Goal: Task Accomplishment & Management: Complete application form

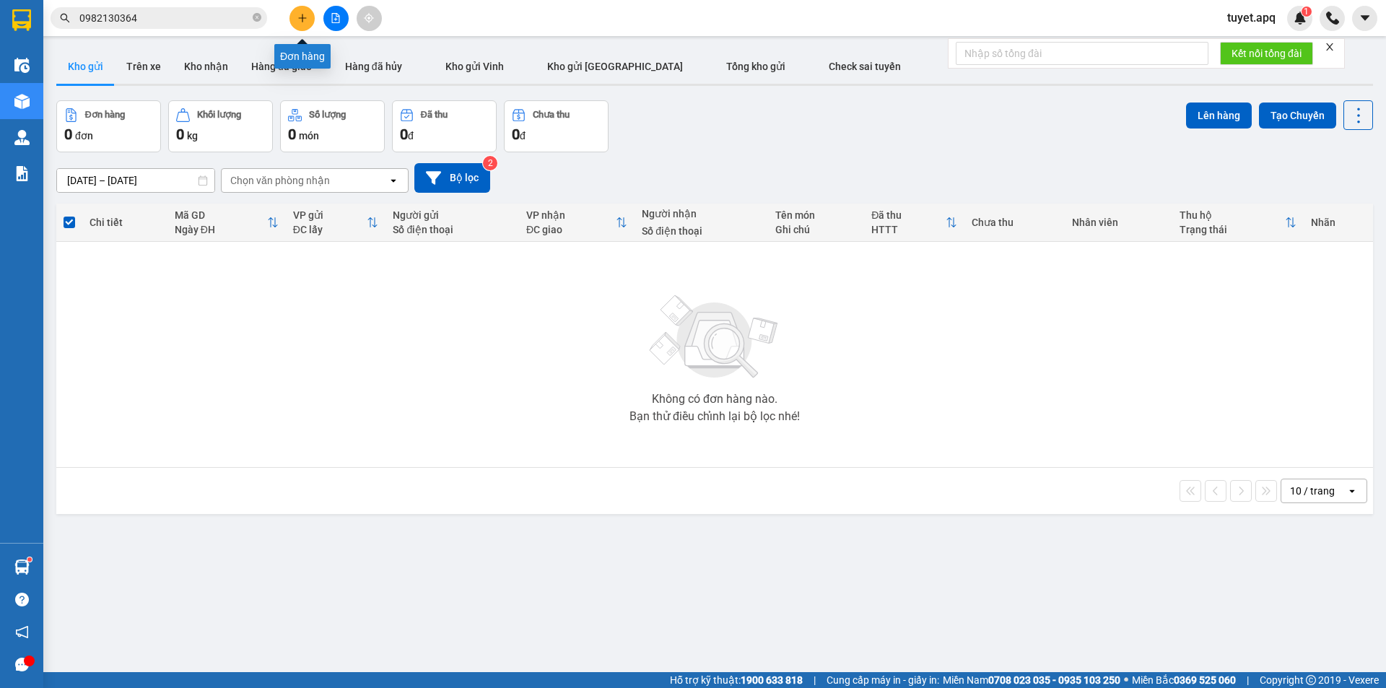
click at [302, 22] on icon "plus" at bounding box center [302, 18] width 10 height 10
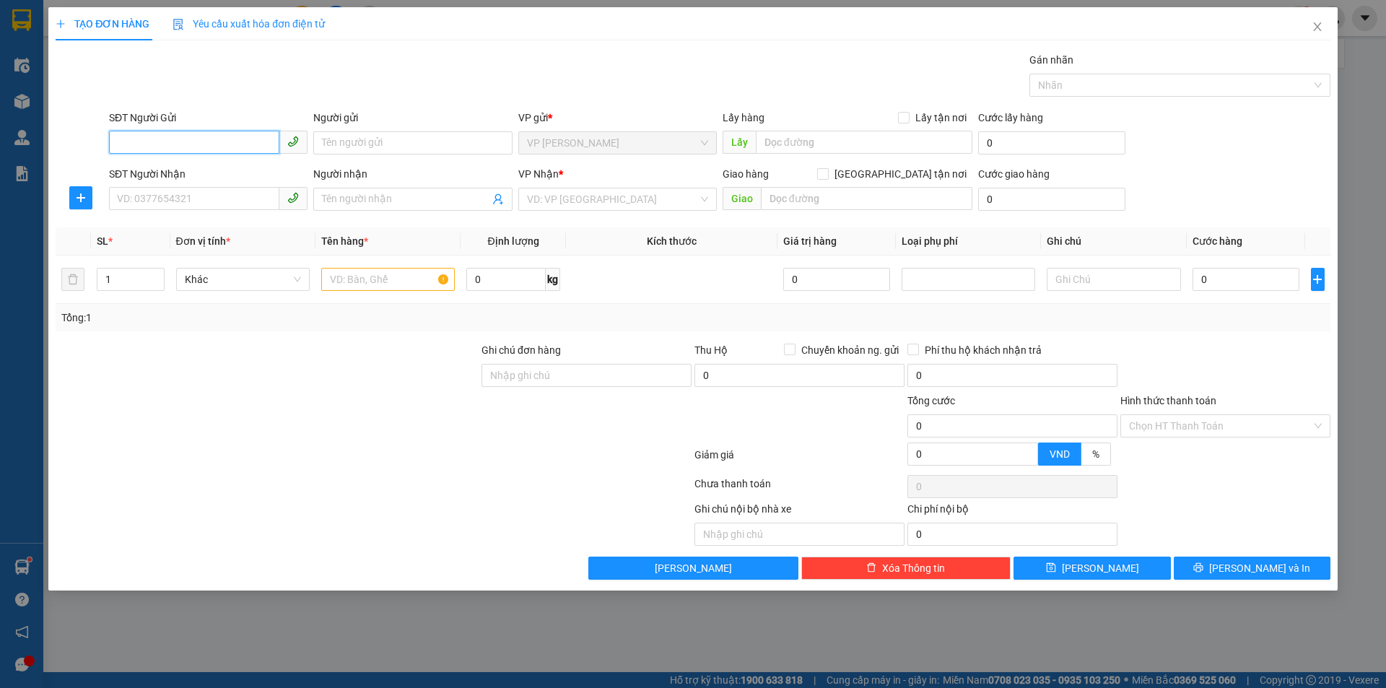
click at [168, 146] on input "SĐT Người Gửi" at bounding box center [194, 142] width 170 height 23
type input "0948505777"
click at [201, 170] on div "0948505777 - A ĐANG VNPT" at bounding box center [208, 172] width 181 height 16
type input "A ĐANG VNPT"
checkbox input "true"
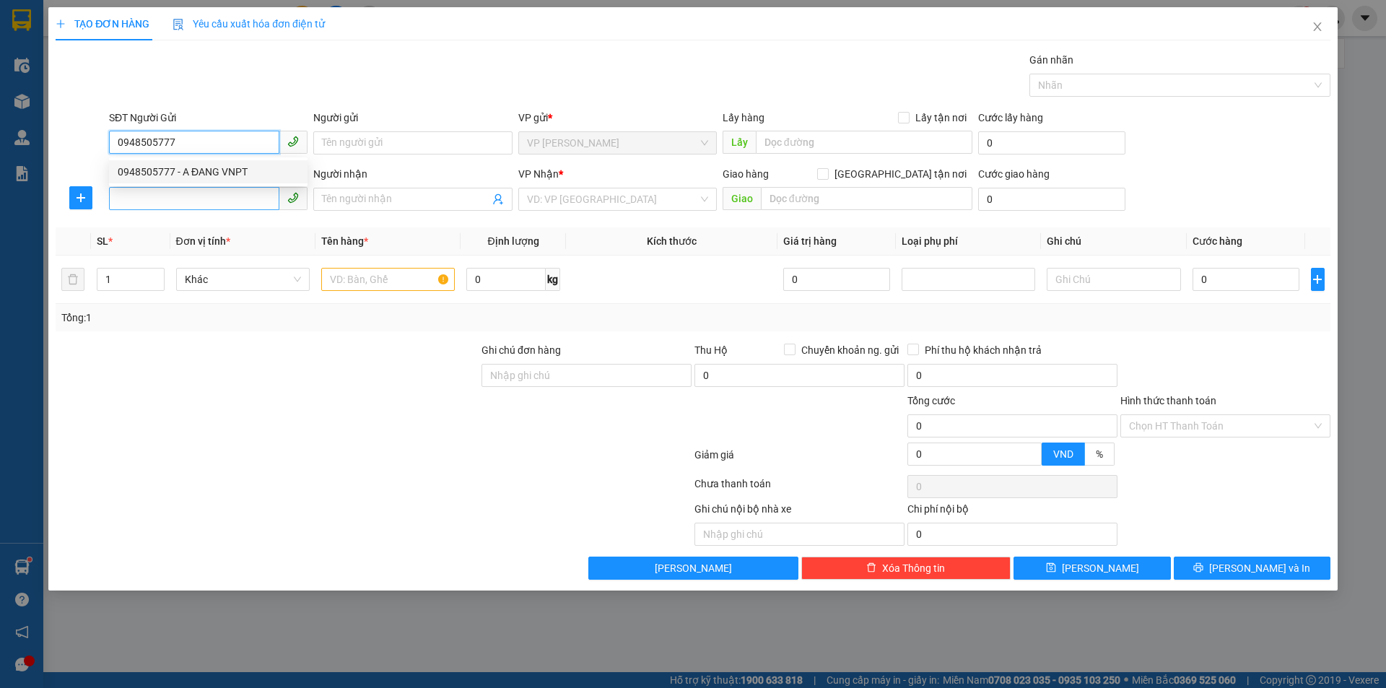
type input "TC"
type input "0948505777"
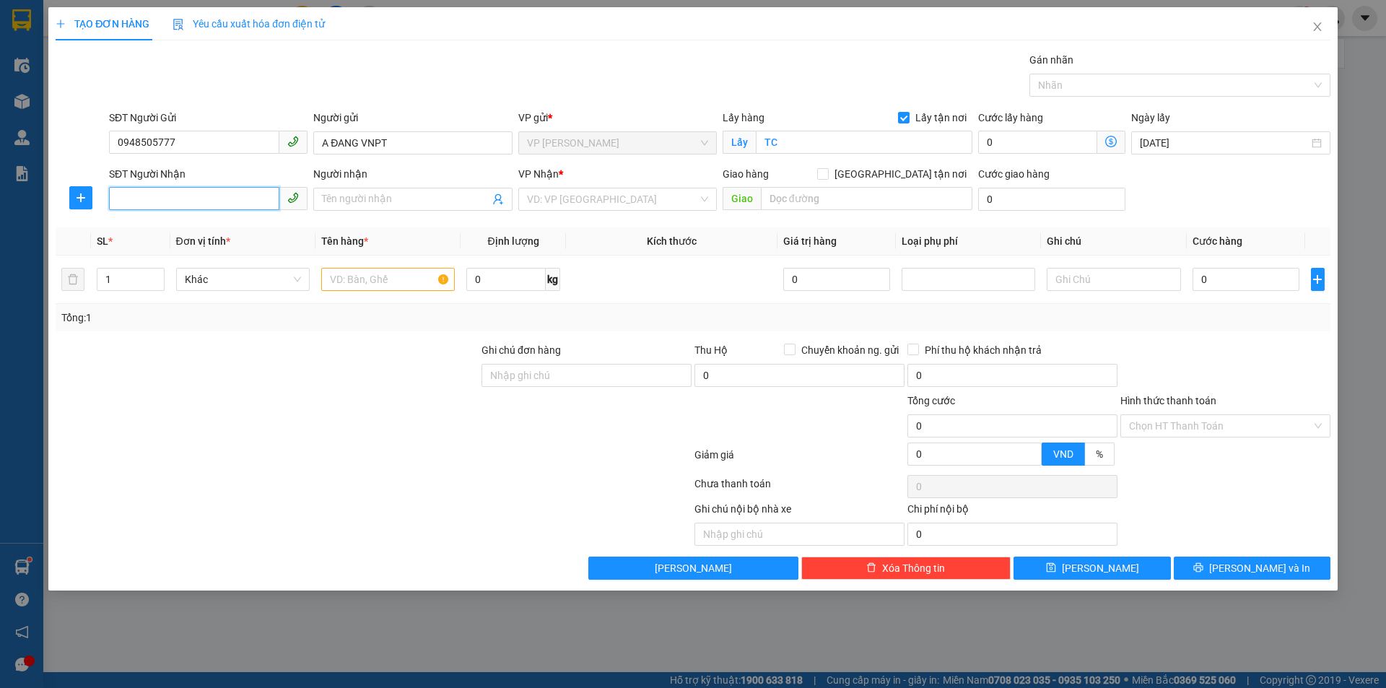
click at [196, 194] on input "SĐT Người Nhận" at bounding box center [194, 198] width 170 height 23
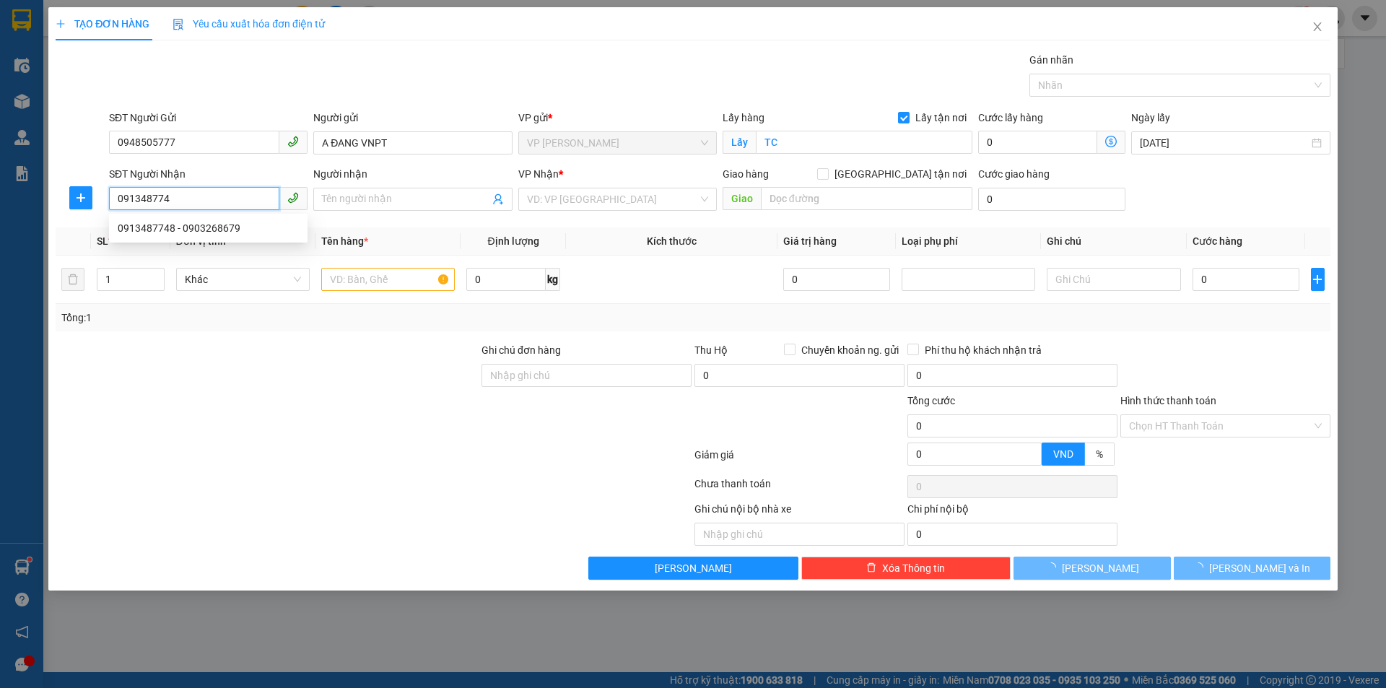
type input "0913487748"
click at [229, 230] on div "0913487748 - 0903268679" at bounding box center [208, 228] width 181 height 16
type input "0903268679"
type input "VP MỸ ĐÌNH"
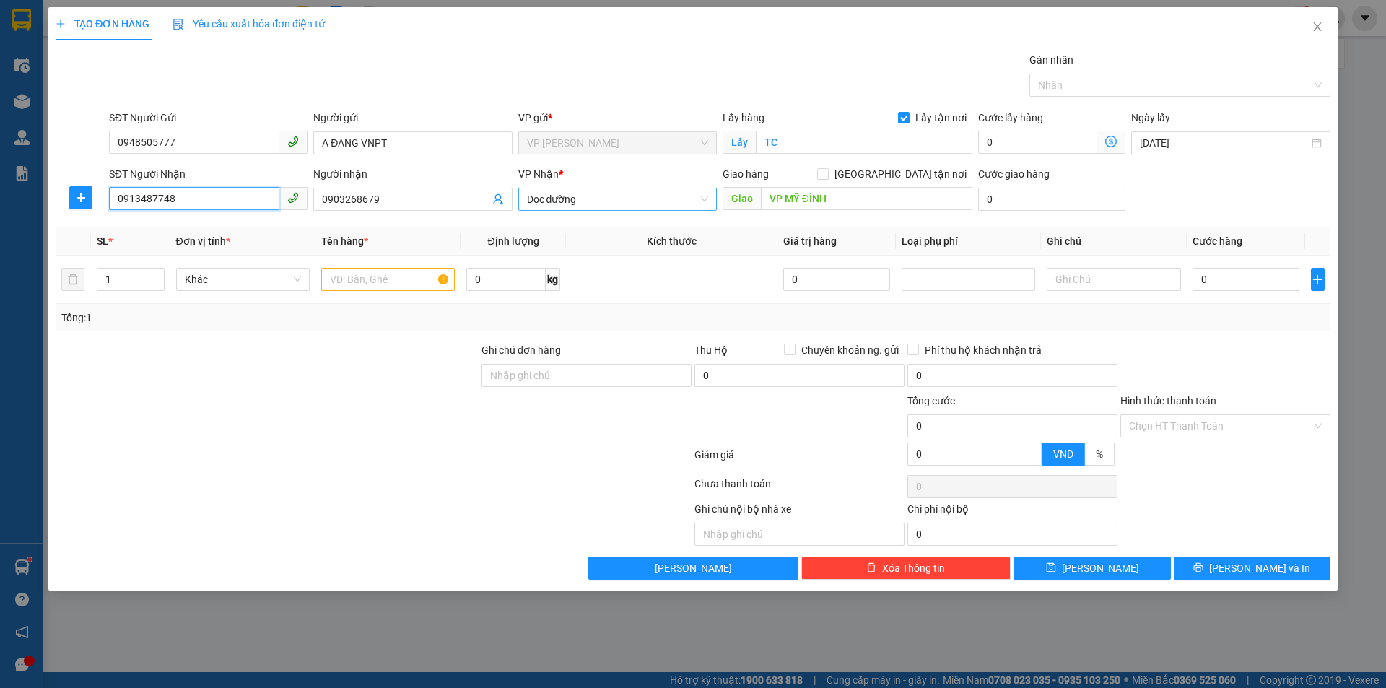
click at [590, 193] on span "Dọc đường" at bounding box center [617, 199] width 181 height 22
type input "0913487748"
type input "MY"
click at [586, 224] on div "VP MỸ ĐÌNH" at bounding box center [617, 228] width 181 height 16
click at [394, 196] on input "0903268679" at bounding box center [405, 199] width 167 height 16
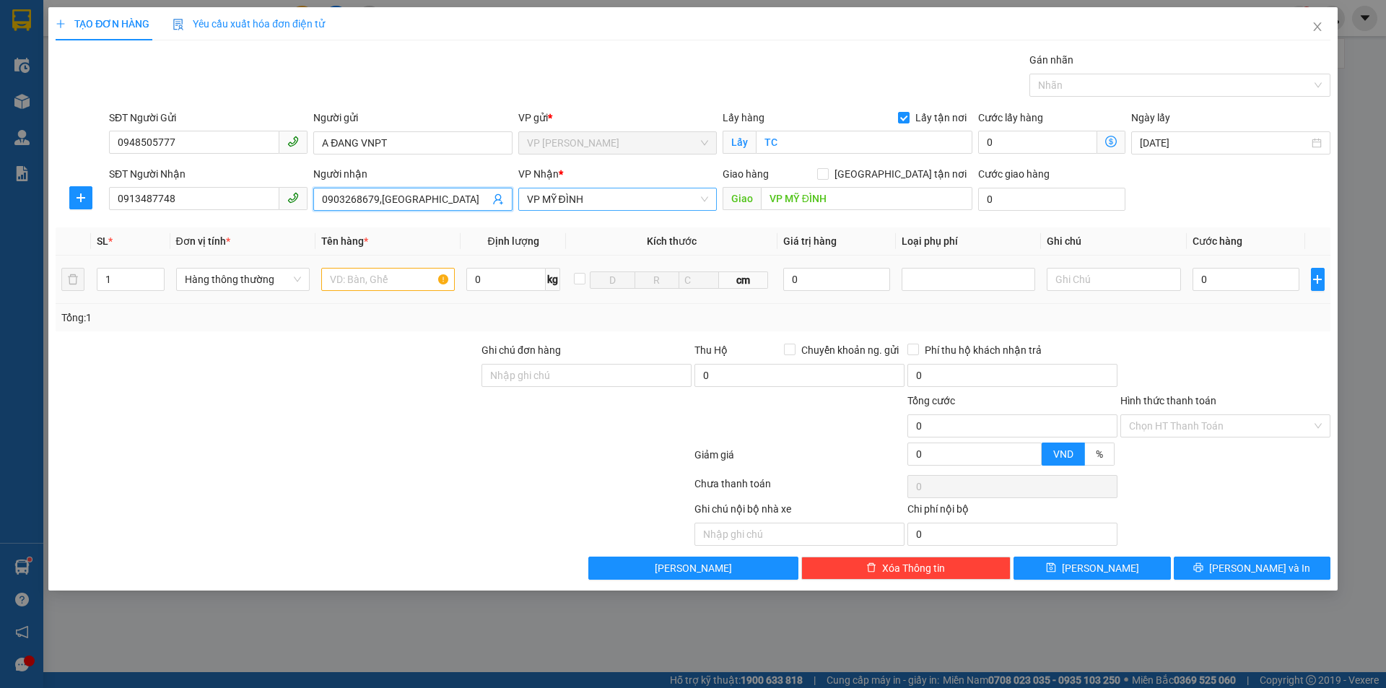
type input "0903268679,[GEOGRAPHIC_DATA]"
click at [396, 283] on input "text" at bounding box center [388, 279] width 134 height 23
type input "SIM ĐIỆN THOẠI"
drag, startPoint x: 1190, startPoint y: 264, endPoint x: 1200, endPoint y: 270, distance: 11.6
click at [1195, 267] on td "0" at bounding box center [1246, 280] width 119 height 48
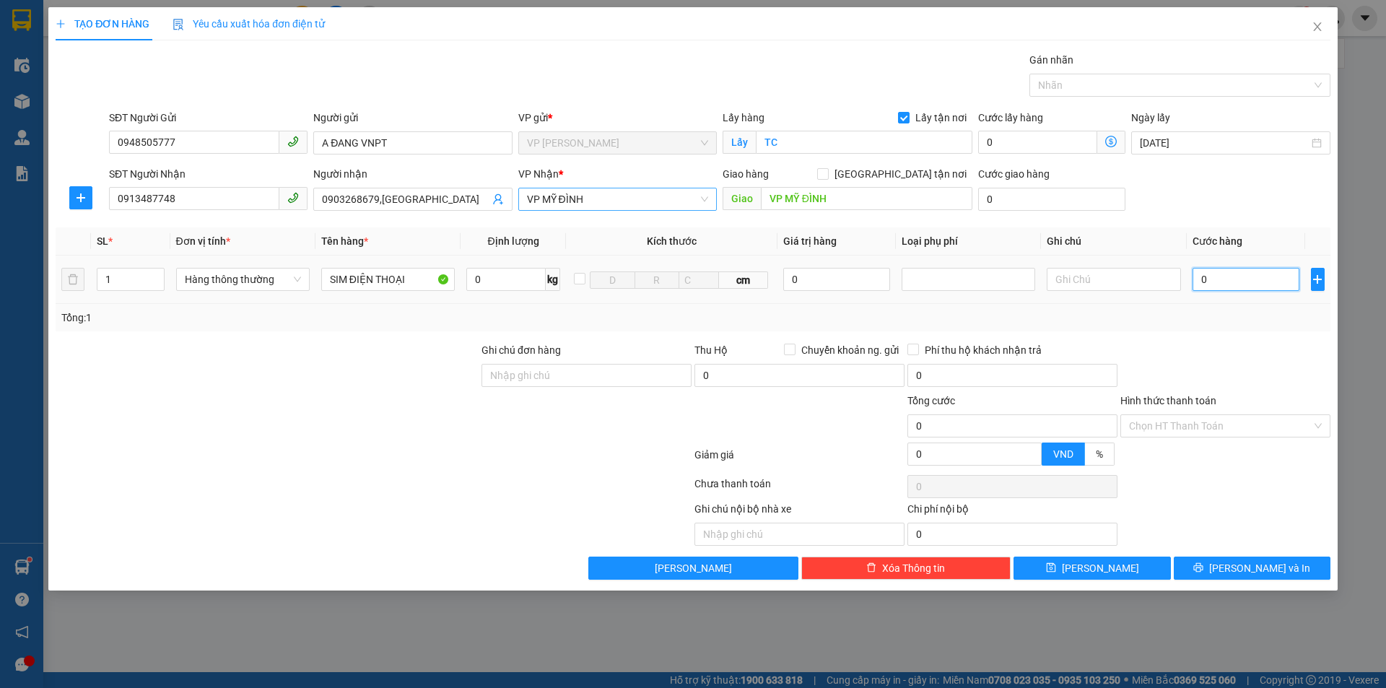
click at [1209, 274] on input "0" at bounding box center [1247, 279] width 108 height 23
type input "3"
type input "30"
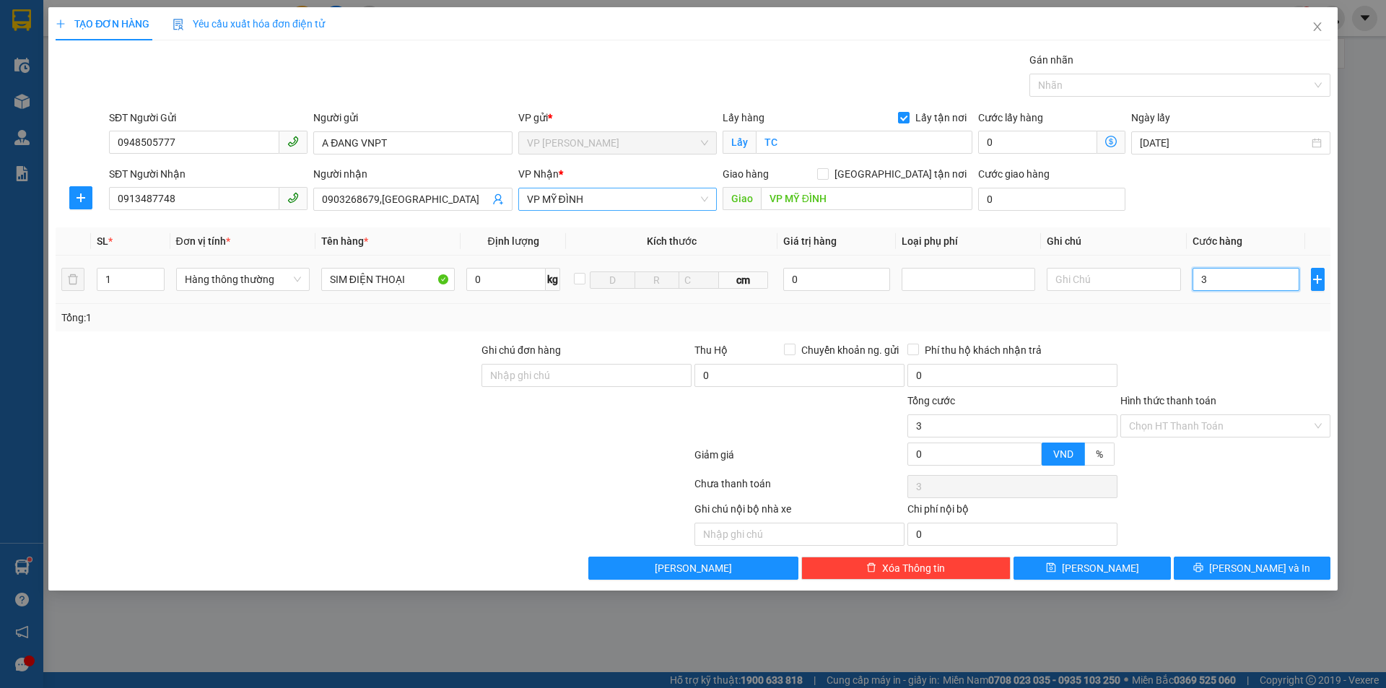
type input "30"
type input "300"
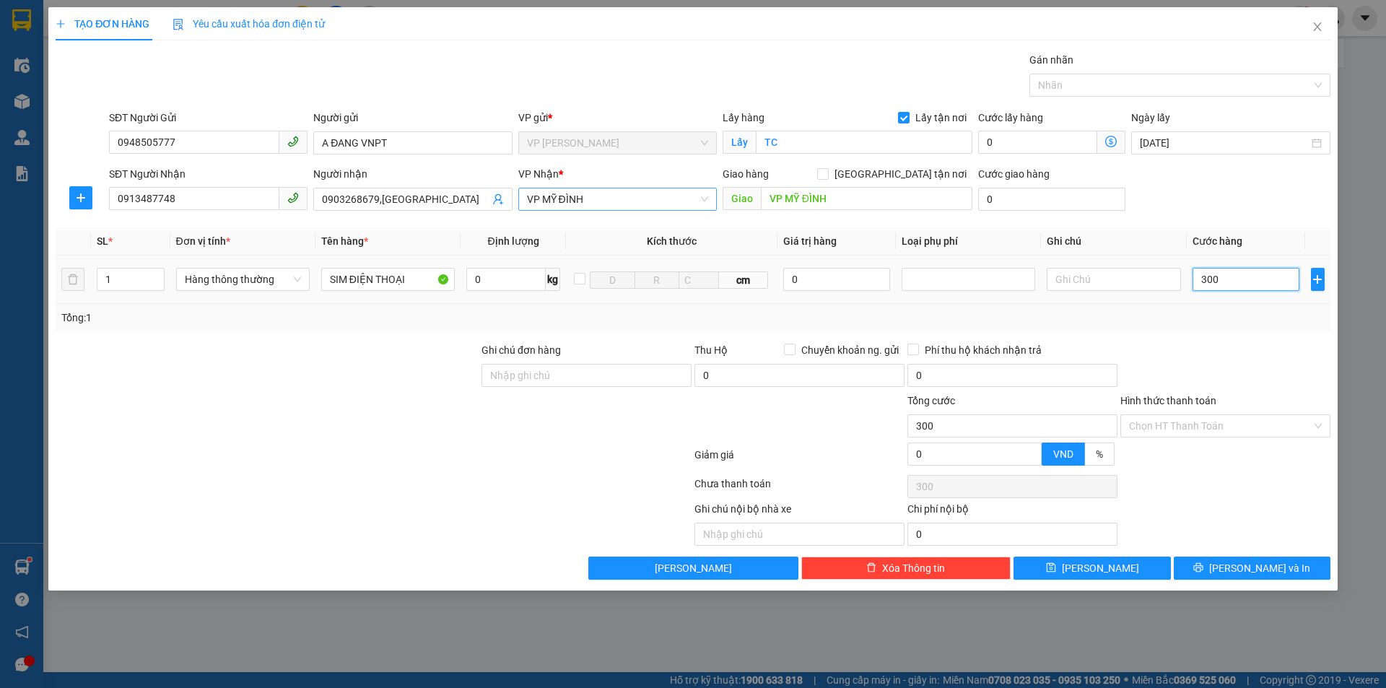
type input "3.000"
type input "30.000"
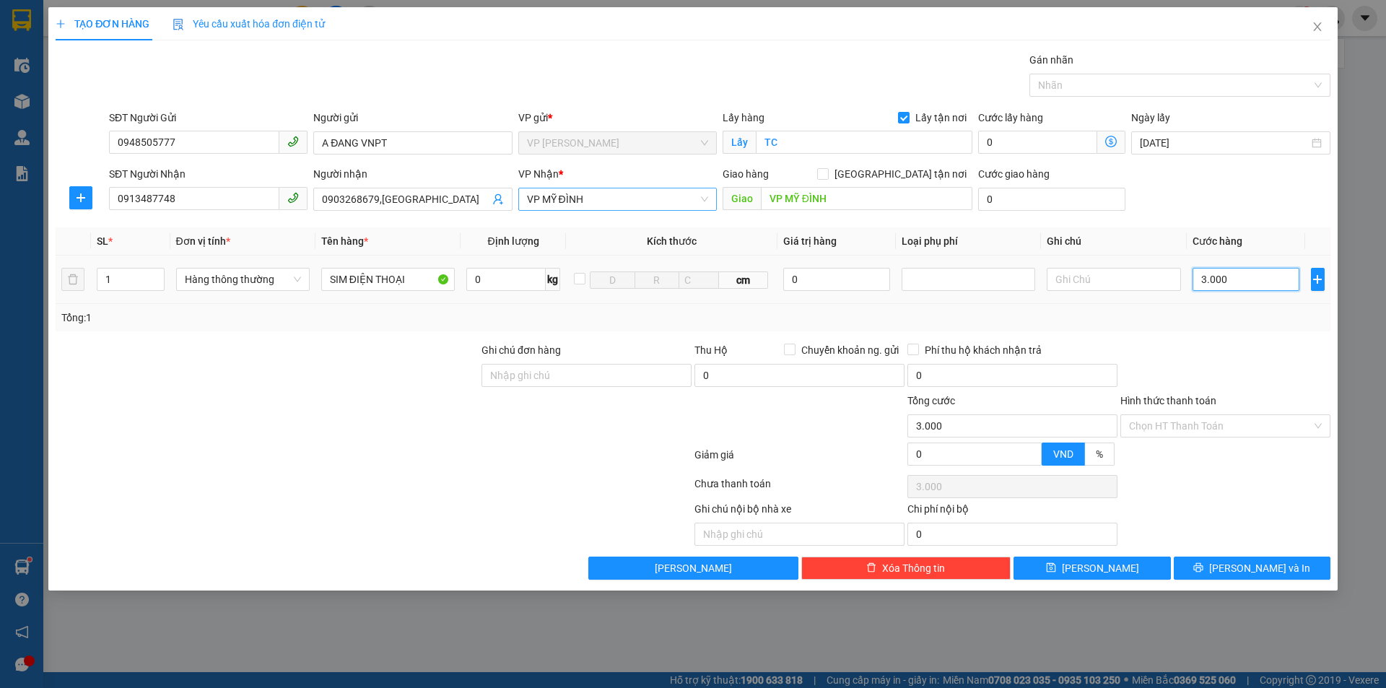
type input "30.000"
click at [906, 170] on label "[GEOGRAPHIC_DATA] tận nơi" at bounding box center [894, 174] width 155 height 16
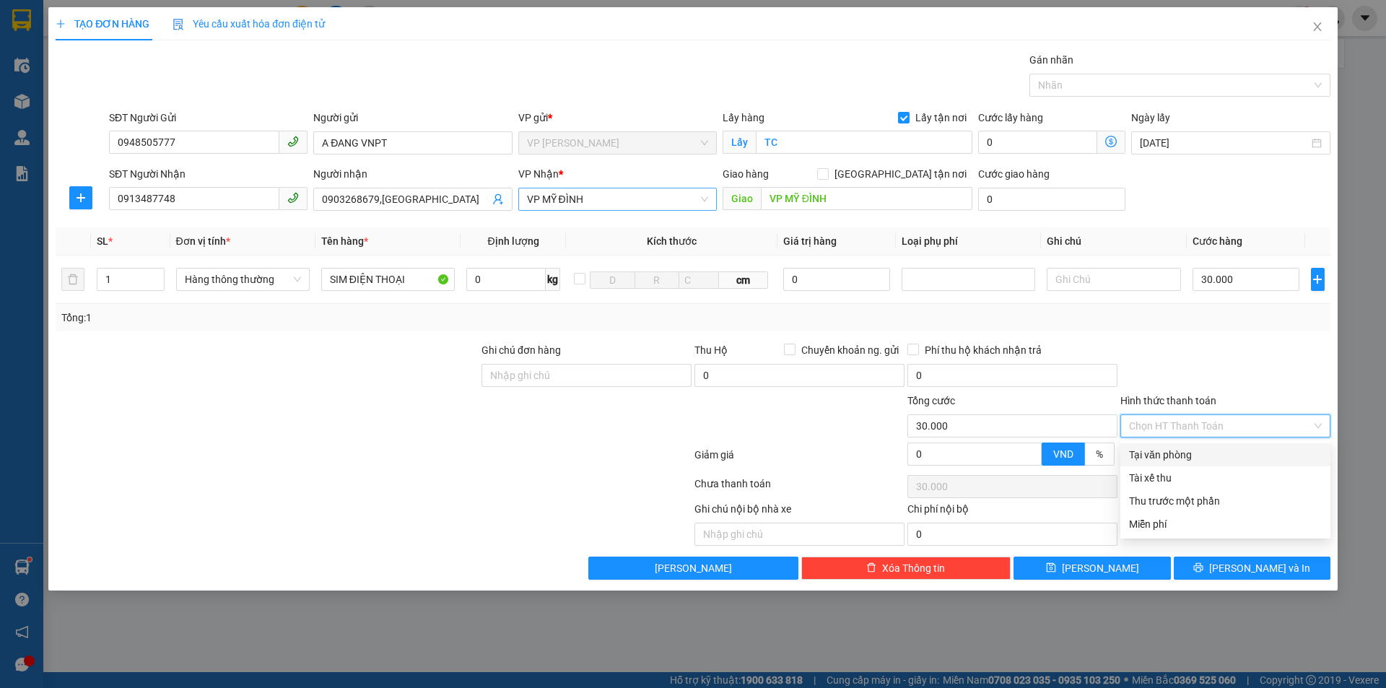
click at [1246, 430] on input "Hình thức thanh toán" at bounding box center [1220, 426] width 183 height 22
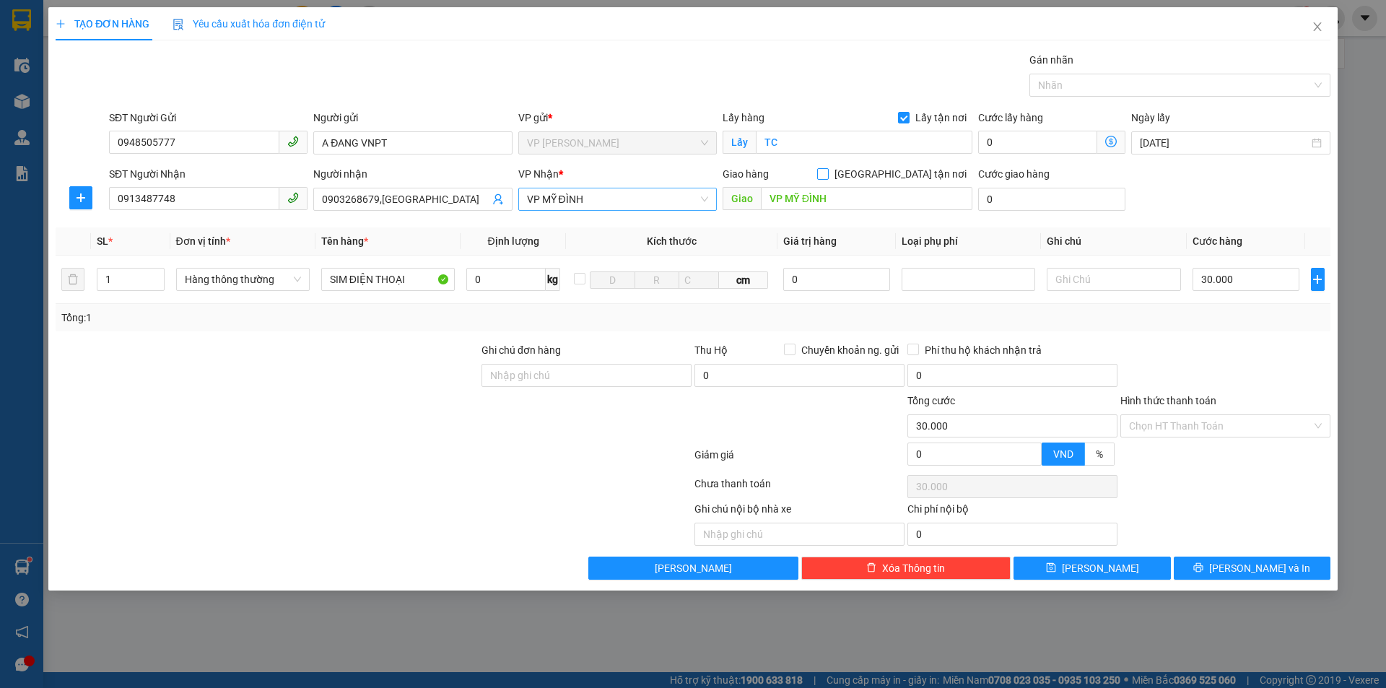
click at [827, 171] on input "[GEOGRAPHIC_DATA] tận nơi" at bounding box center [822, 173] width 10 height 10
checkbox input "true"
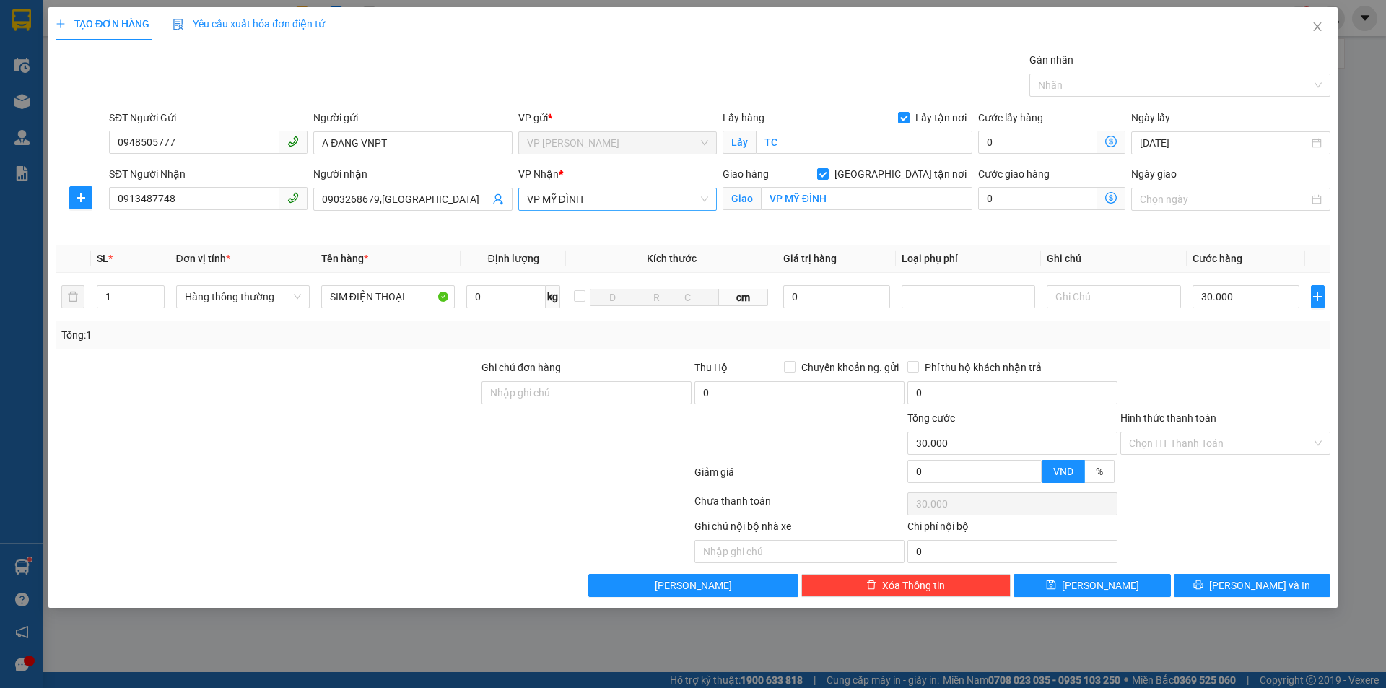
drag, startPoint x: 1212, startPoint y: 438, endPoint x: 1198, endPoint y: 493, distance: 56.6
click at [1211, 437] on input "Hình thức thanh toán" at bounding box center [1220, 443] width 183 height 22
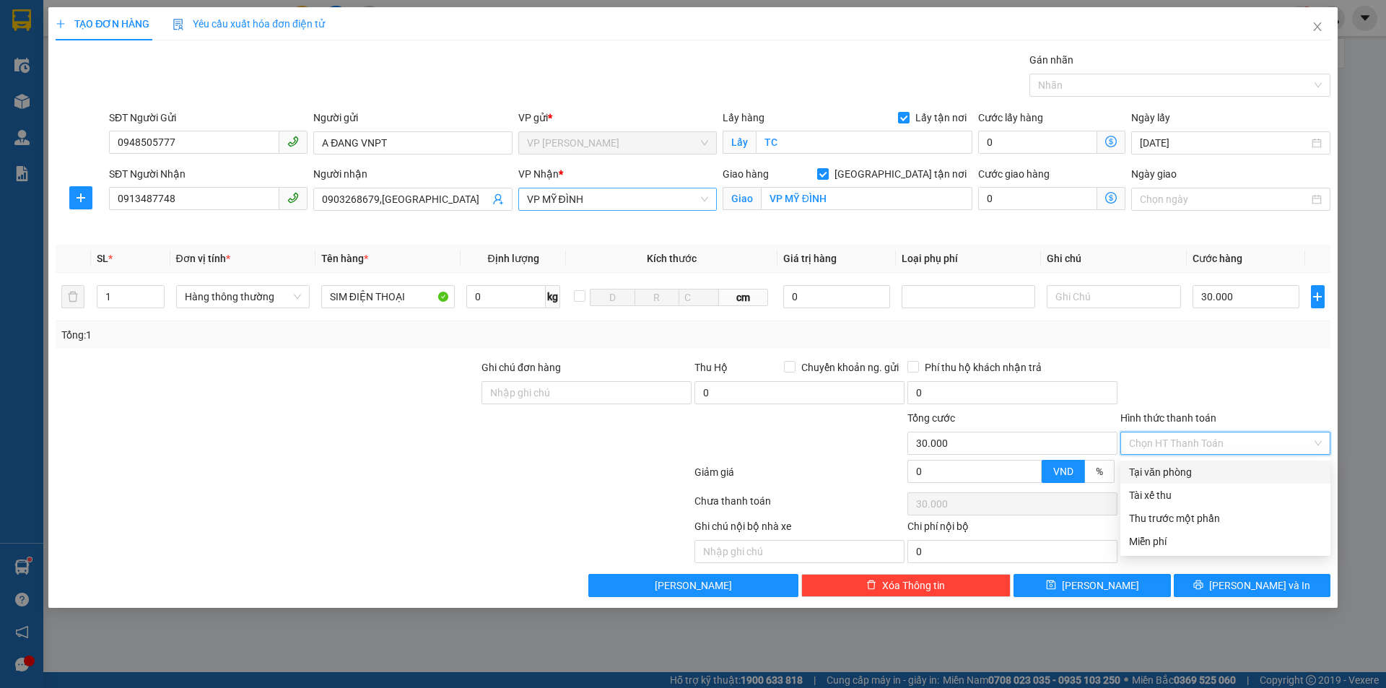
click at [1196, 469] on div "Tại văn phòng" at bounding box center [1225, 472] width 193 height 16
type input "0"
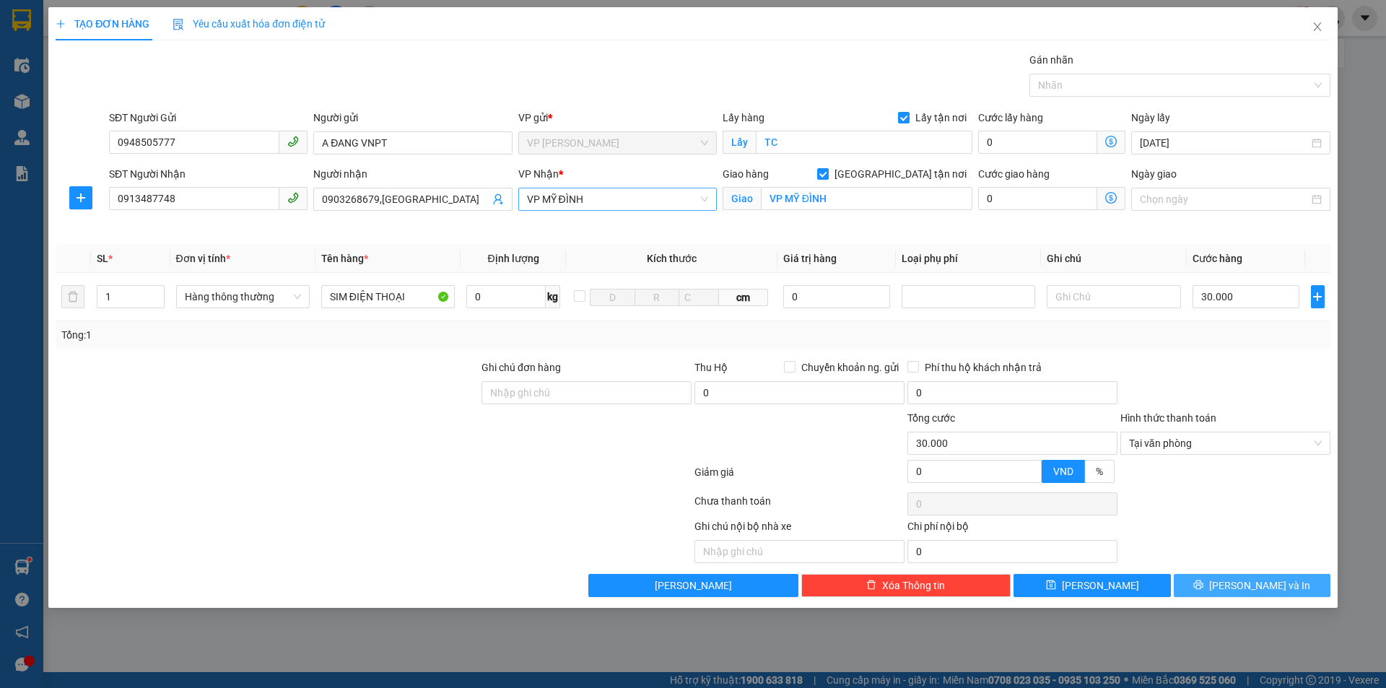
click at [1253, 587] on span "[PERSON_NAME] và In" at bounding box center [1259, 586] width 101 height 16
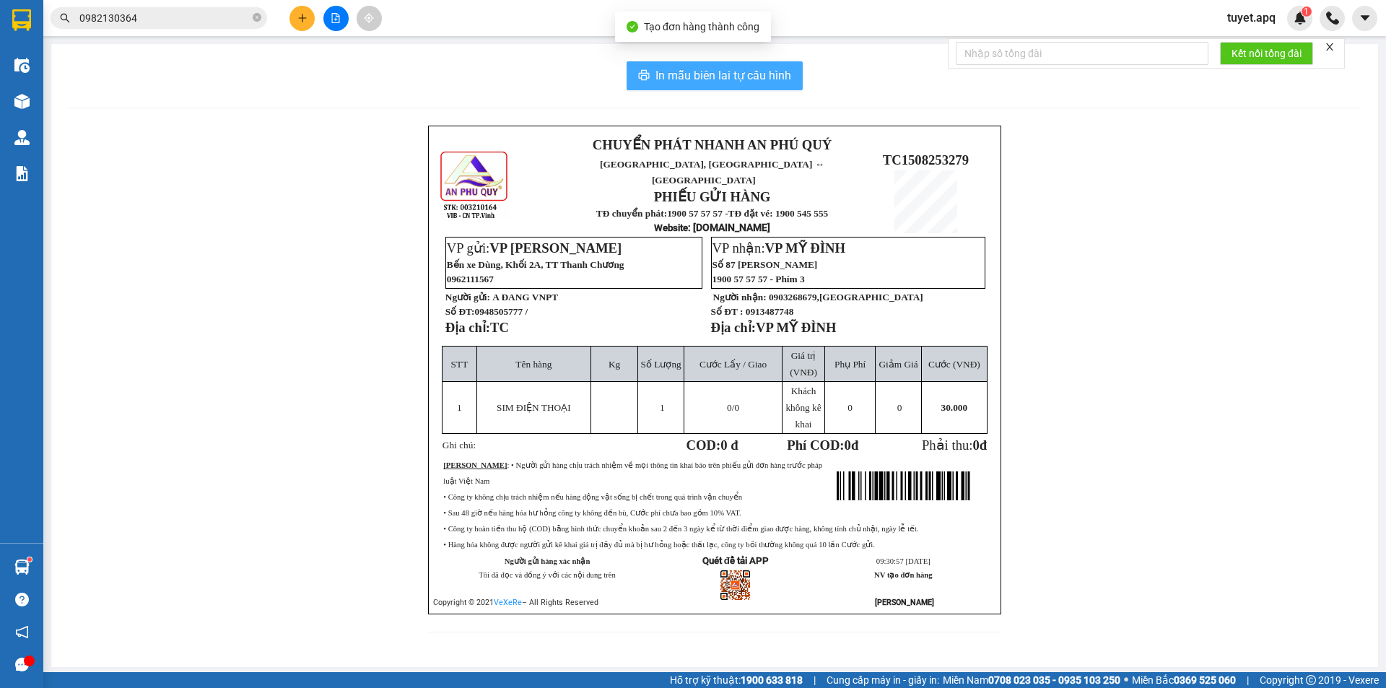
click at [749, 75] on span "In mẫu biên lai tự cấu hình" at bounding box center [723, 75] width 136 height 18
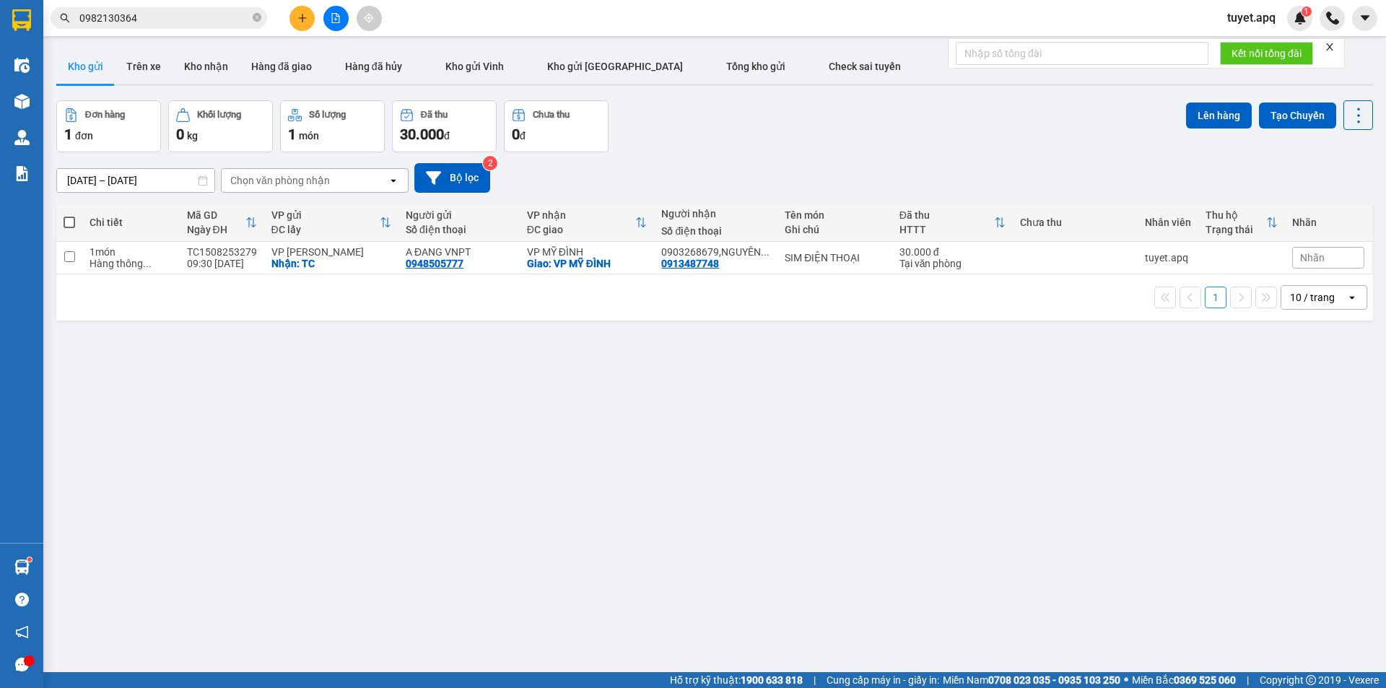
click at [1304, 298] on div "10 / trang" at bounding box center [1312, 297] width 45 height 14
click at [1293, 459] on span "100 / trang" at bounding box center [1307, 457] width 52 height 14
click at [302, 14] on icon "plus" at bounding box center [302, 18] width 1 height 8
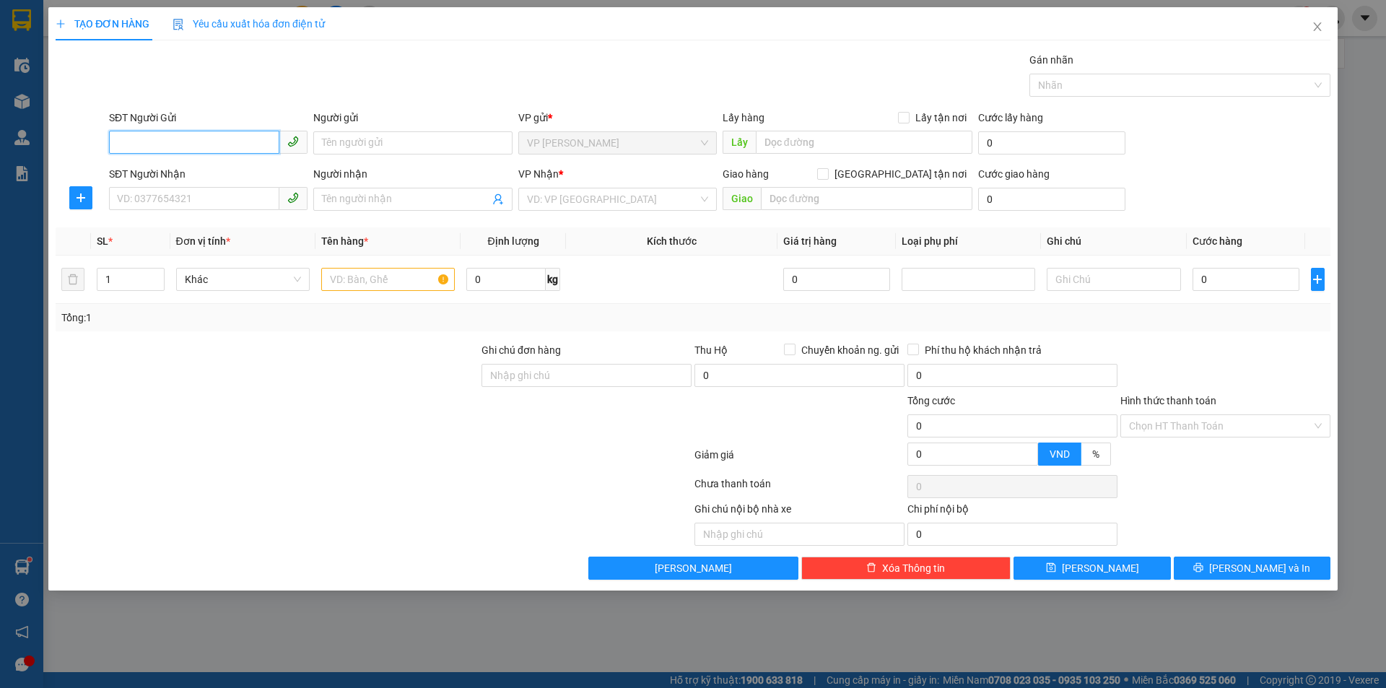
click at [240, 147] on input "SĐT Người Gửi" at bounding box center [194, 142] width 170 height 23
click at [165, 141] on input "SĐT Người Gửi" at bounding box center [194, 142] width 170 height 23
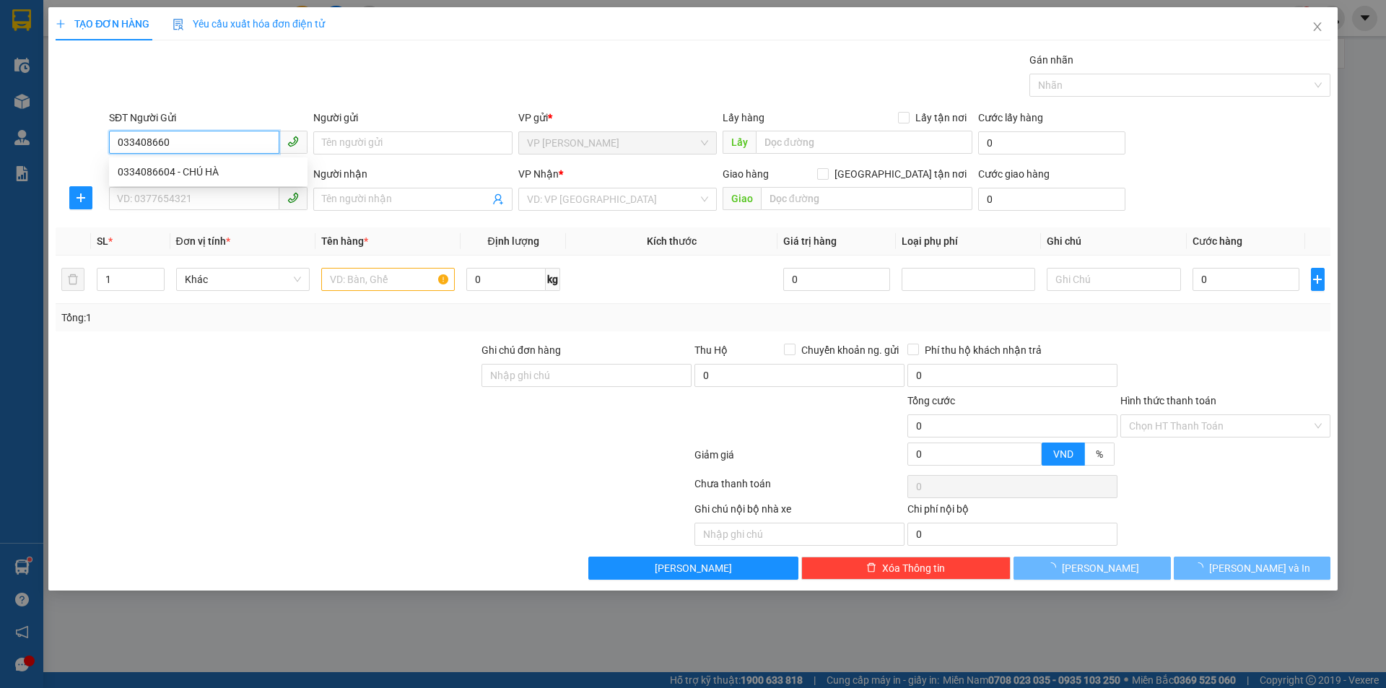
type input "0334086604"
click at [207, 174] on div "0334086604 - CHÚ HÀ" at bounding box center [208, 172] width 181 height 16
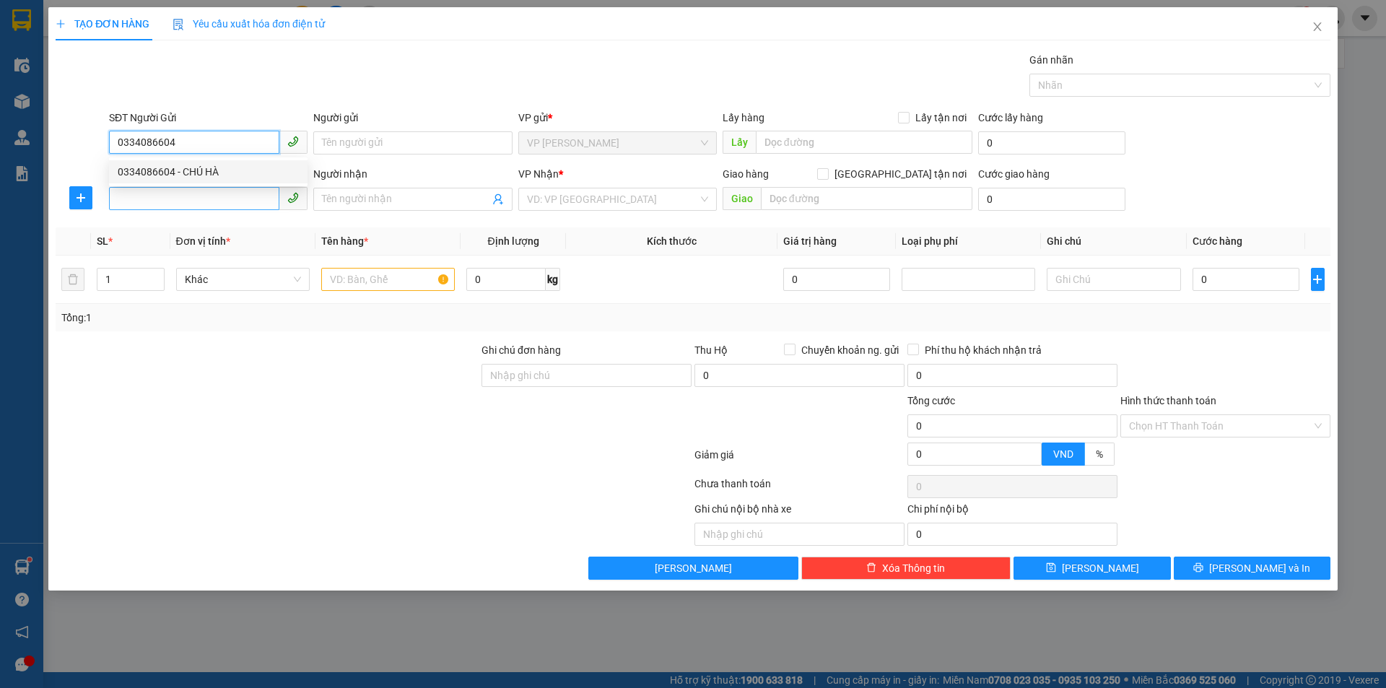
type input "CHÚ HÀ"
checkbox input "true"
type input "TC"
type input "0334086604"
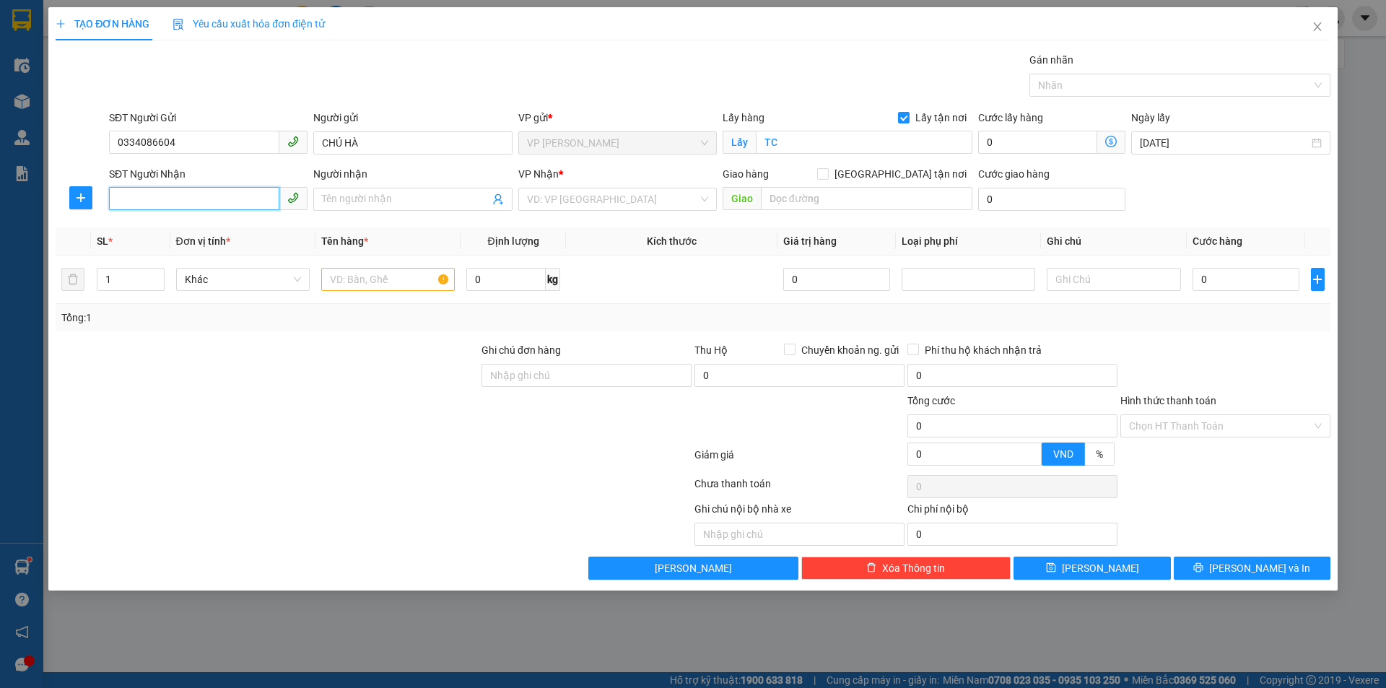
click at [212, 200] on input "SĐT Người Nhận" at bounding box center [194, 198] width 170 height 23
click at [228, 230] on div "0988998251 - CHỊ [PERSON_NAME]" at bounding box center [208, 228] width 181 height 16
type input "0988998251"
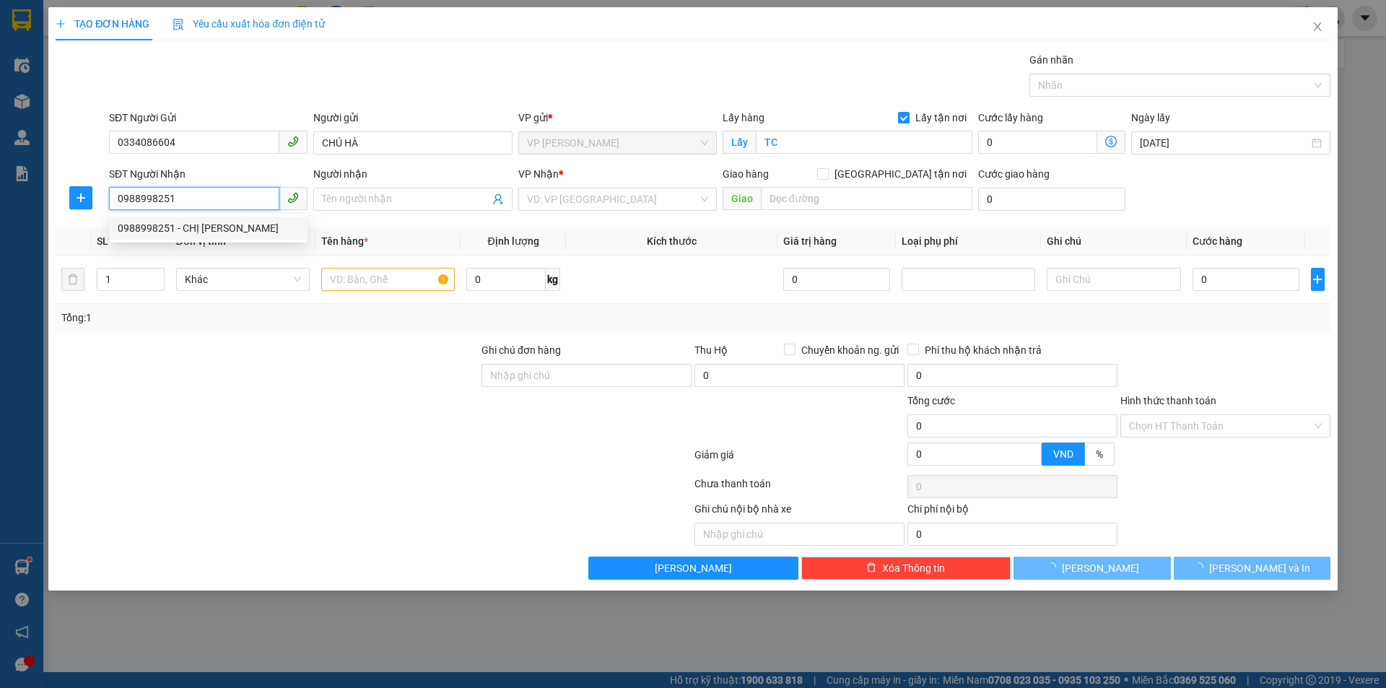
type input "CHỊ [PERSON_NAME]"
checkbox input "true"
type input "MĐ"
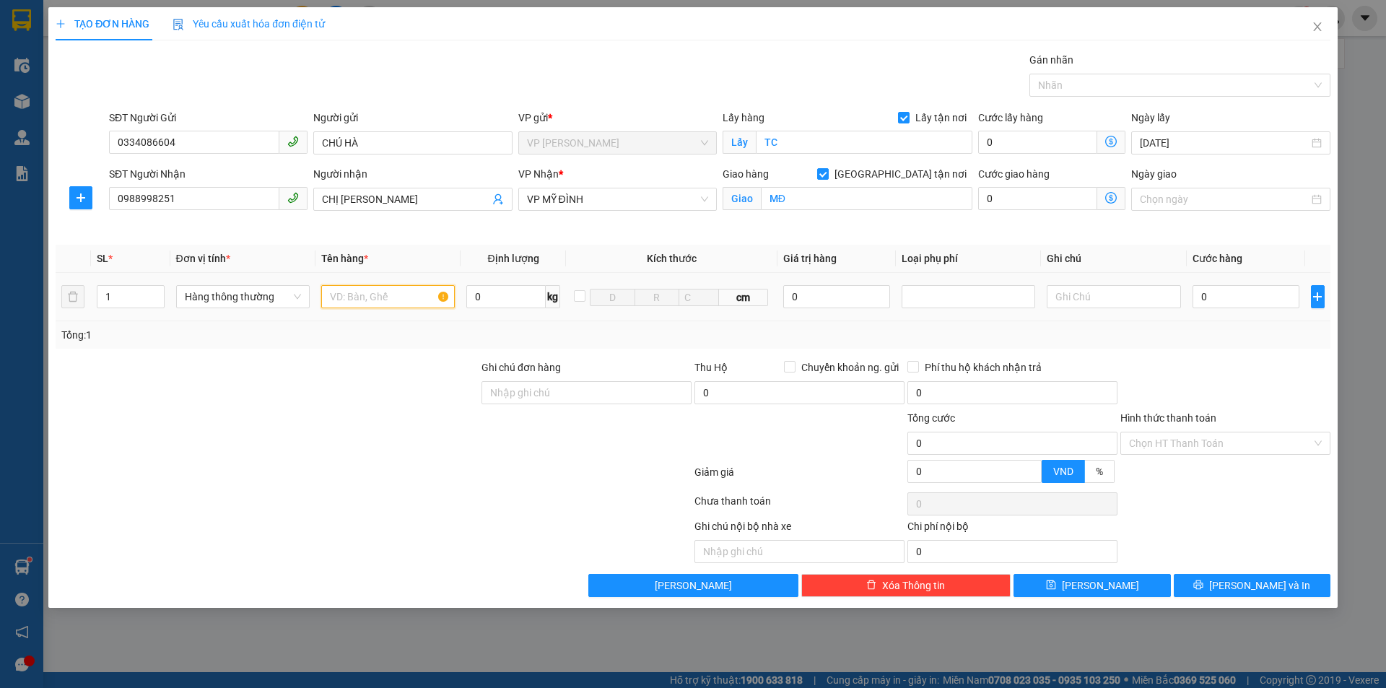
click at [359, 297] on input "text" at bounding box center [388, 296] width 134 height 23
type input "D"
type input "ĐỒ ĂN"
click at [1235, 302] on input "0" at bounding box center [1247, 296] width 108 height 23
type input "4"
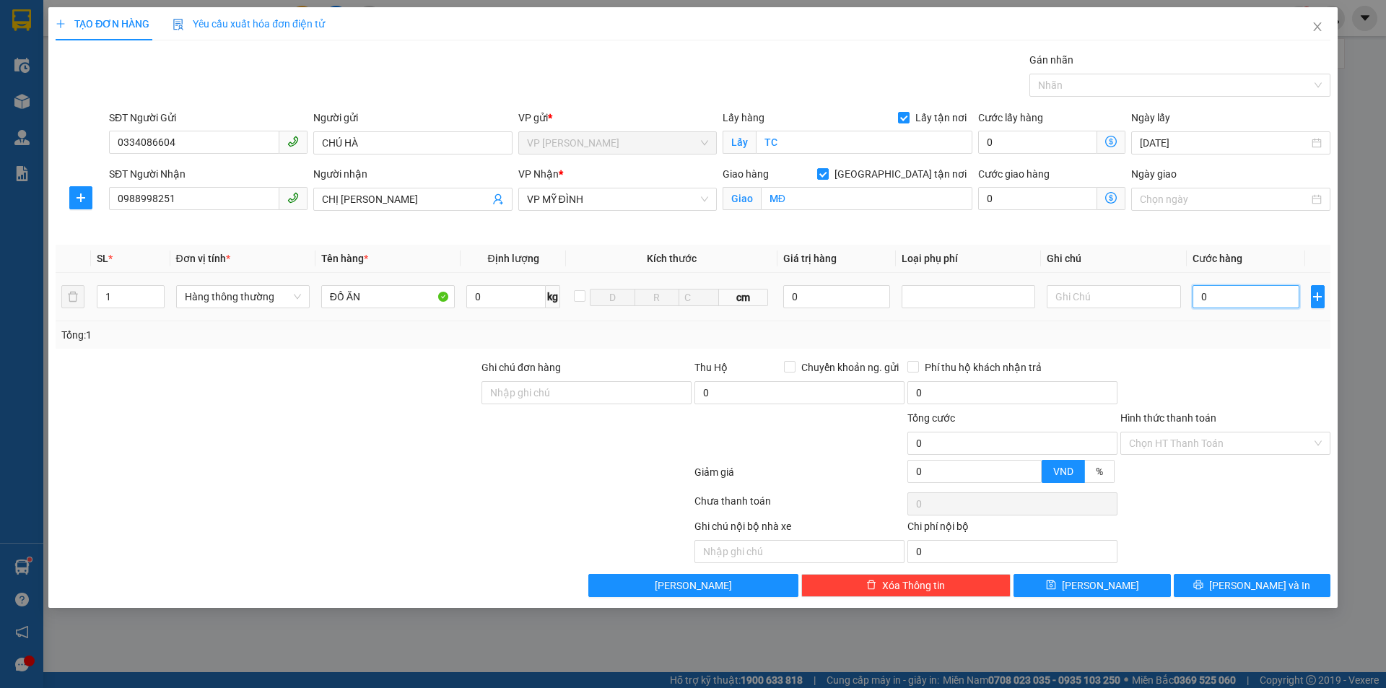
type input "4"
type input "40"
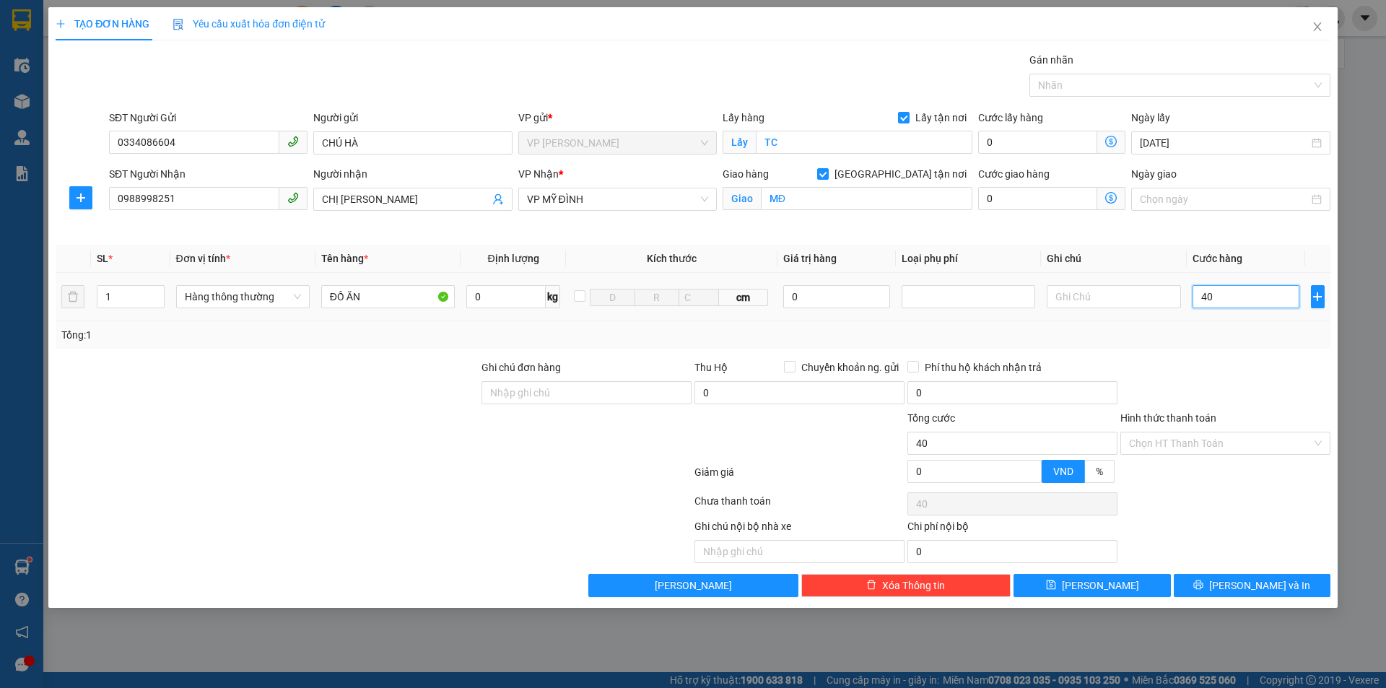
type input "400"
type input "4.000"
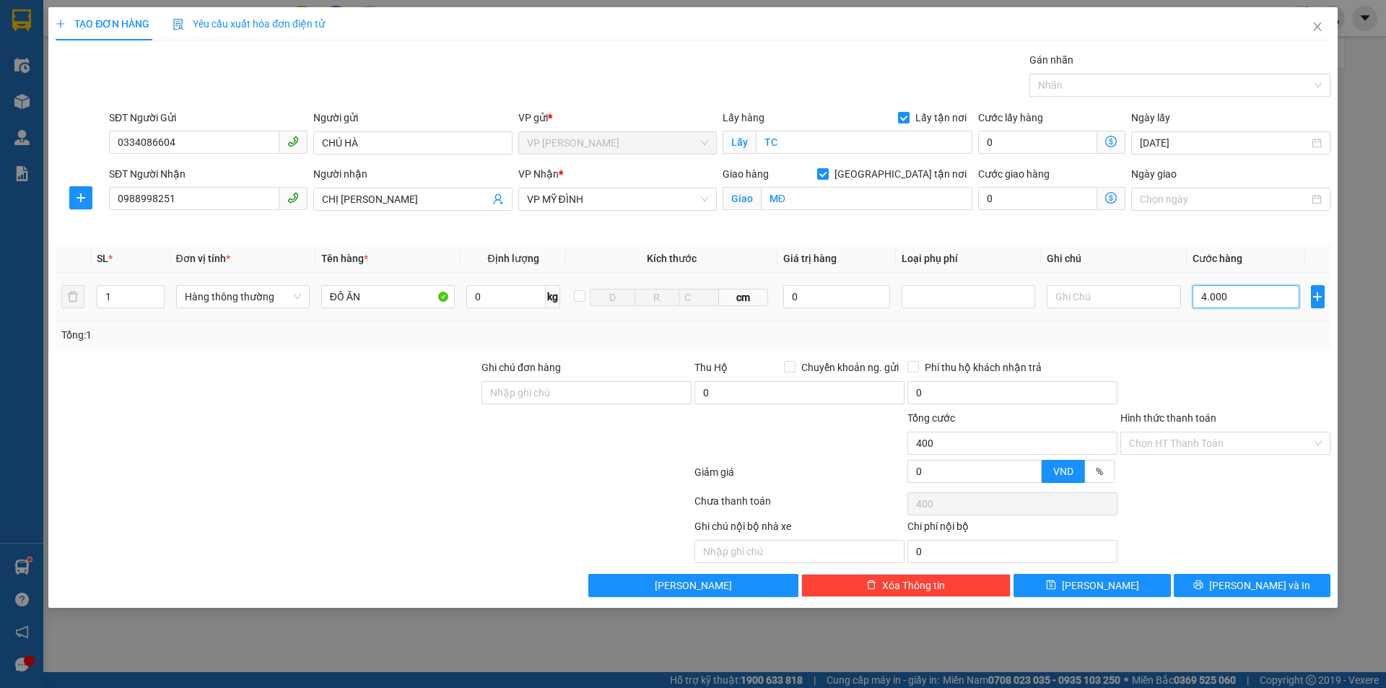
type input "4.000"
type input "40.000"
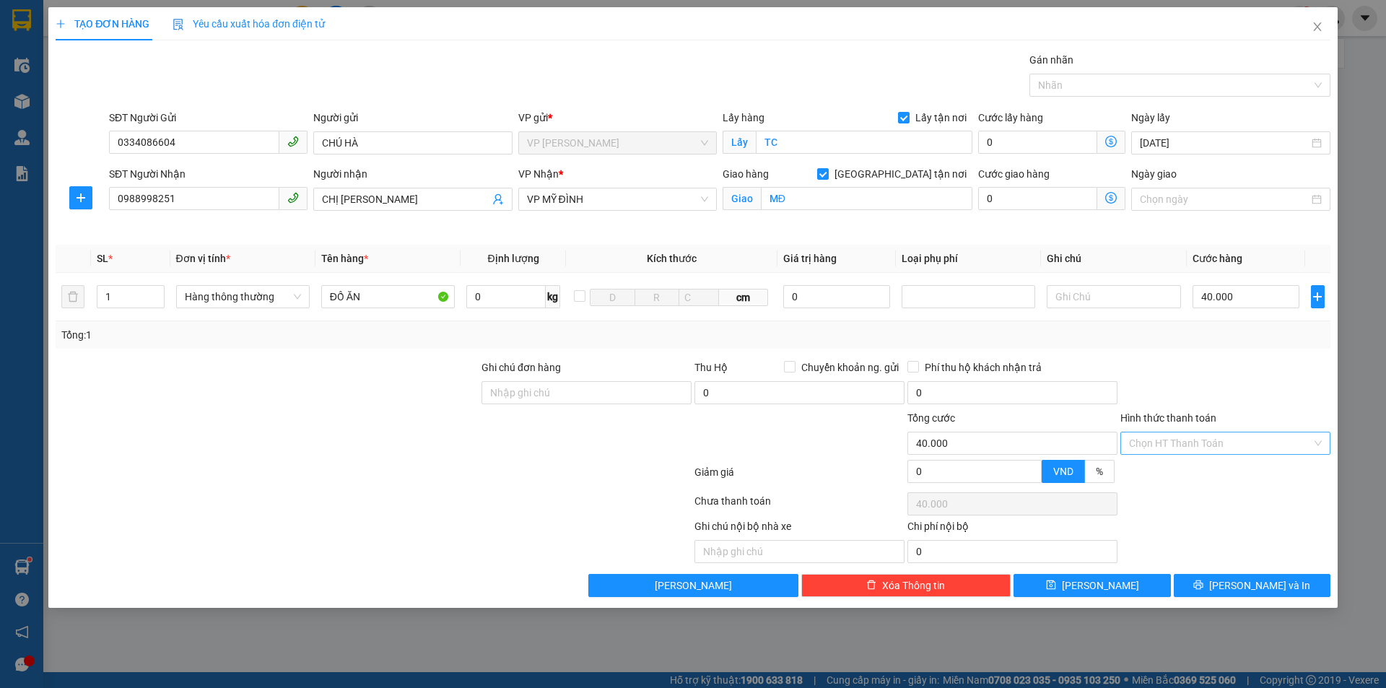
click at [1159, 432] on input "Hình thức thanh toán" at bounding box center [1220, 443] width 183 height 22
click at [1166, 463] on div "Tại văn phòng" at bounding box center [1225, 472] width 210 height 23
type input "0"
click at [1234, 580] on button "[PERSON_NAME] và In" at bounding box center [1252, 585] width 157 height 23
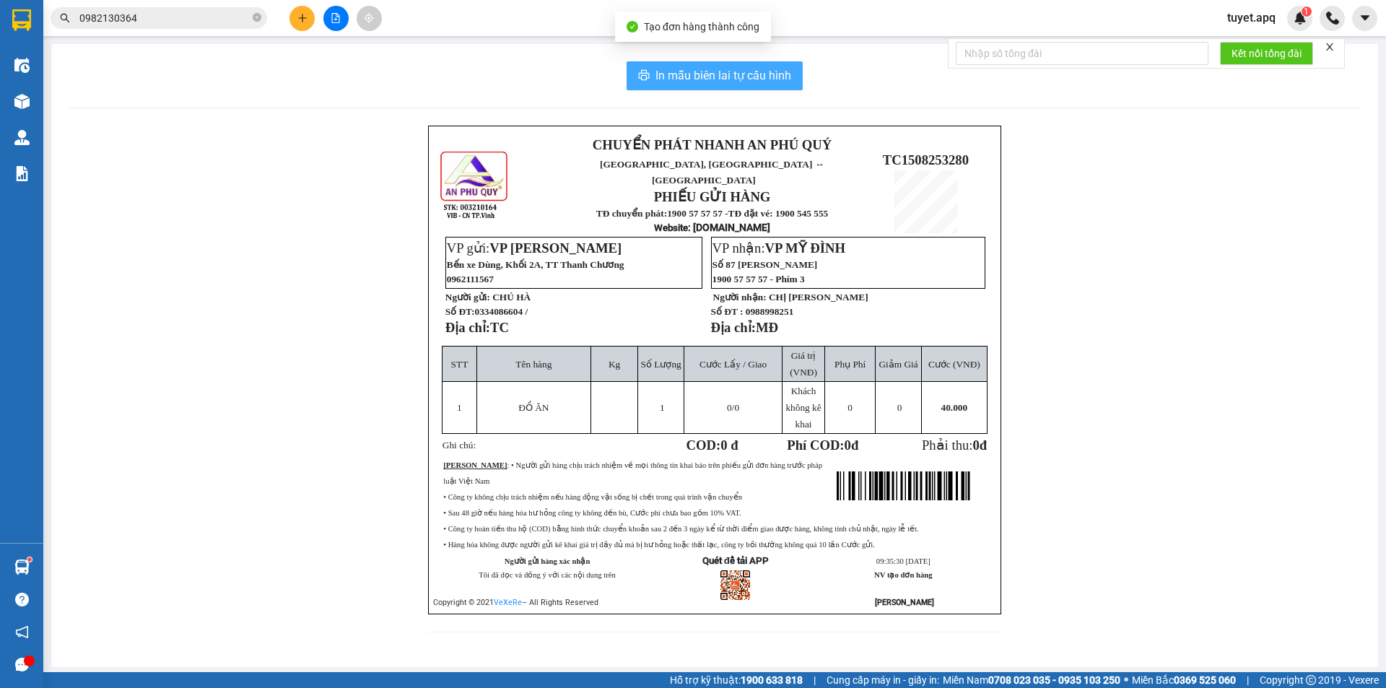
click at [746, 71] on span "In mẫu biên lai tự cấu hình" at bounding box center [723, 75] width 136 height 18
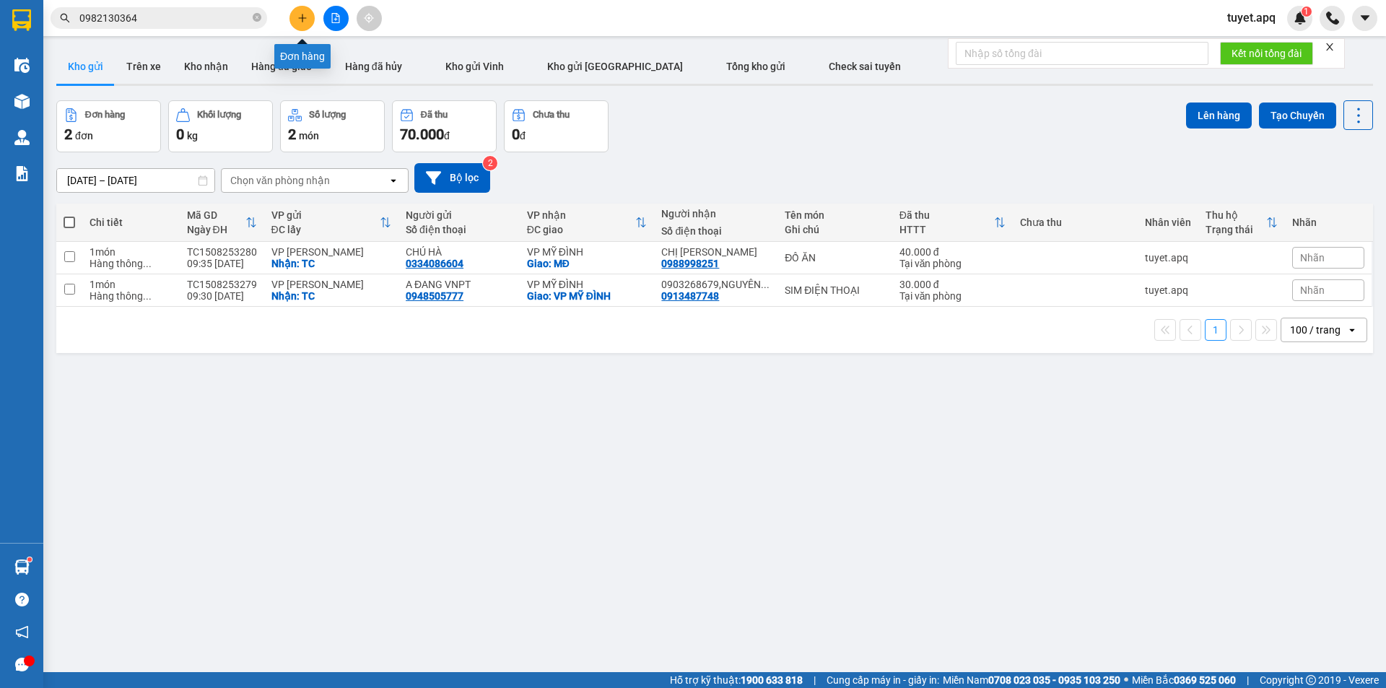
click at [307, 19] on icon "plus" at bounding box center [302, 18] width 10 height 10
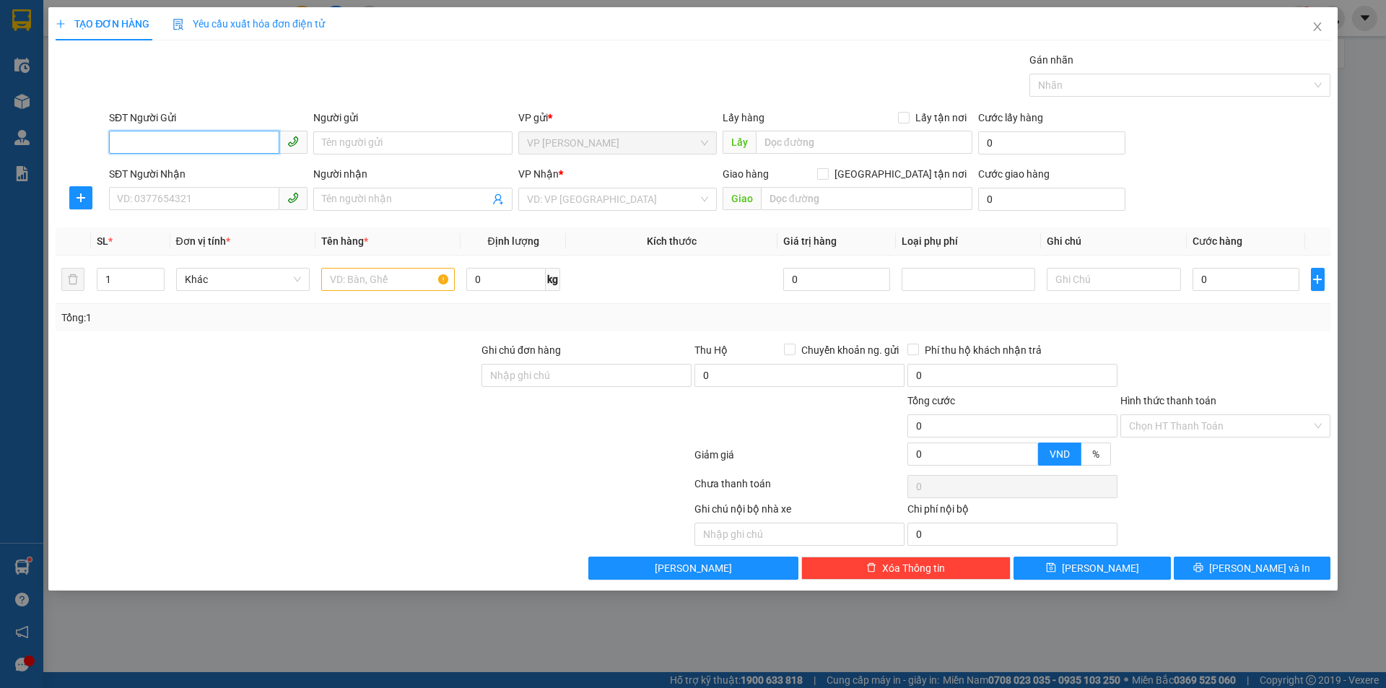
click at [180, 139] on input "SĐT Người Gửi" at bounding box center [194, 142] width 170 height 23
click at [237, 169] on div "0976148675 - CHỊ HIỀN [PERSON_NAME]" at bounding box center [211, 172] width 186 height 16
type input "0976148675"
type input "CHỊ HIỀN THẮNG"
checkbox input "true"
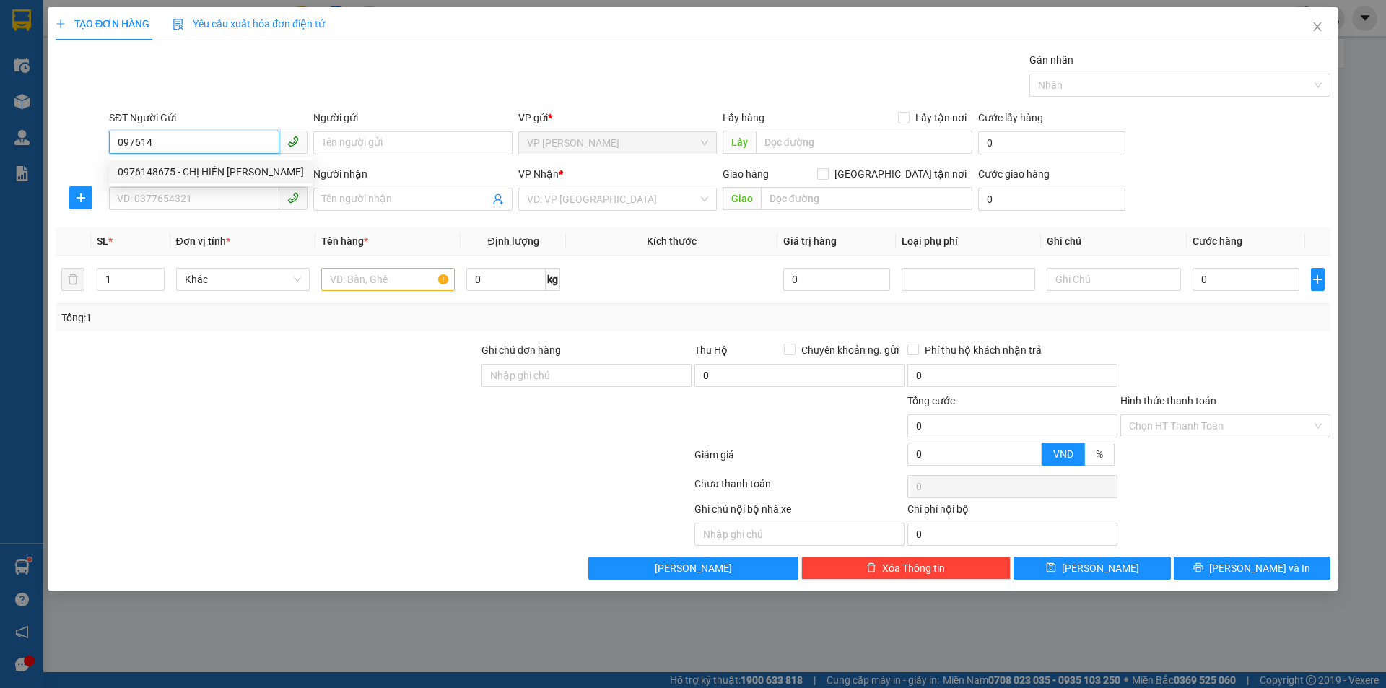
type input "TC"
type input "0976148675"
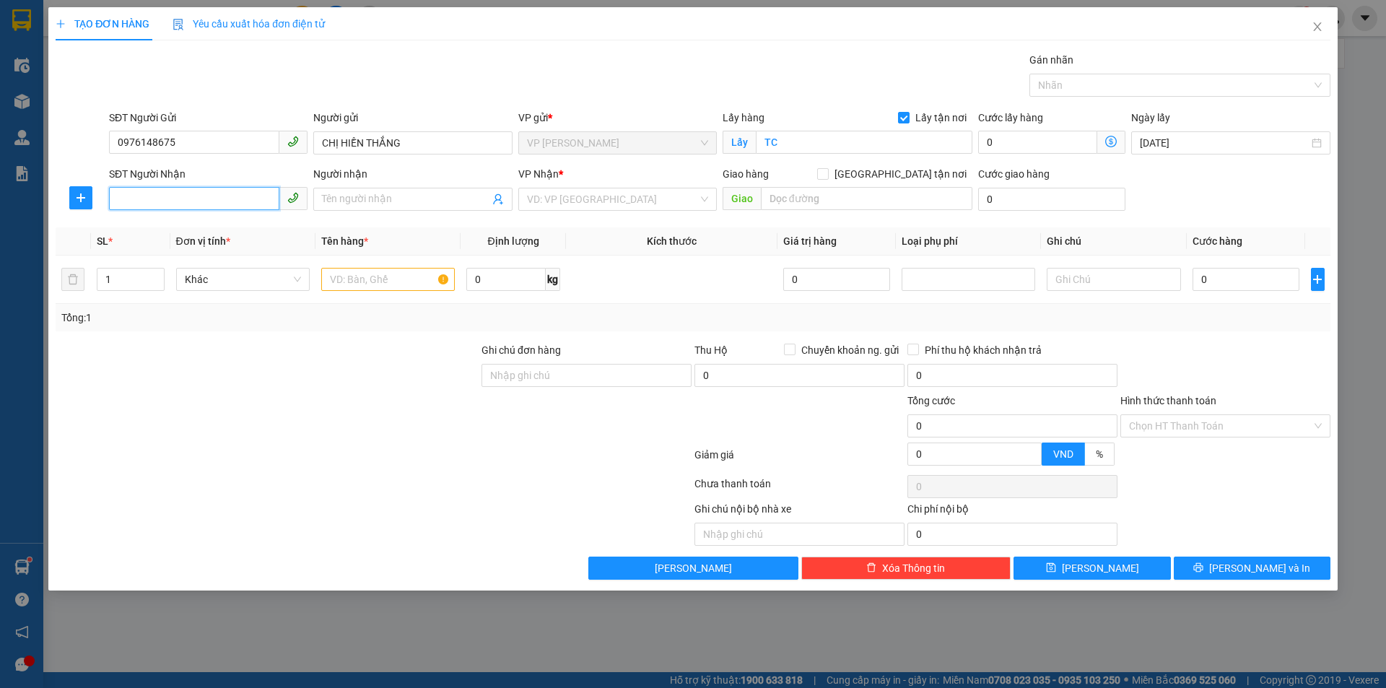
click at [222, 197] on input "SĐT Người Nhận" at bounding box center [194, 198] width 170 height 23
click at [201, 230] on div "0917836054 - CHỊ HUẾ" at bounding box center [208, 228] width 181 height 16
type input "0917836054"
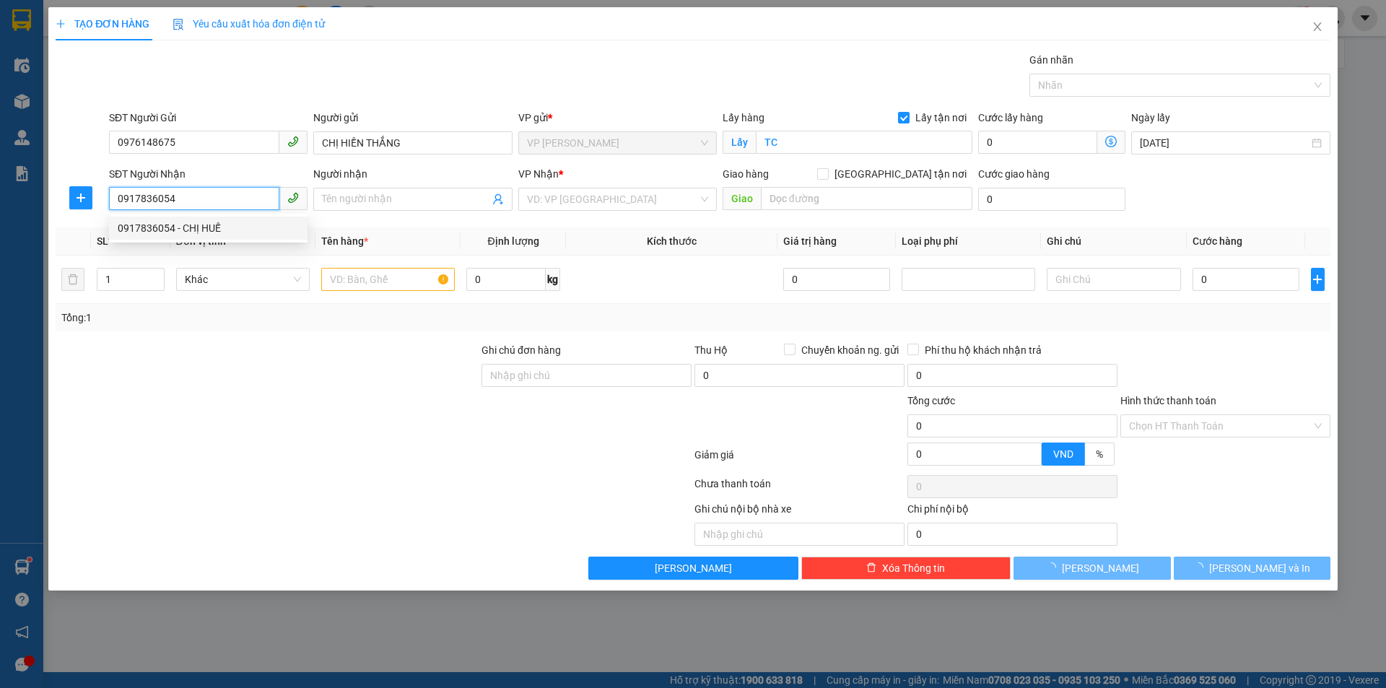
type input "CHỊ HUẾ"
checkbox input "true"
type input "[PERSON_NAME]"
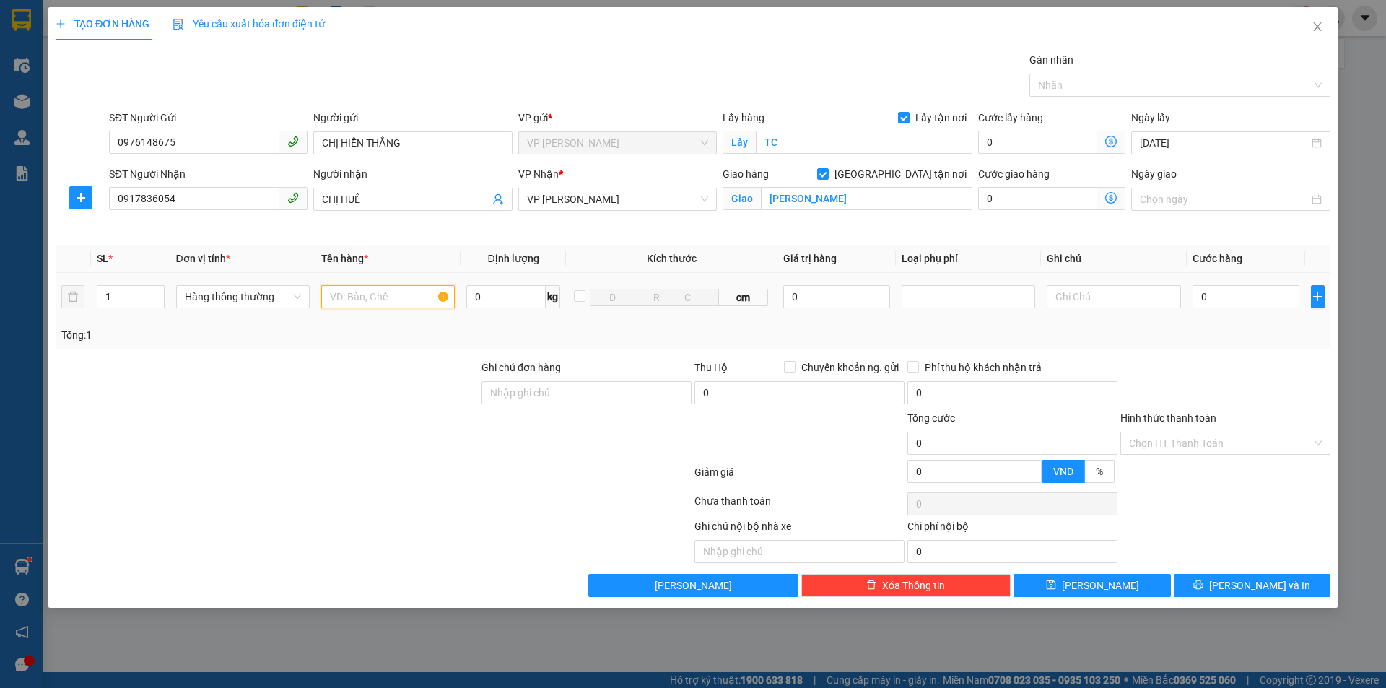
click at [373, 297] on input "text" at bounding box center [388, 296] width 134 height 23
type input "HOA LÝ"
click at [144, 300] on input "1" at bounding box center [130, 297] width 66 height 22
click at [155, 295] on span "Decrease Value" at bounding box center [156, 301] width 16 height 13
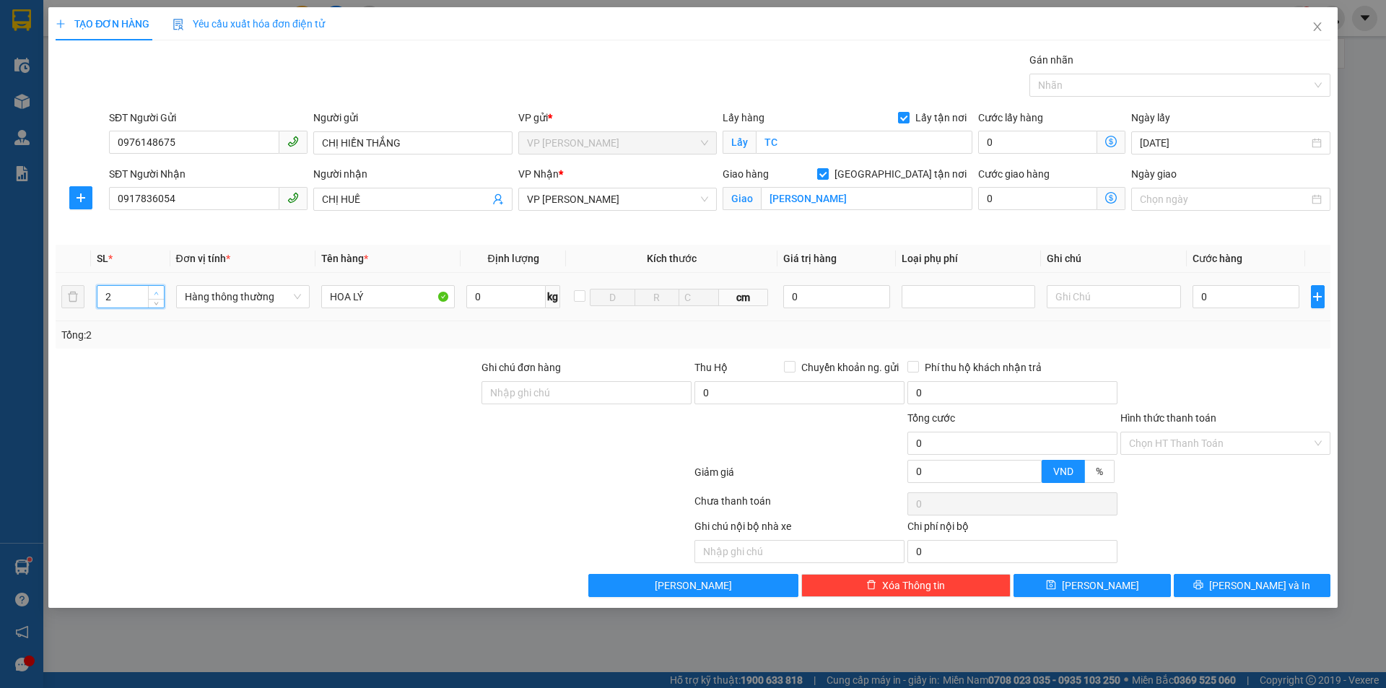
click at [157, 289] on span "up" at bounding box center [156, 293] width 9 height 9
type input "4"
click at [156, 294] on icon "up" at bounding box center [156, 293] width 5 height 5
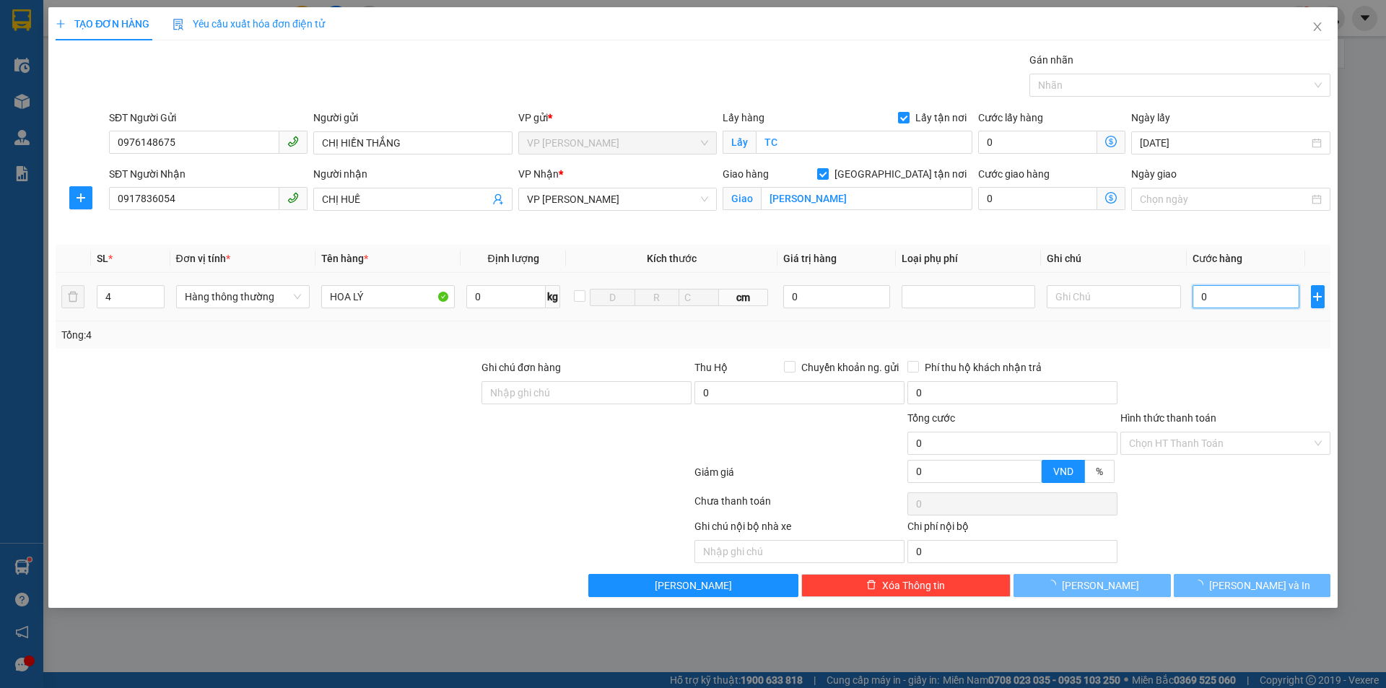
click at [1219, 300] on input "0" at bounding box center [1247, 296] width 108 height 23
type input "2"
type input "28"
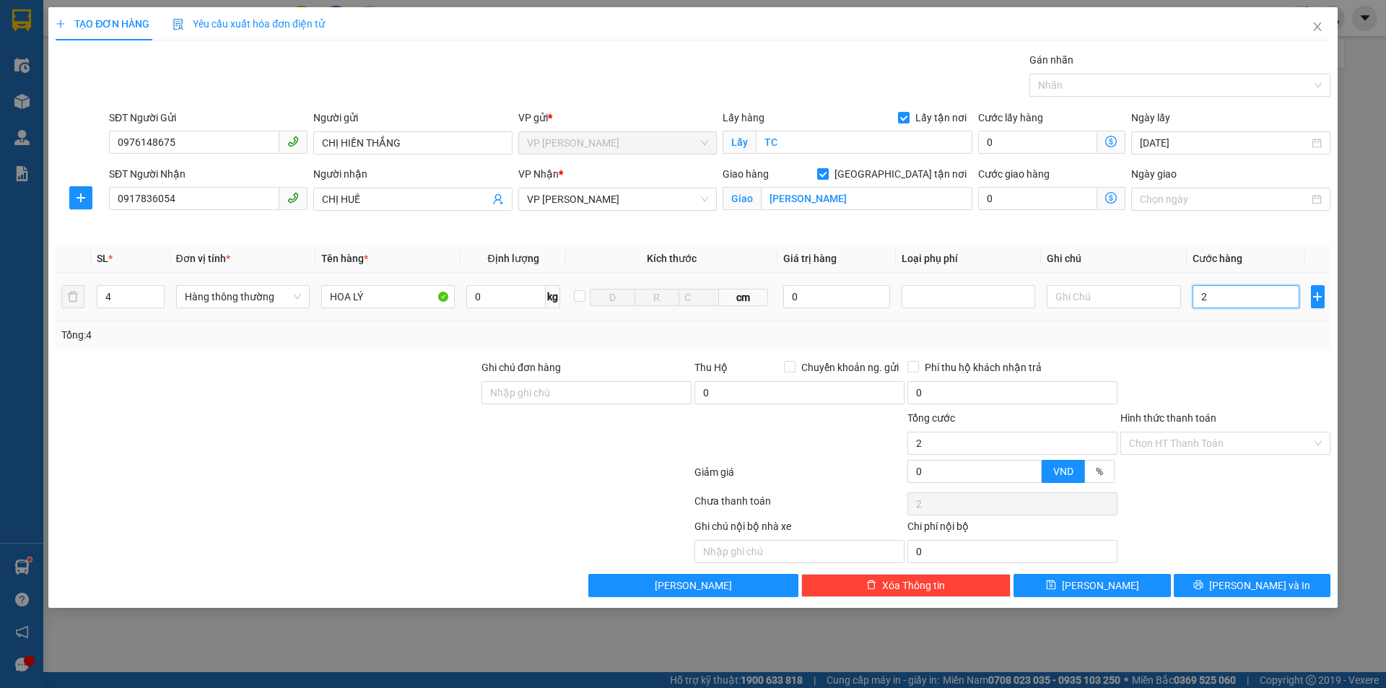
type input "28"
type input "280"
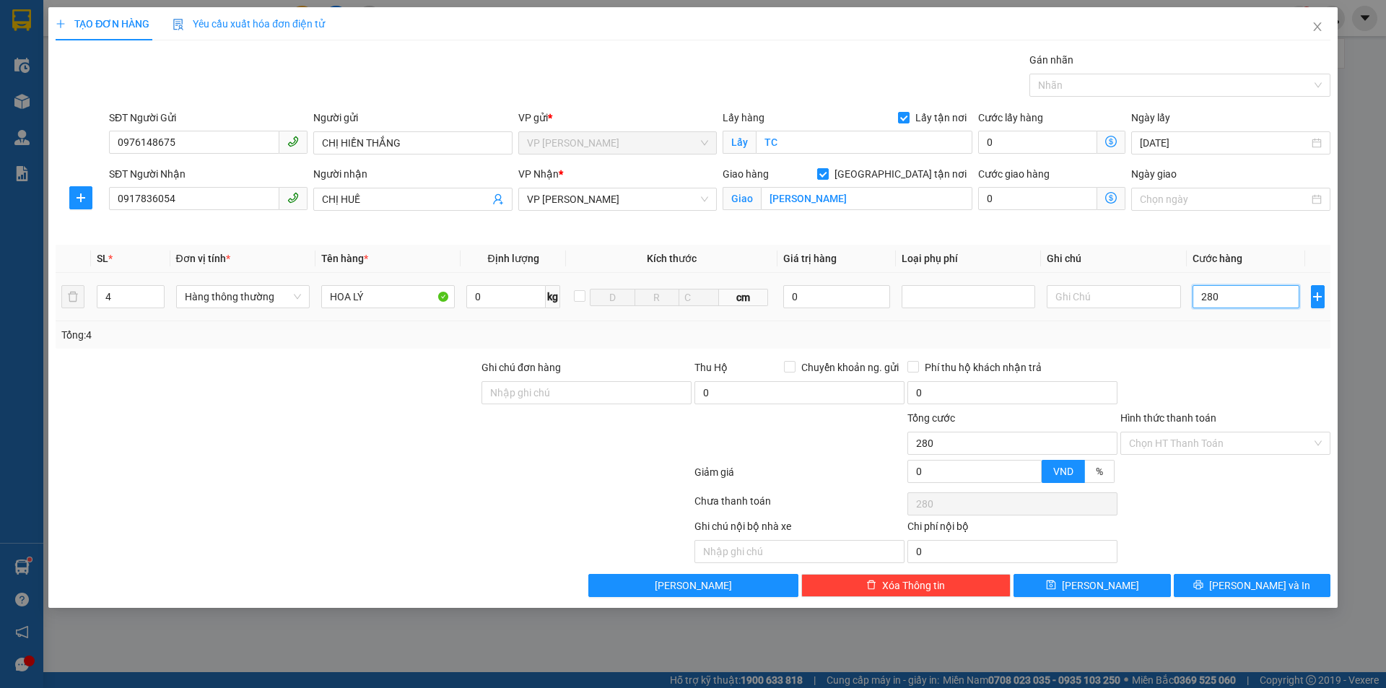
type input "2.800"
type input "28.000"
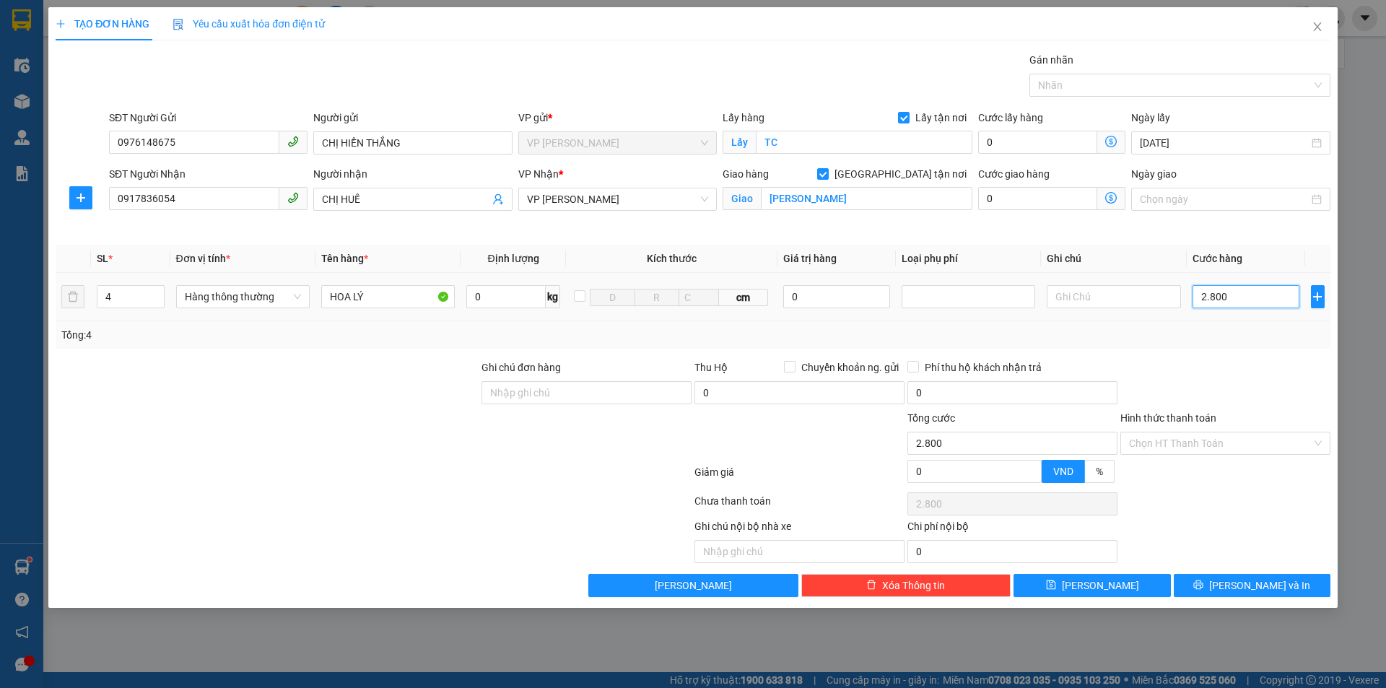
type input "28.000"
type input "280.000"
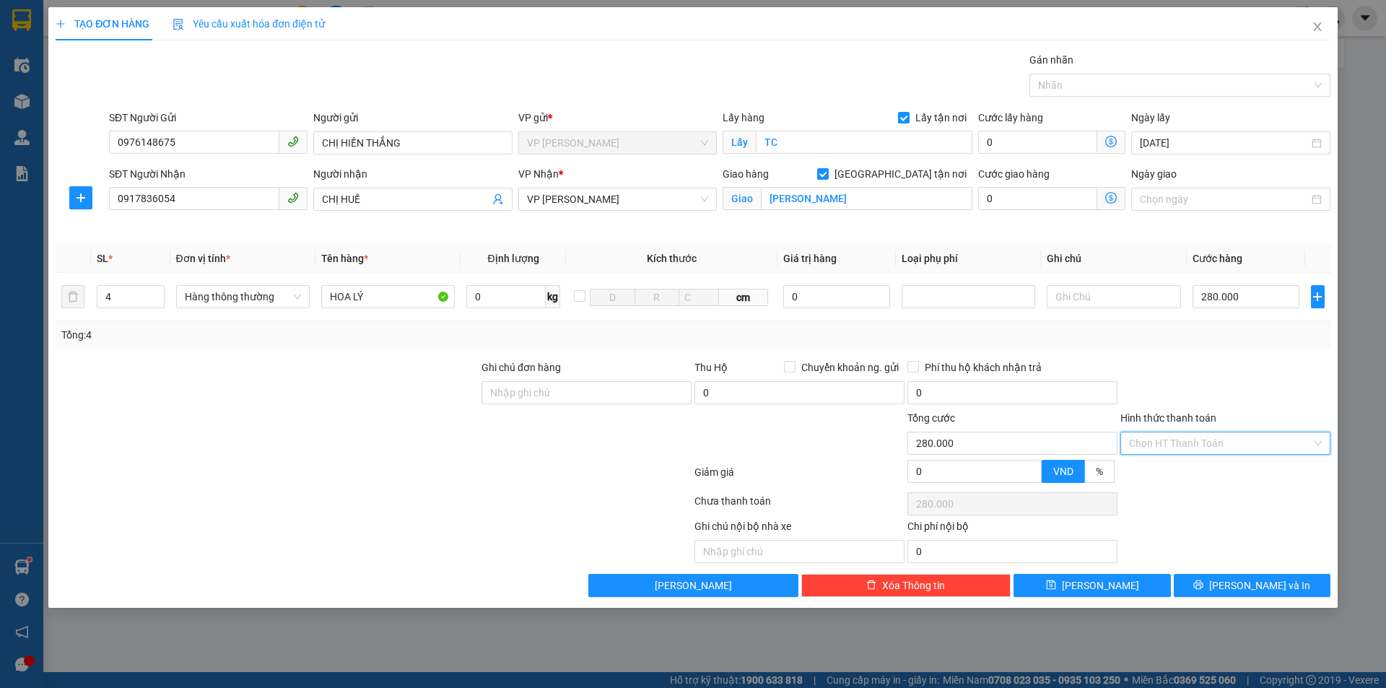
click at [1224, 434] on input "Hình thức thanh toán" at bounding box center [1220, 443] width 183 height 22
click at [1173, 471] on div "Tại văn phòng" at bounding box center [1225, 472] width 193 height 16
type input "0"
click at [1246, 583] on span "[PERSON_NAME] và In" at bounding box center [1259, 586] width 101 height 16
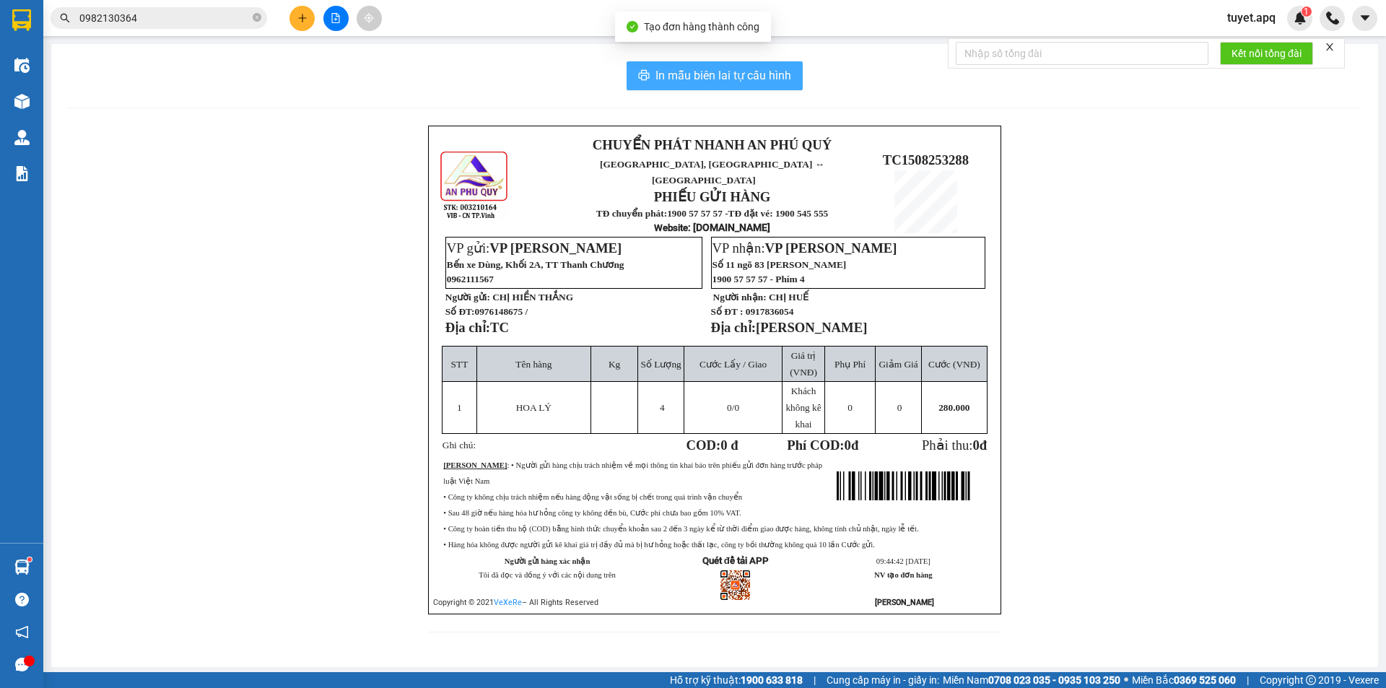
click at [715, 75] on span "In mẫu biên lai tự cấu hình" at bounding box center [723, 75] width 136 height 18
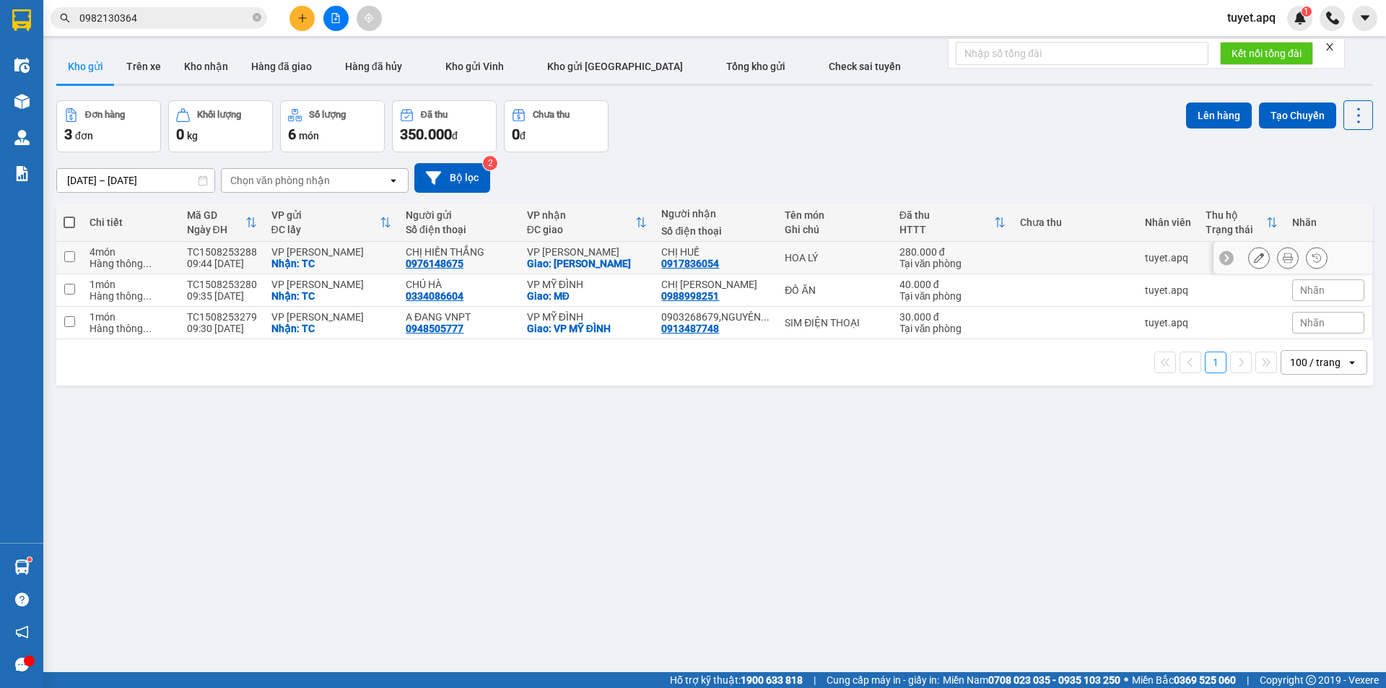
click at [1249, 262] on button at bounding box center [1259, 257] width 20 height 25
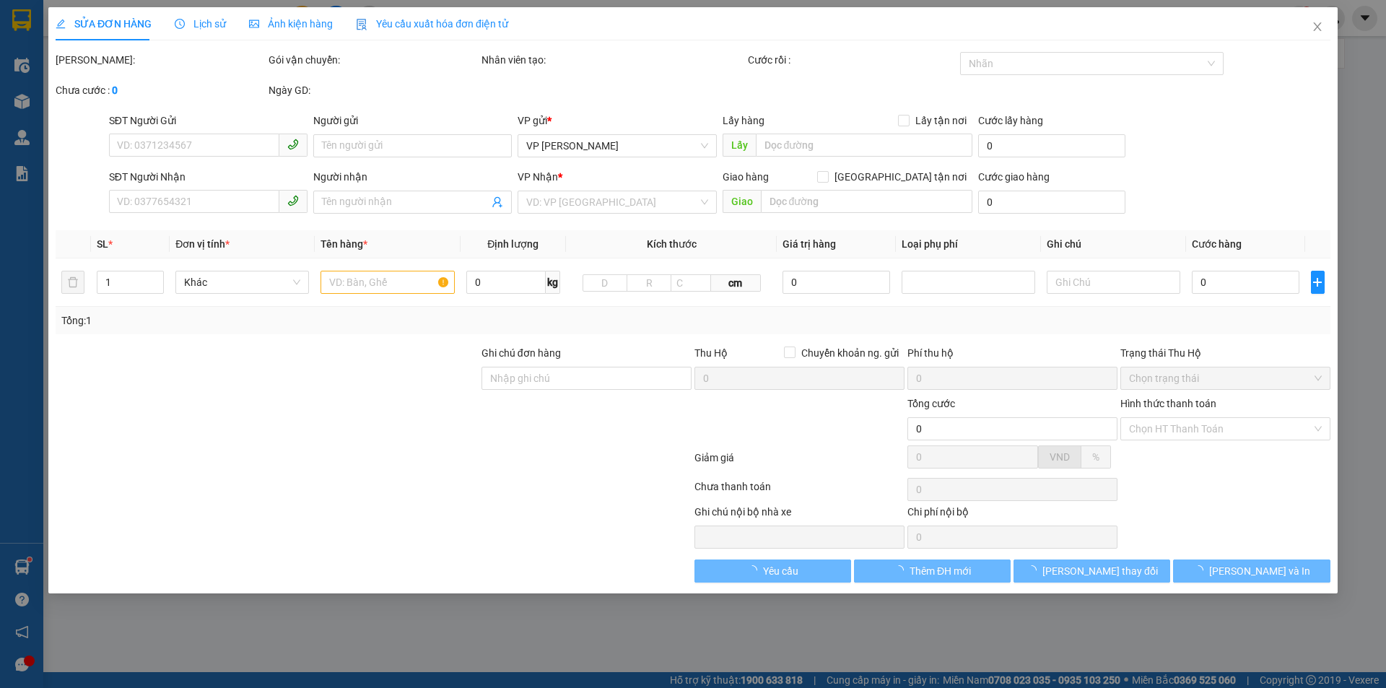
type input "0976148675"
type input "CHỊ HIỀN THẮNG"
checkbox input "true"
type input "TC"
type input "0917836054"
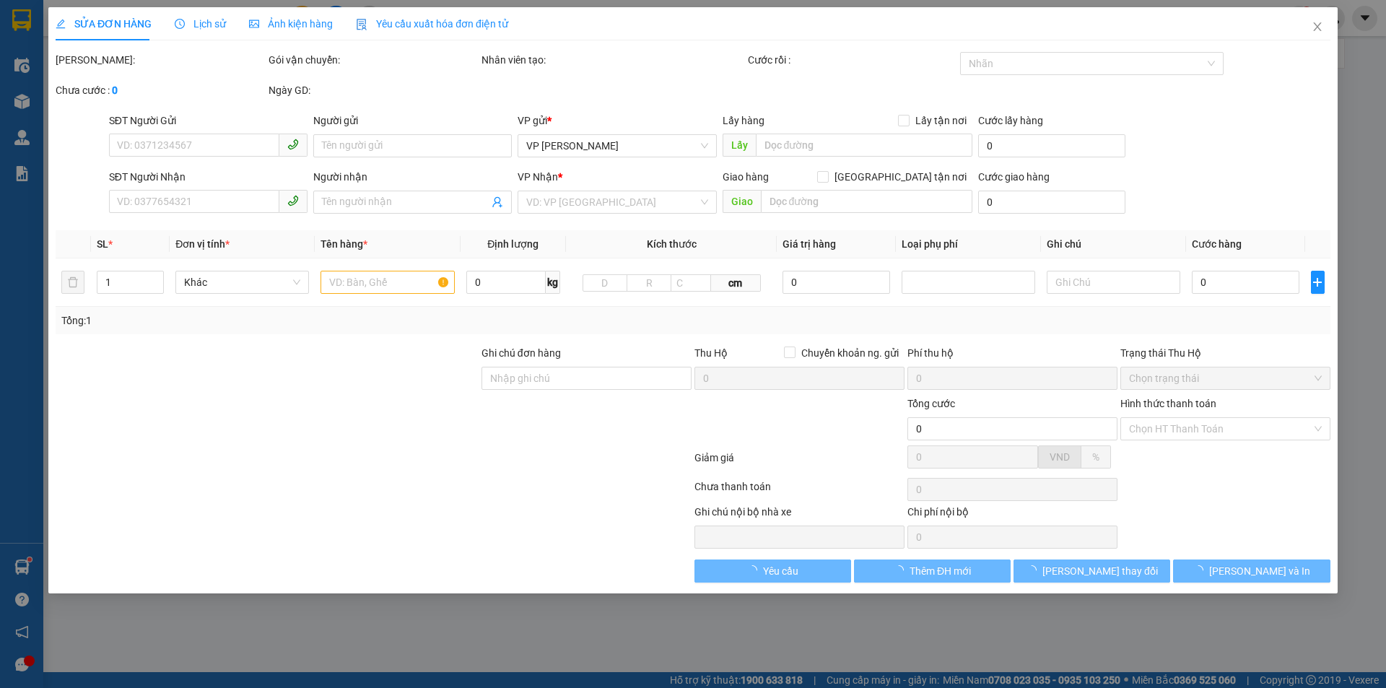
type input "CHỊ HUẾ"
checkbox input "true"
type input "[PERSON_NAME]"
type input "280.000"
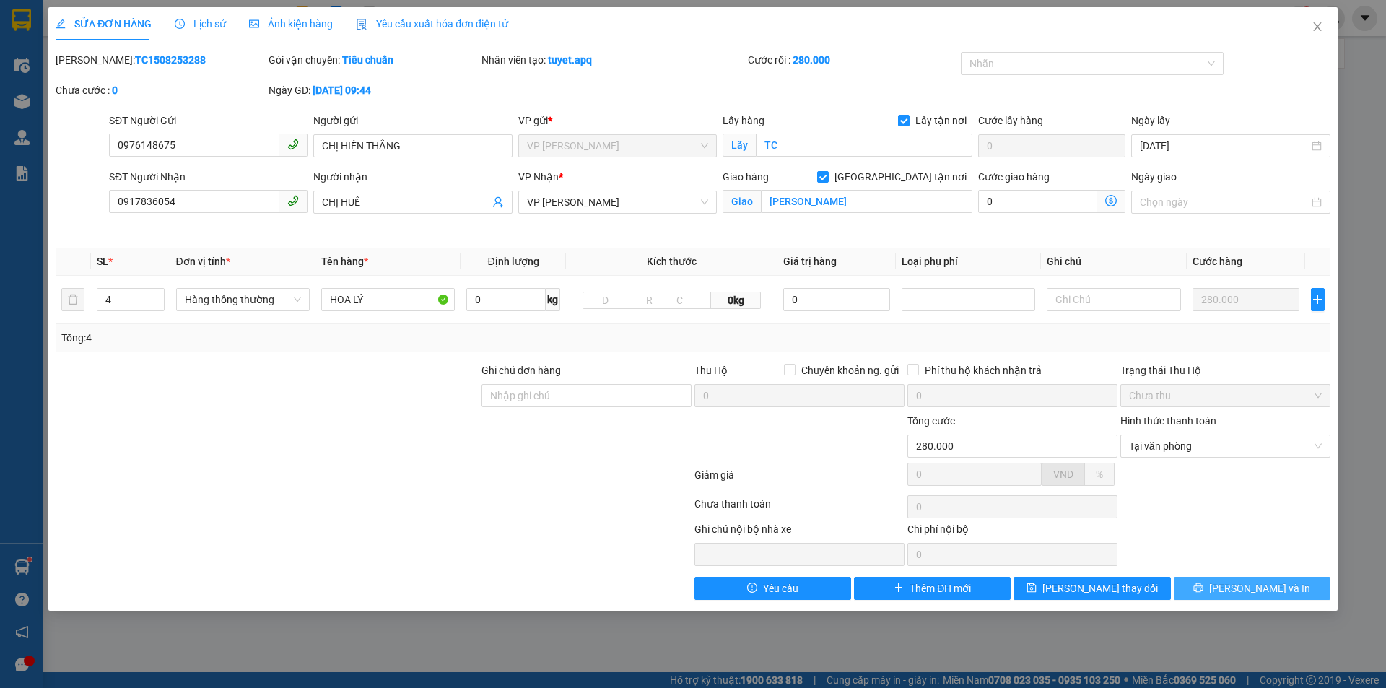
click at [1213, 593] on button "[PERSON_NAME] và In" at bounding box center [1252, 588] width 157 height 23
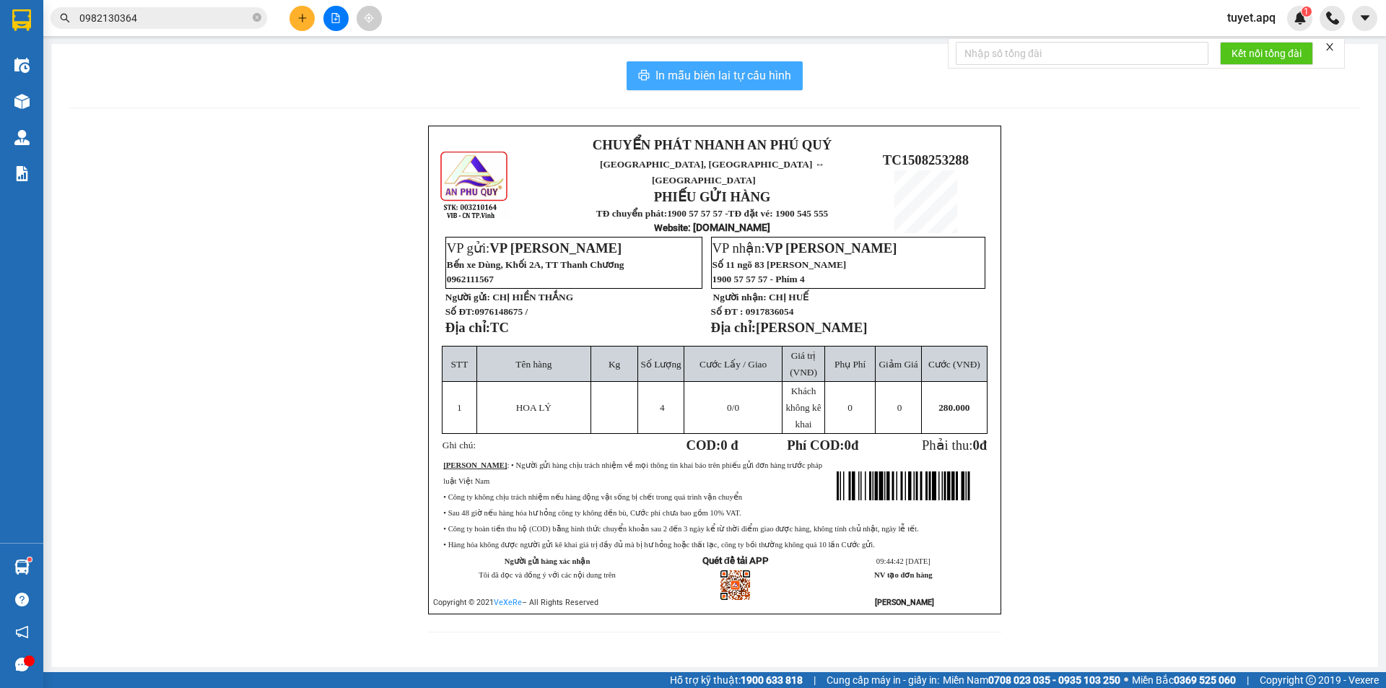
click at [741, 72] on span "In mẫu biên lai tự cấu hình" at bounding box center [723, 75] width 136 height 18
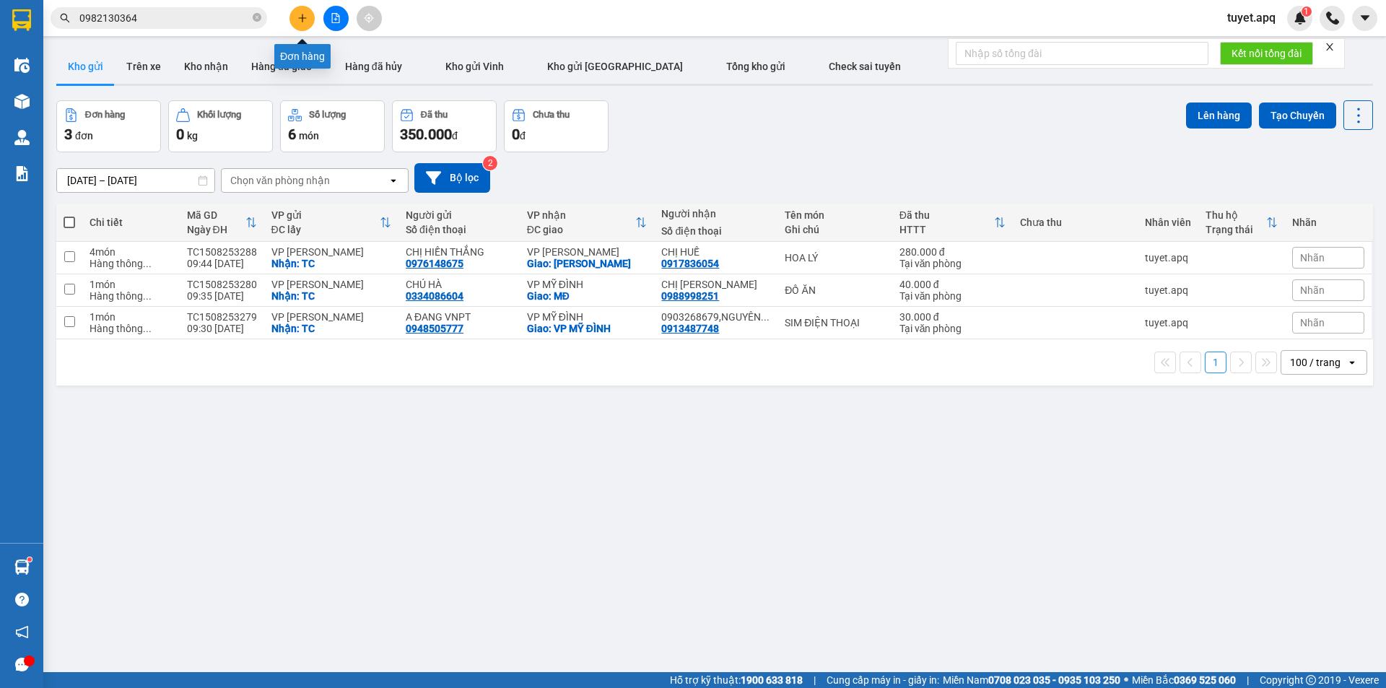
click at [305, 16] on icon "plus" at bounding box center [302, 18] width 10 height 10
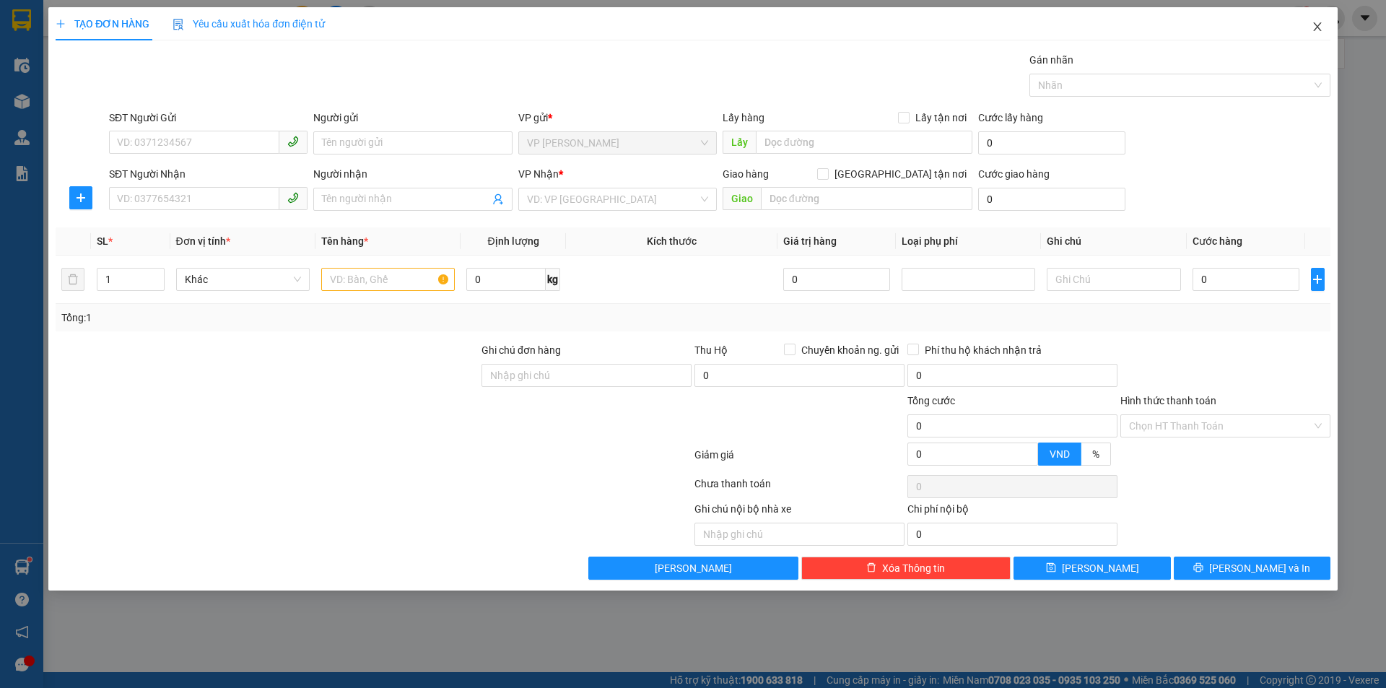
click at [1321, 27] on icon "close" at bounding box center [1318, 27] width 12 height 12
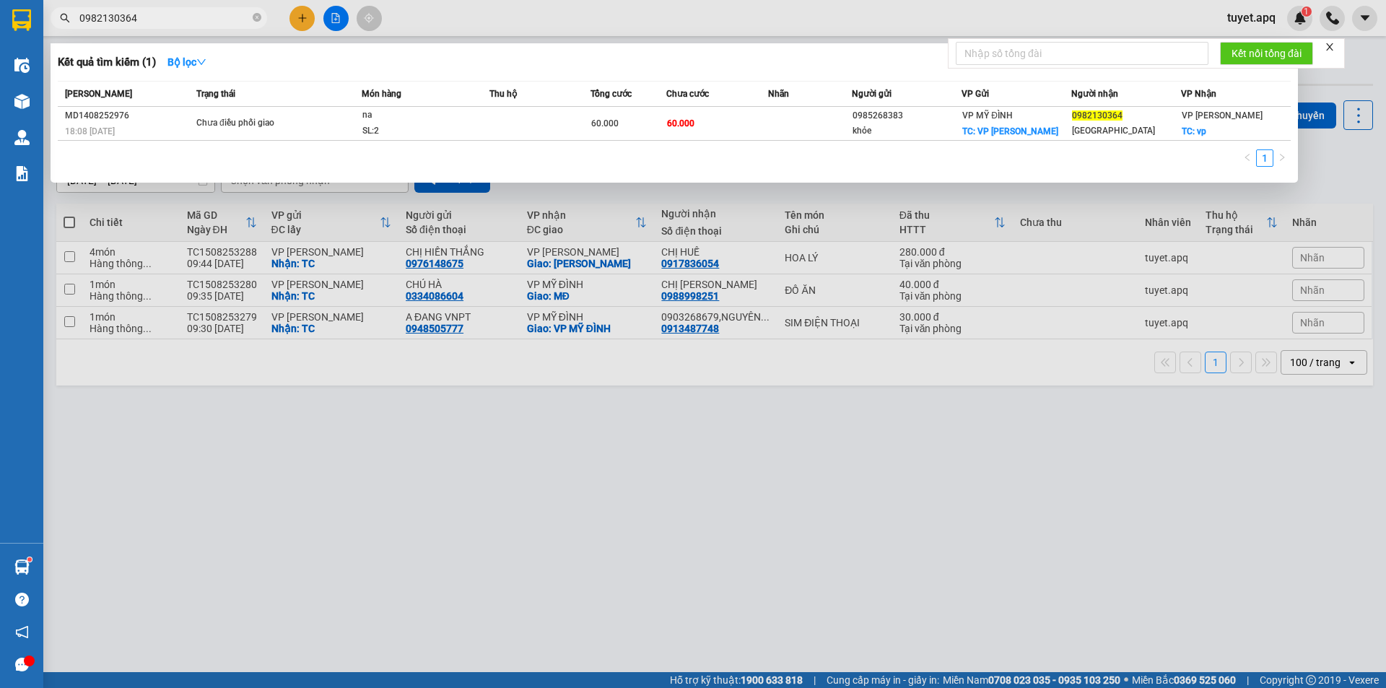
click at [170, 16] on input "0982130364" at bounding box center [164, 18] width 170 height 16
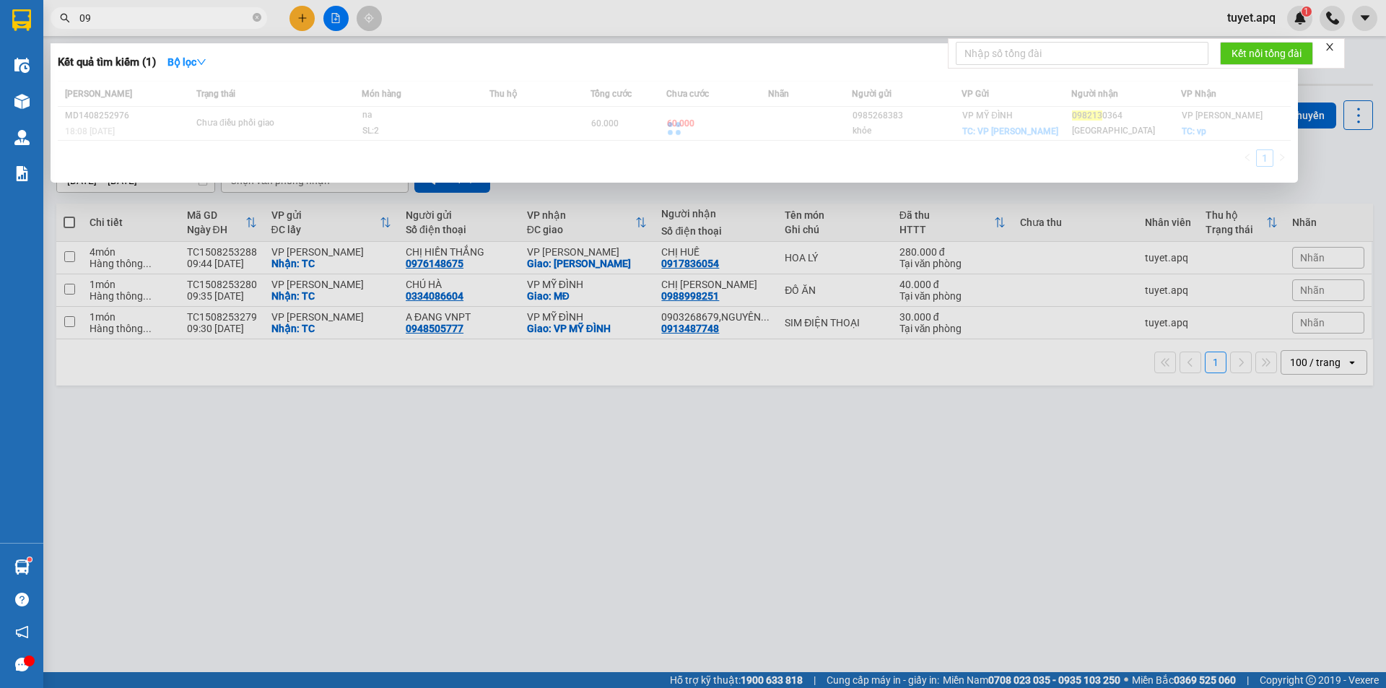
type input "0"
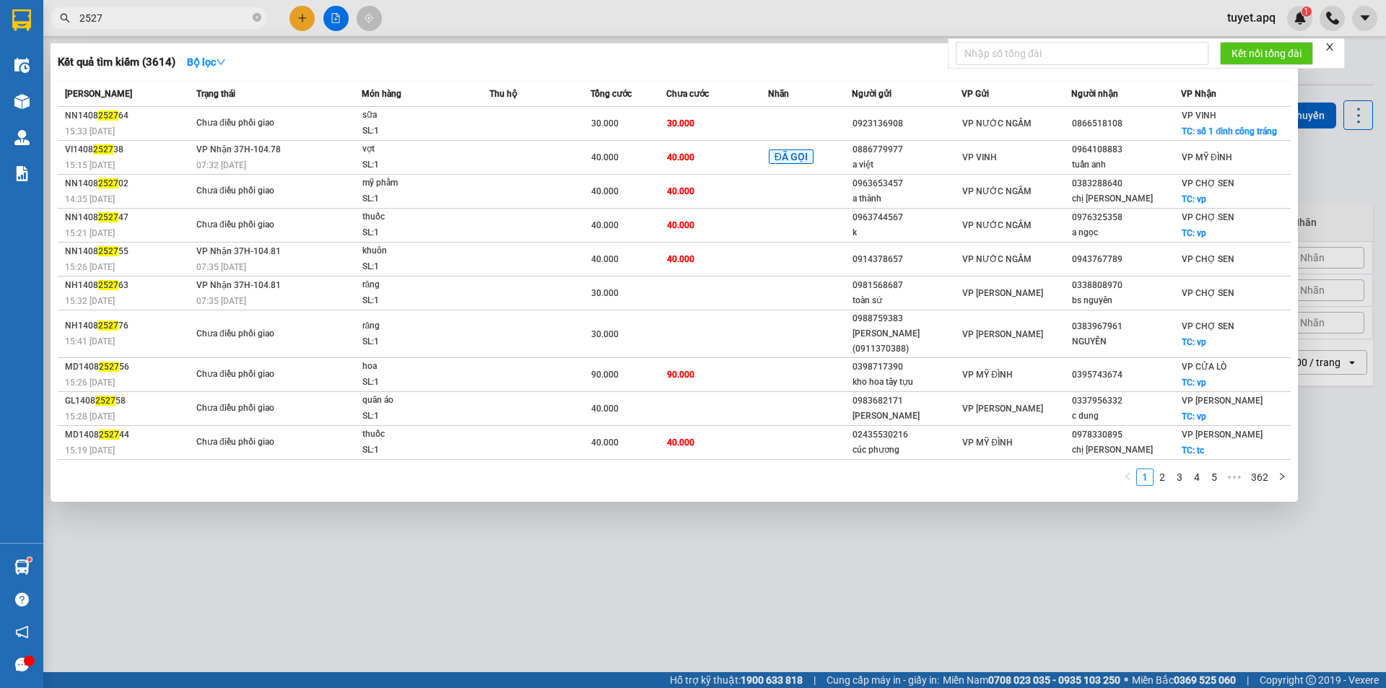
click at [105, 19] on input "2527" at bounding box center [164, 18] width 170 height 16
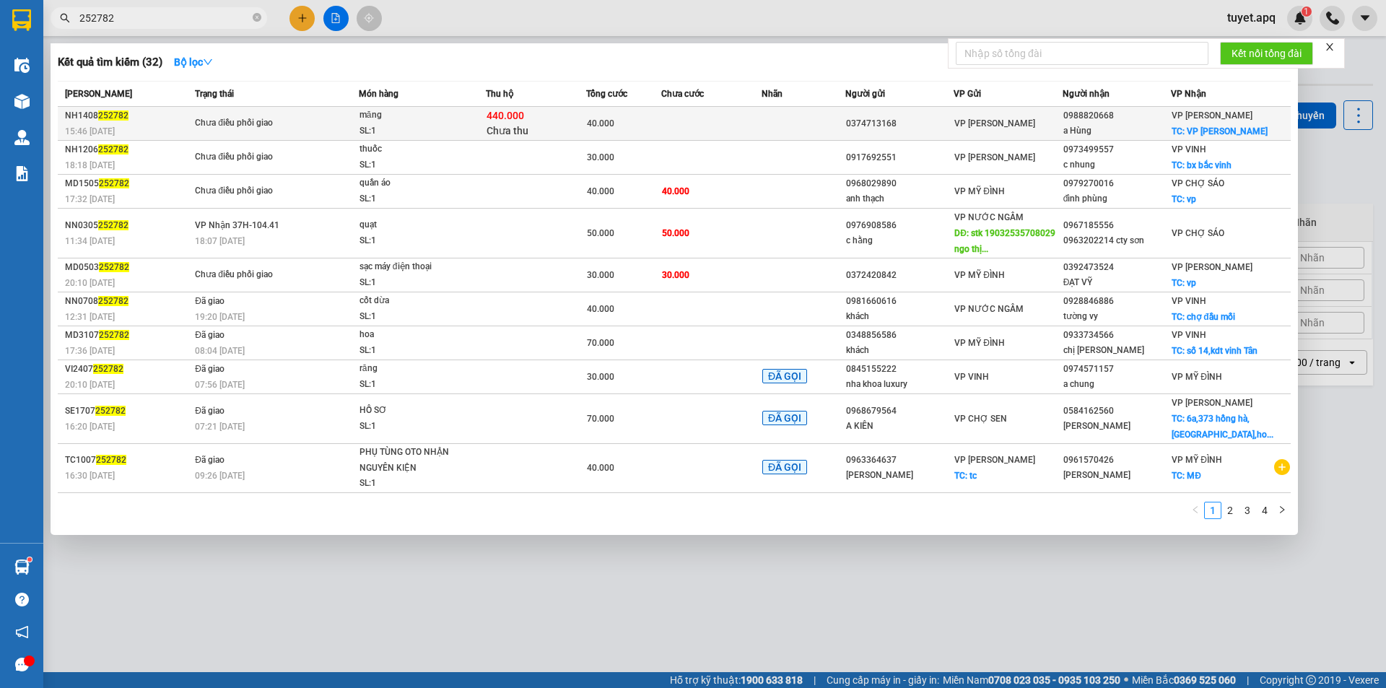
type input "252782"
click at [581, 121] on div "440.000 Chưa thu" at bounding box center [536, 123] width 99 height 30
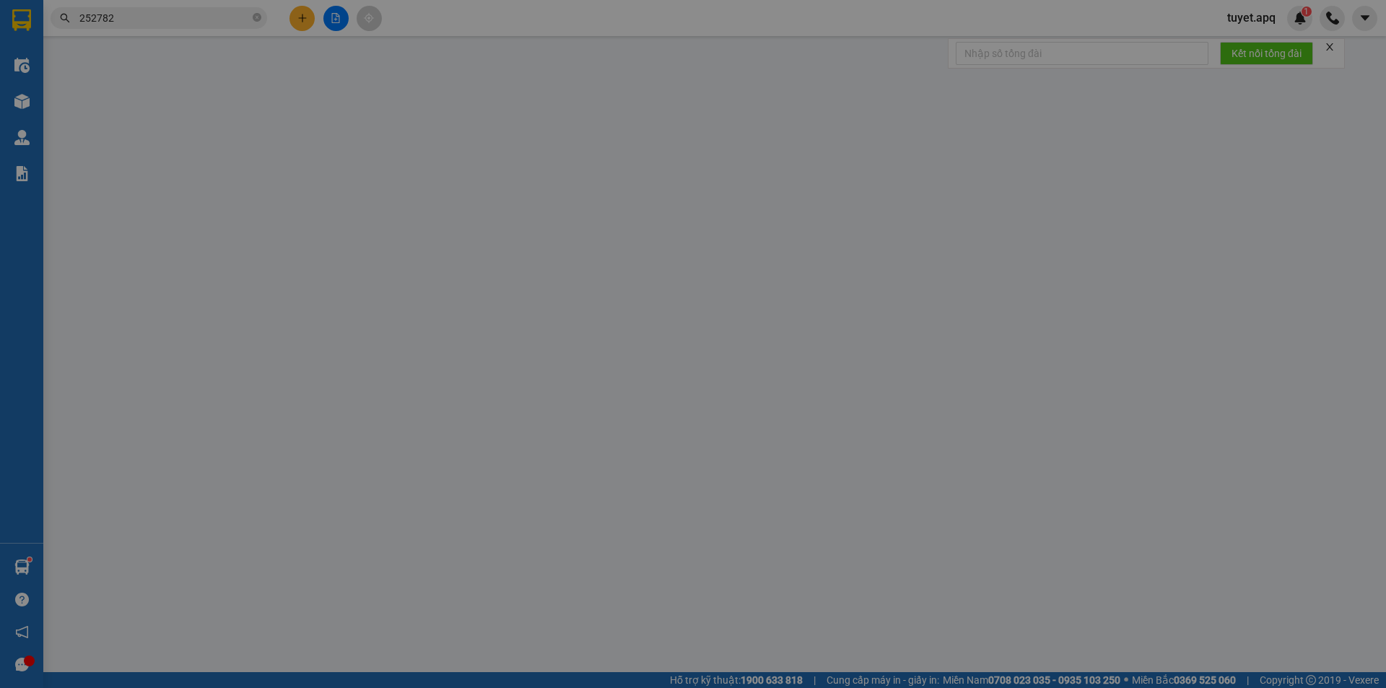
type input "0374713168"
type input "0988820668"
type input "a Hùng"
checkbox input "true"
type input "VP [PERSON_NAME]"
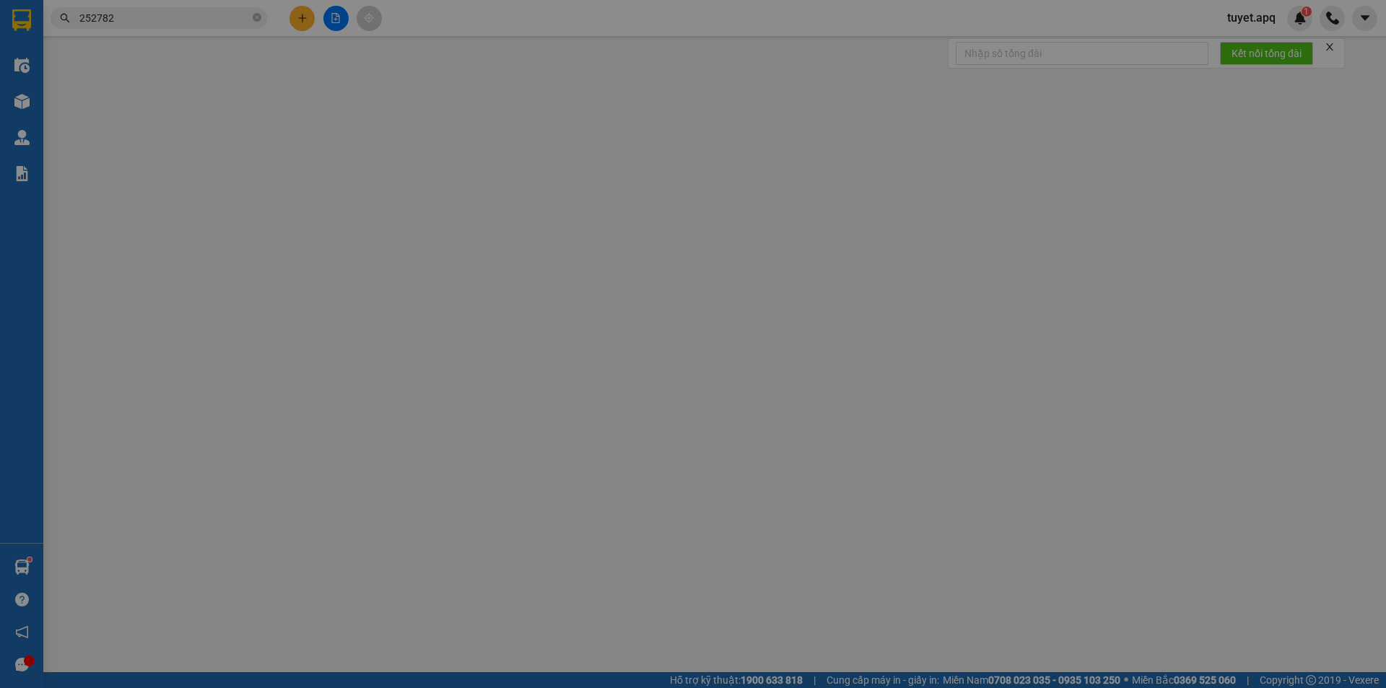
type input "40.000"
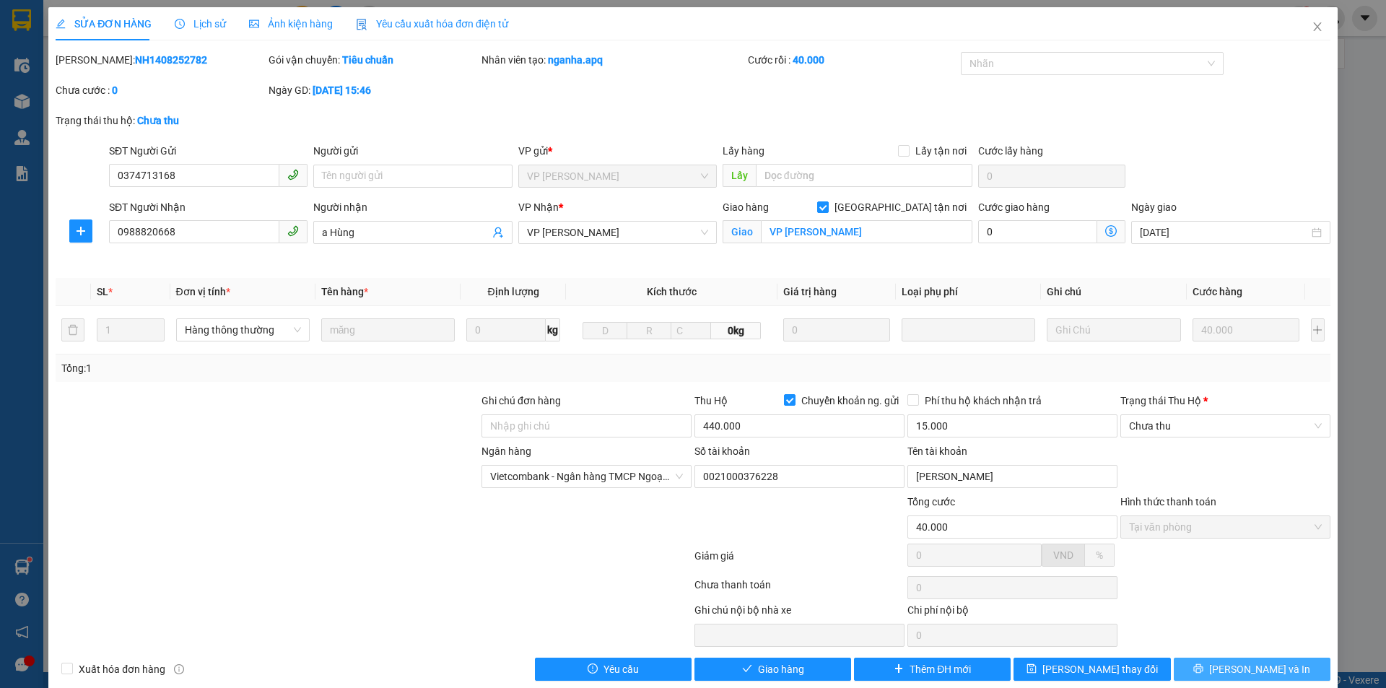
click at [1184, 674] on button "[PERSON_NAME] và In" at bounding box center [1252, 669] width 157 height 23
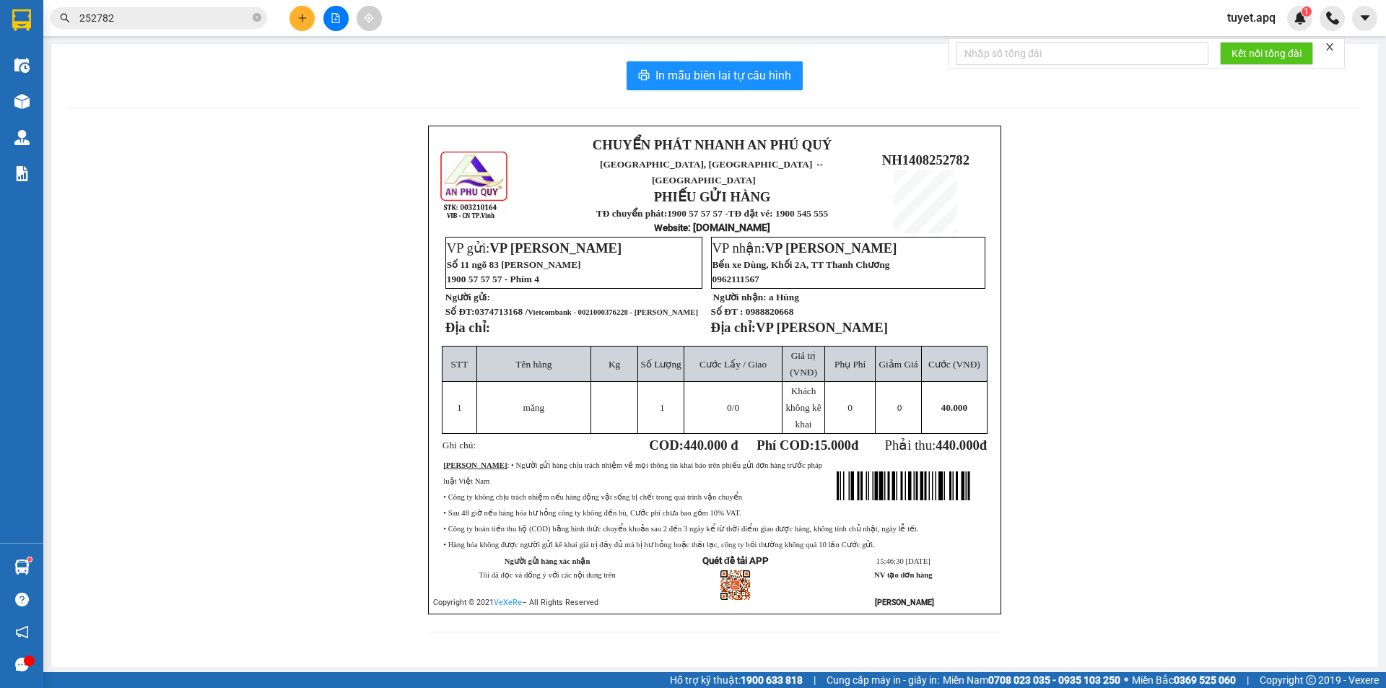
click at [192, 138] on div "CHUYỂN PHÁT NHANH AN PHÚ QUÝ NGHỆ AN, [GEOGRAPHIC_DATA] ↔ [GEOGRAPHIC_DATA] PHI…" at bounding box center [715, 388] width 1292 height 524
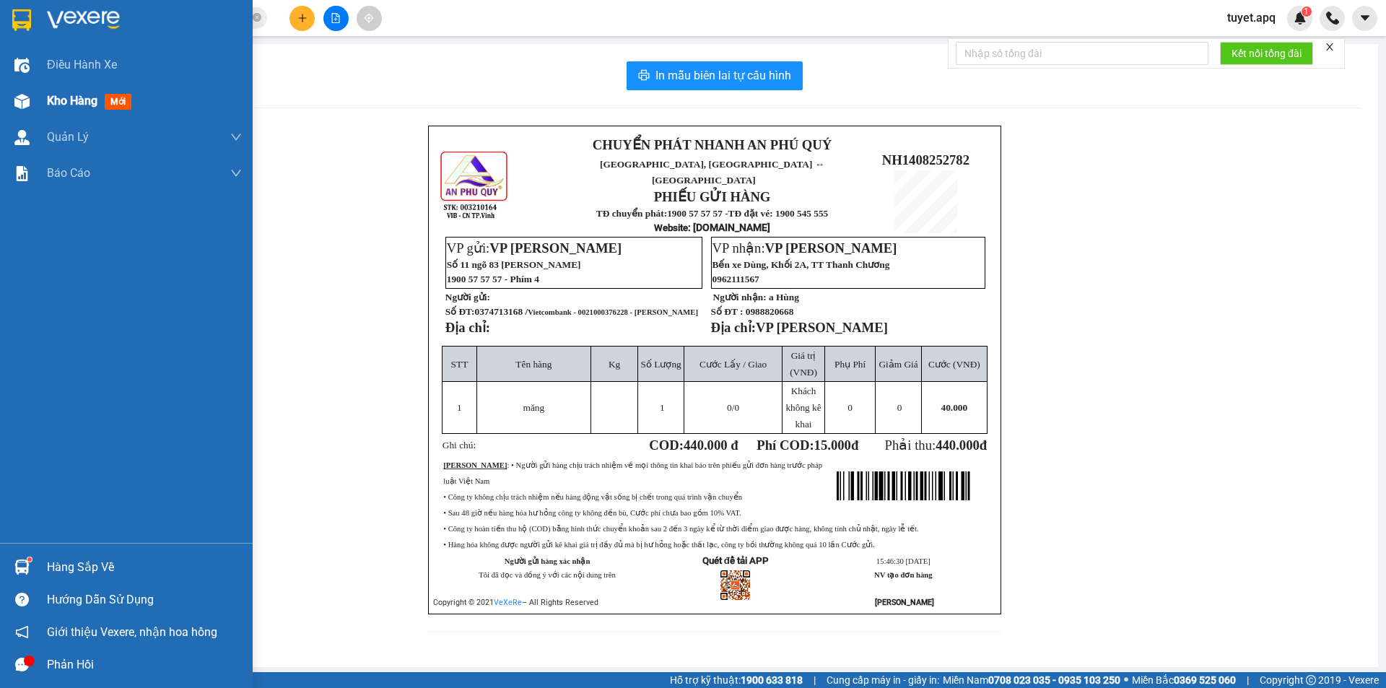
click at [72, 101] on span "Kho hàng" at bounding box center [72, 101] width 51 height 14
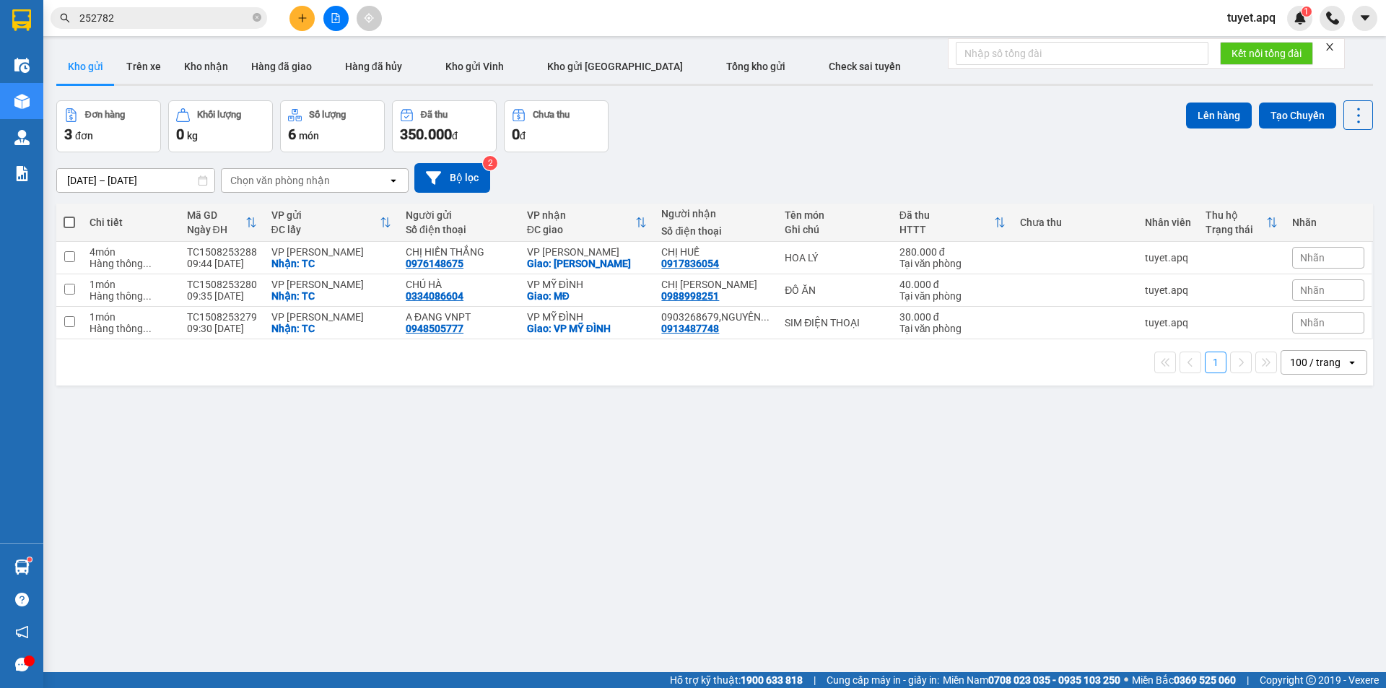
click at [68, 217] on span at bounding box center [70, 223] width 12 height 12
click at [69, 215] on input "checkbox" at bounding box center [69, 215] width 0 height 0
checkbox input "true"
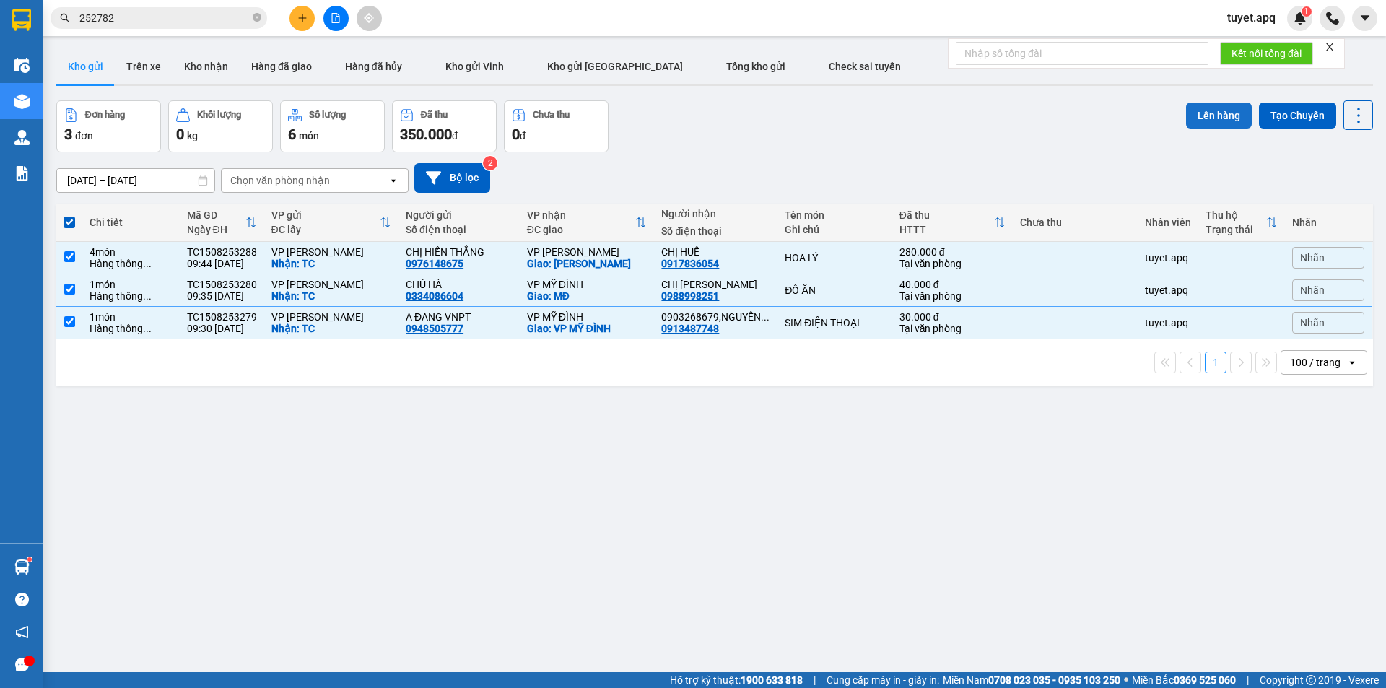
click at [1203, 113] on button "Lên hàng" at bounding box center [1219, 116] width 66 height 26
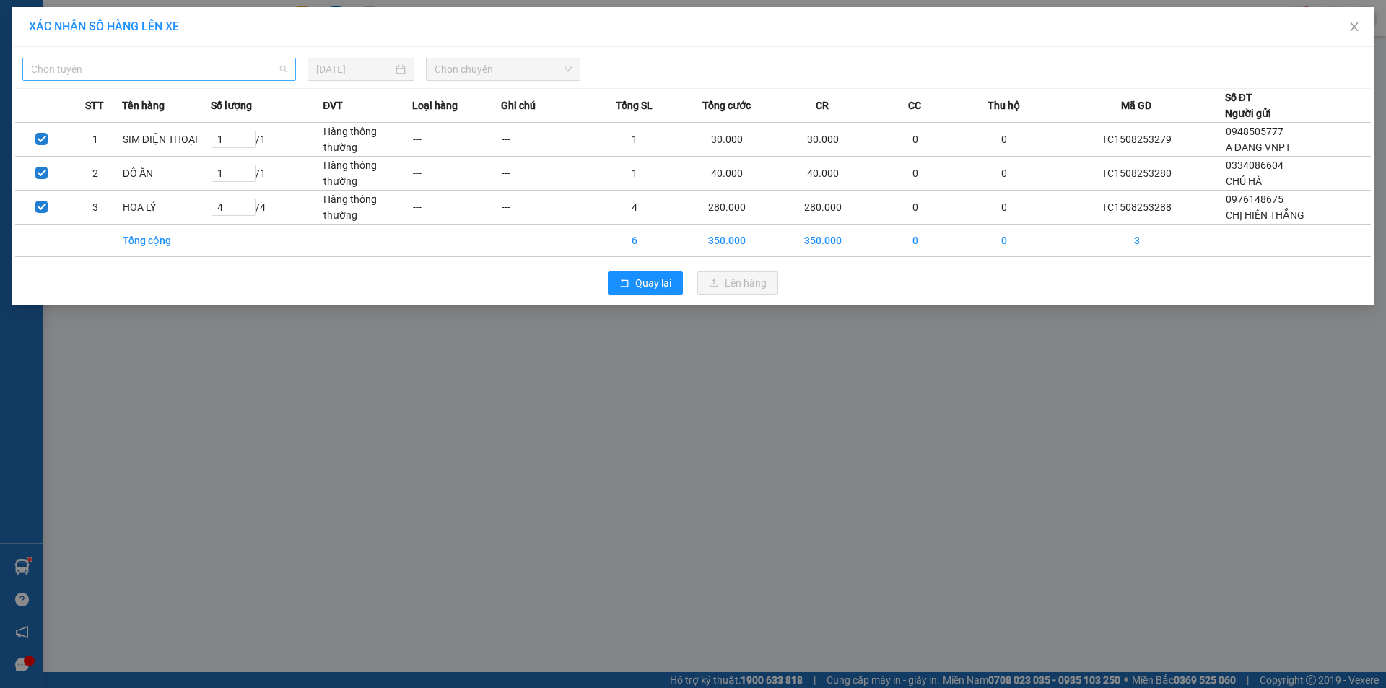
click at [227, 74] on span "Chọn tuyến" at bounding box center [159, 69] width 256 height 22
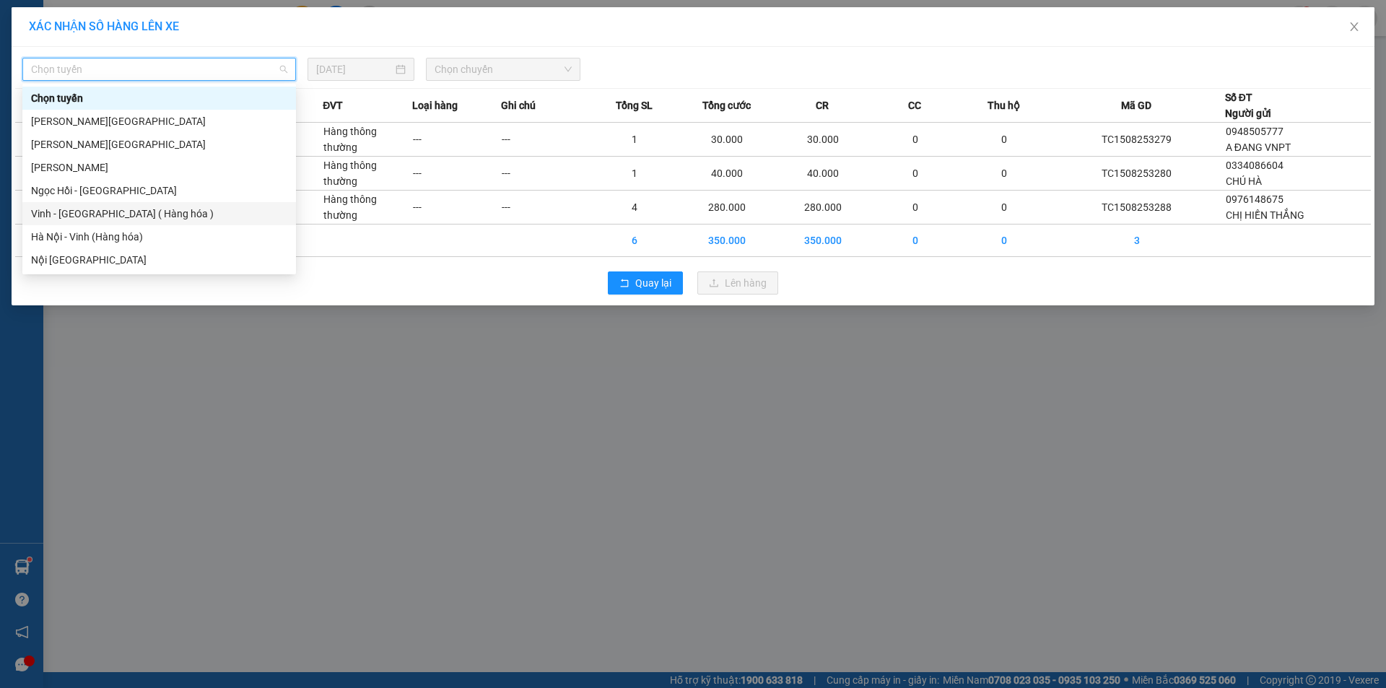
click at [117, 216] on div "Vinh - [GEOGRAPHIC_DATA] ( Hàng hóa )" at bounding box center [159, 214] width 256 height 16
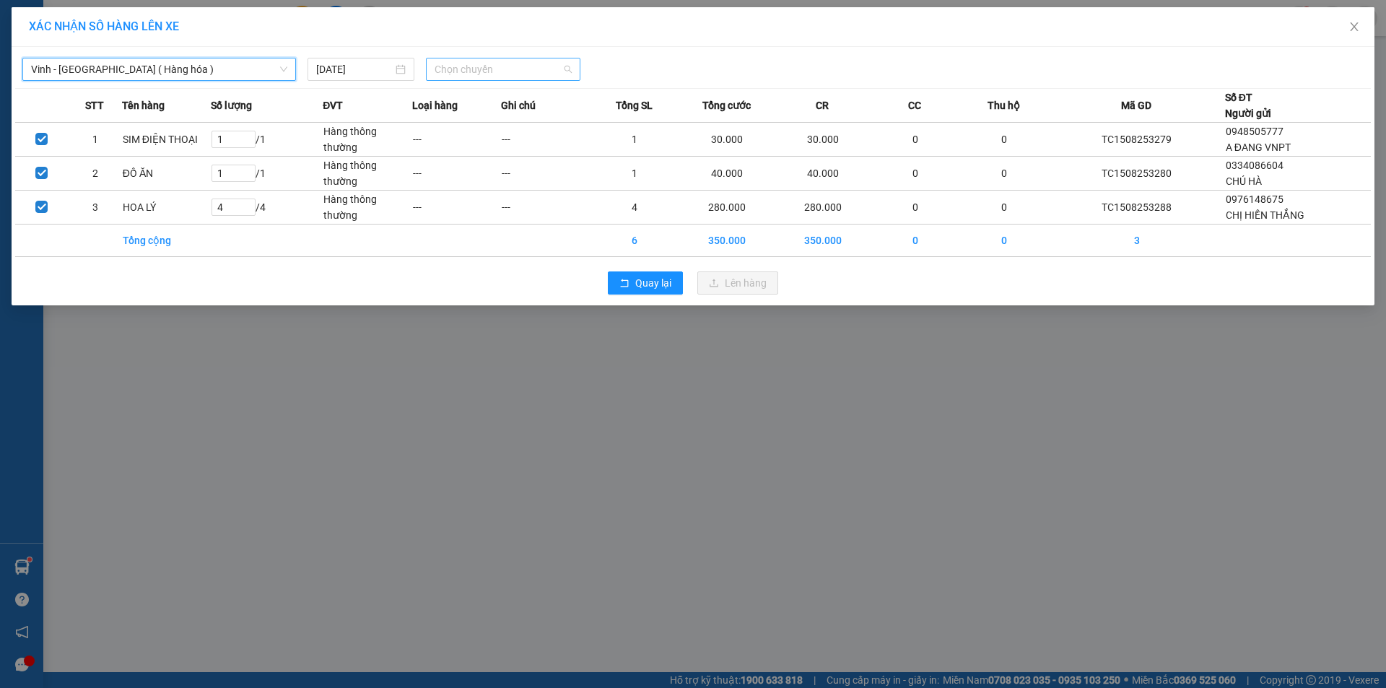
click at [473, 61] on span "Chọn chuyến" at bounding box center [503, 69] width 137 height 22
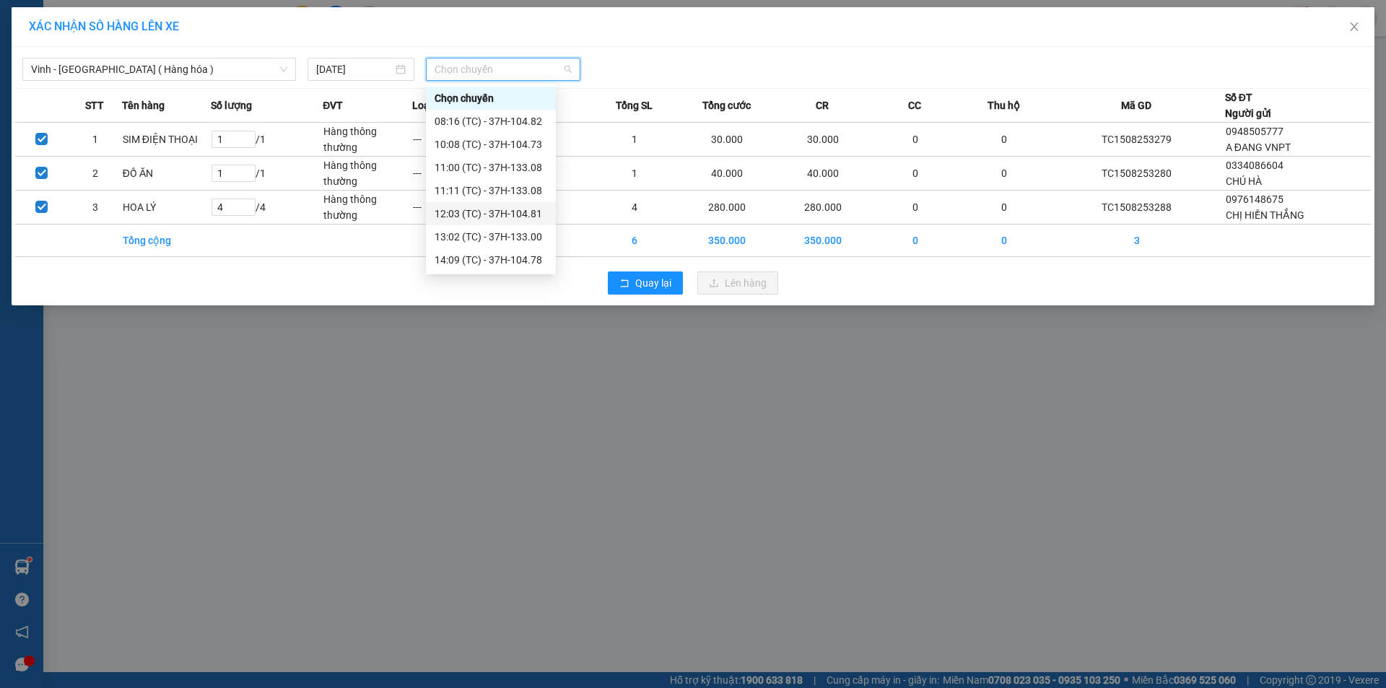
click at [514, 215] on div "12:03 (TC) - 37H-104.81" at bounding box center [491, 214] width 113 height 16
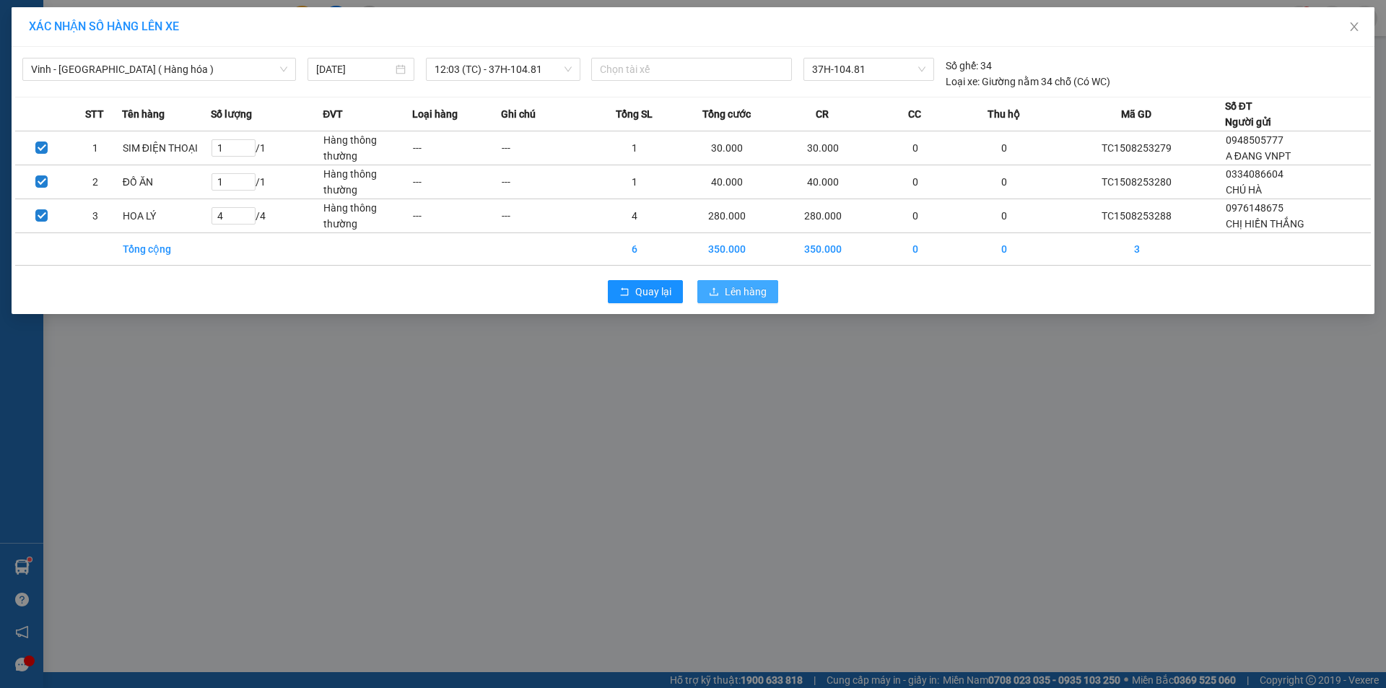
click at [728, 294] on span "Lên hàng" at bounding box center [746, 292] width 42 height 16
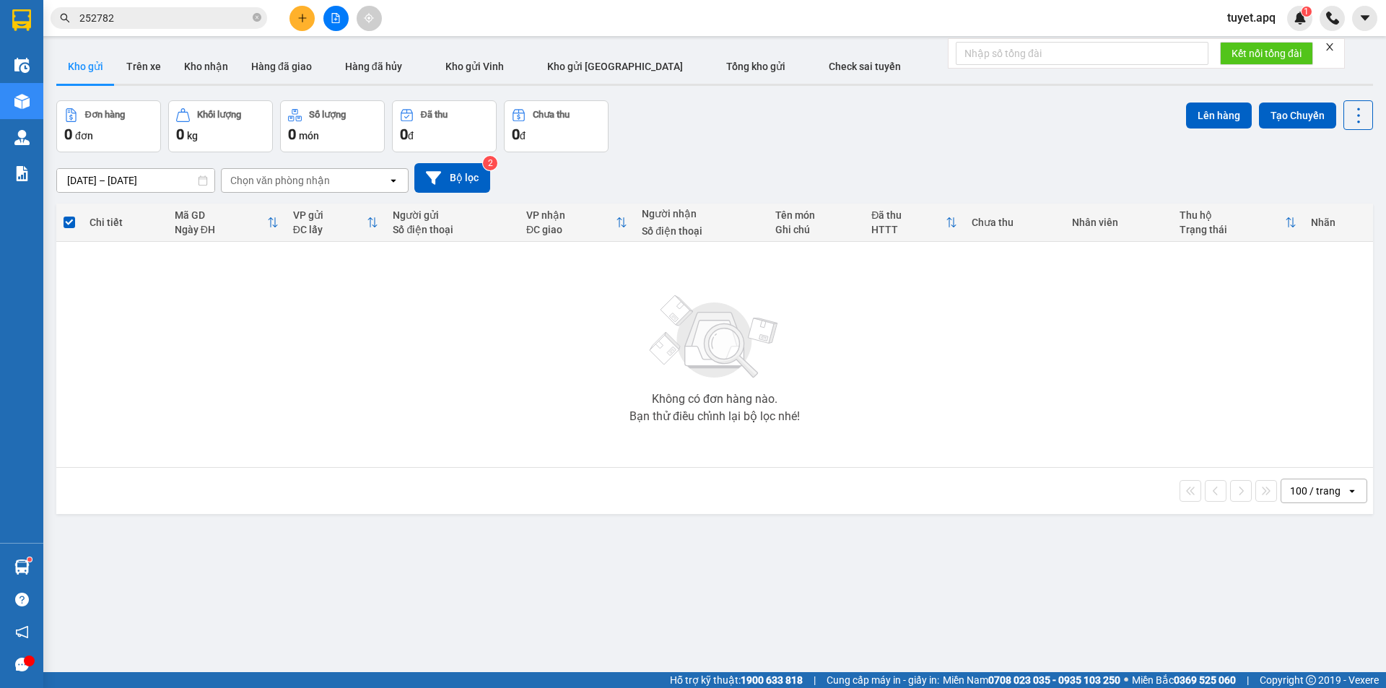
click at [0, 515] on div "Điều hành xe Kho hàng mới Quản [PERSON_NAME] lý thu hộ Quản lý chuyến Quản lý g…" at bounding box center [21, 295] width 43 height 496
click at [297, 12] on button at bounding box center [301, 18] width 25 height 25
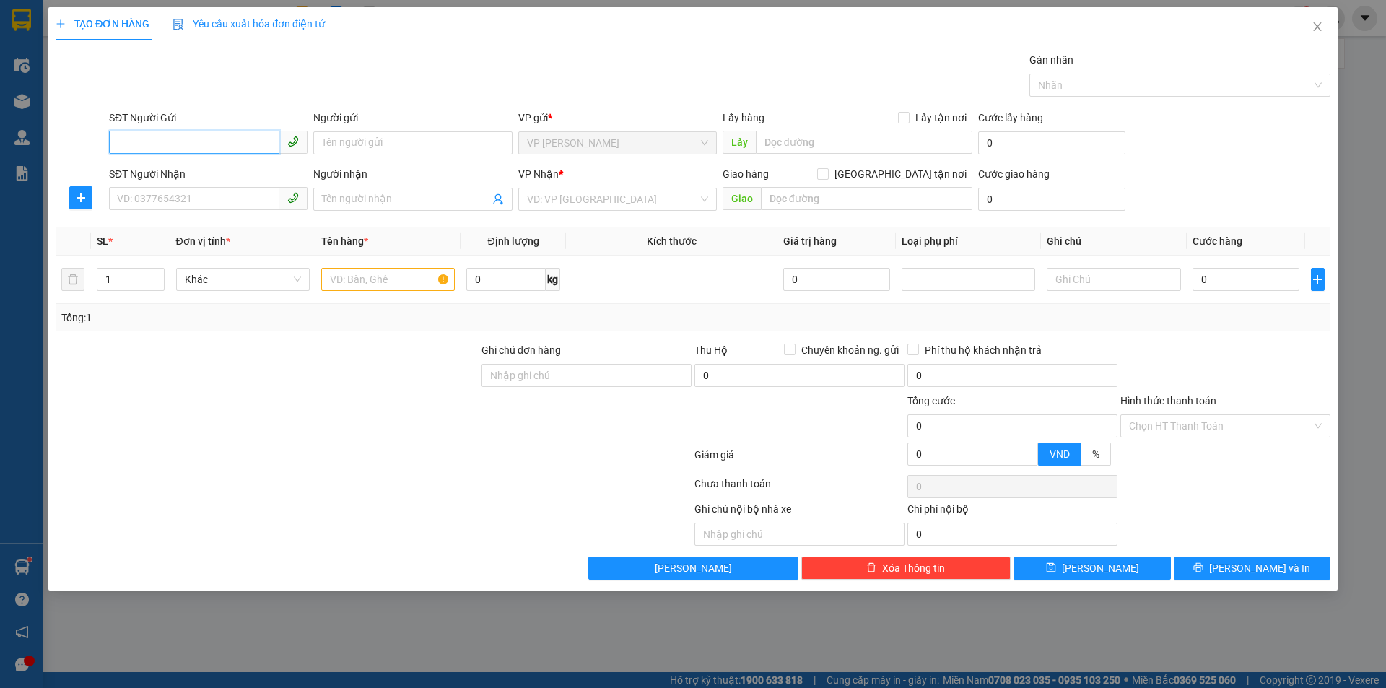
click at [183, 135] on input "SĐT Người Gửi" at bounding box center [194, 142] width 170 height 23
click at [182, 144] on input "SĐT Người Gửi" at bounding box center [194, 142] width 170 height 23
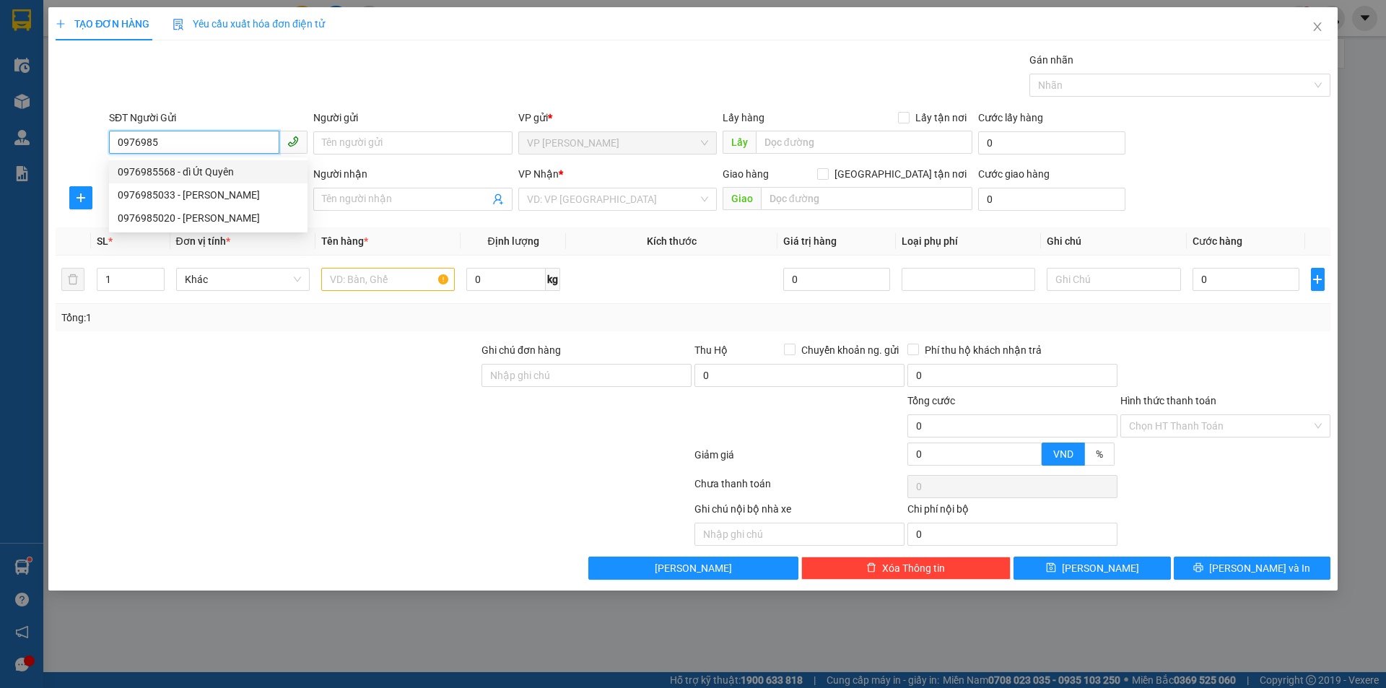
click at [222, 169] on div "0976985568 - dì Út Quyên" at bounding box center [208, 172] width 181 height 16
type input "0976985568"
type input "dì Út Quyên"
checkbox input "true"
type input "TC"
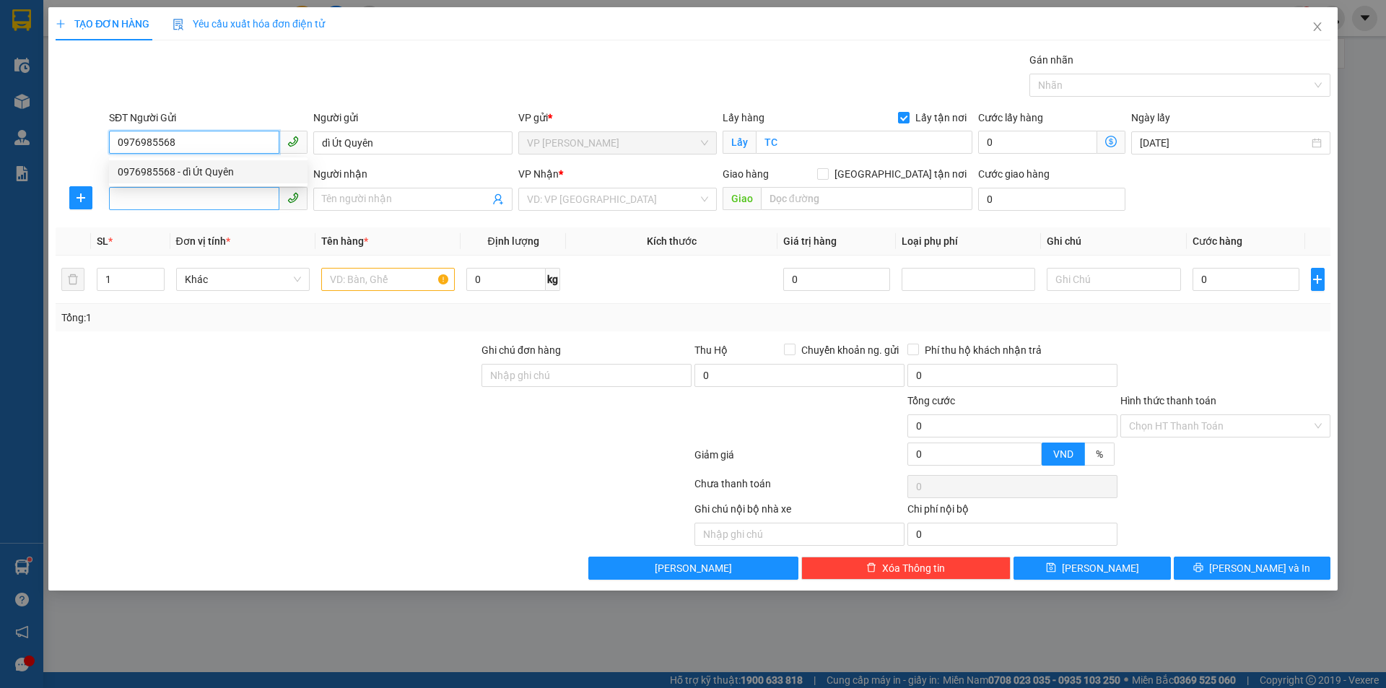
type input "0976985568"
click at [247, 190] on input "SĐT Người Nhận" at bounding box center [194, 198] width 170 height 23
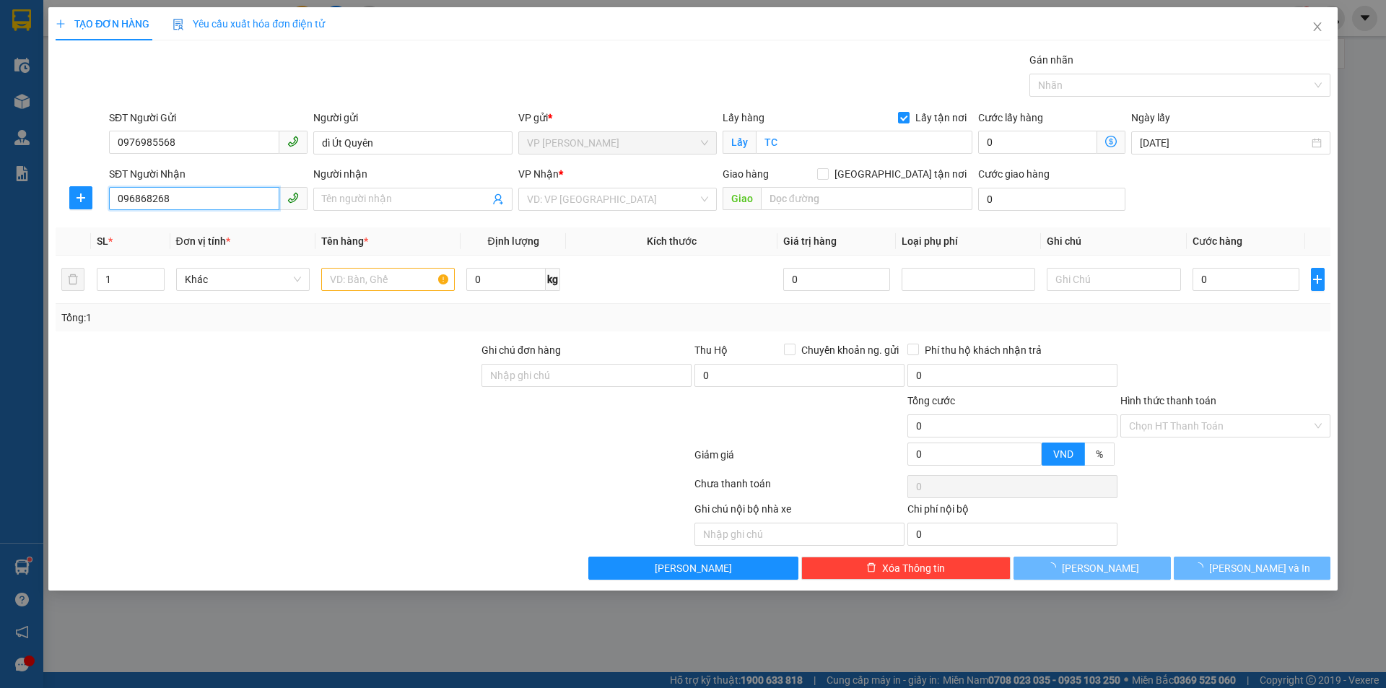
type input "0968682688"
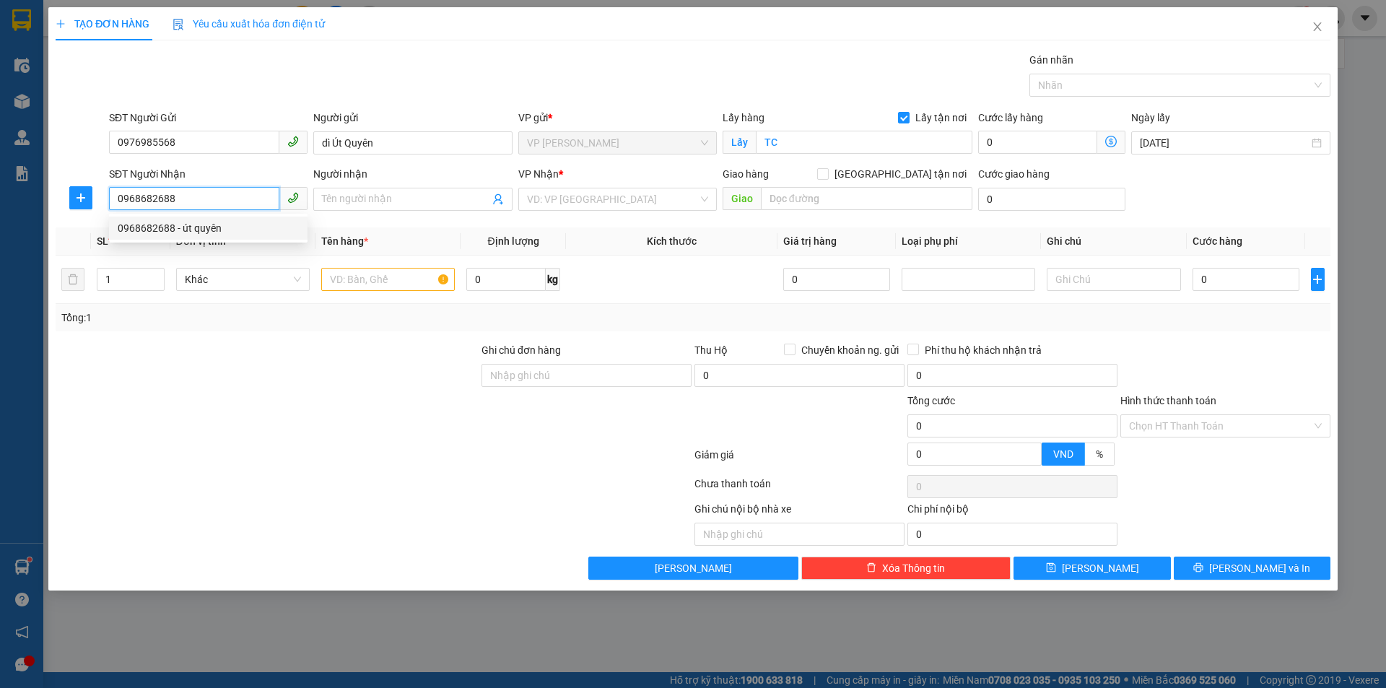
click at [205, 232] on div "0968682688 - út quyên" at bounding box center [208, 228] width 181 height 16
type input "út quyên"
type input "VP [PERSON_NAME]"
type input "0968682688"
click at [393, 199] on input "út quyên" at bounding box center [405, 199] width 167 height 16
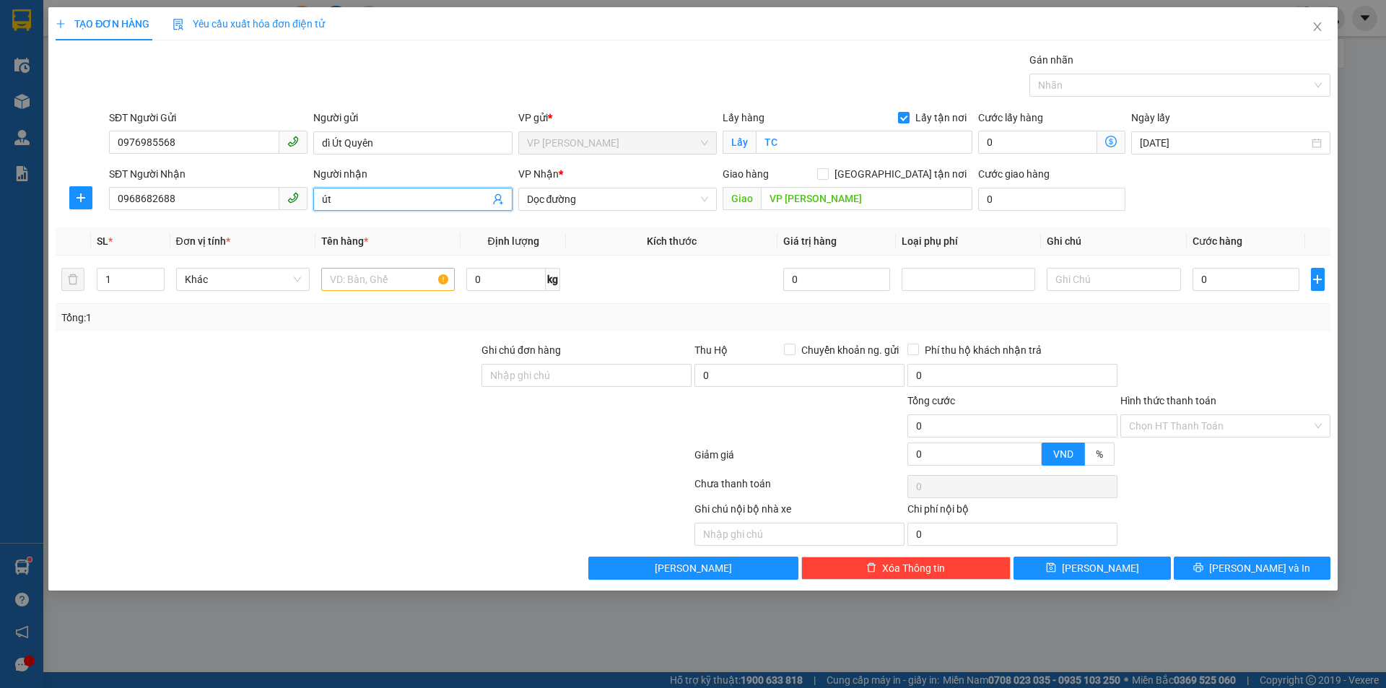
type input "ú"
click at [658, 207] on span "Dọc đường" at bounding box center [617, 199] width 181 height 22
type input "PHÚ THÀNH TIẾN"
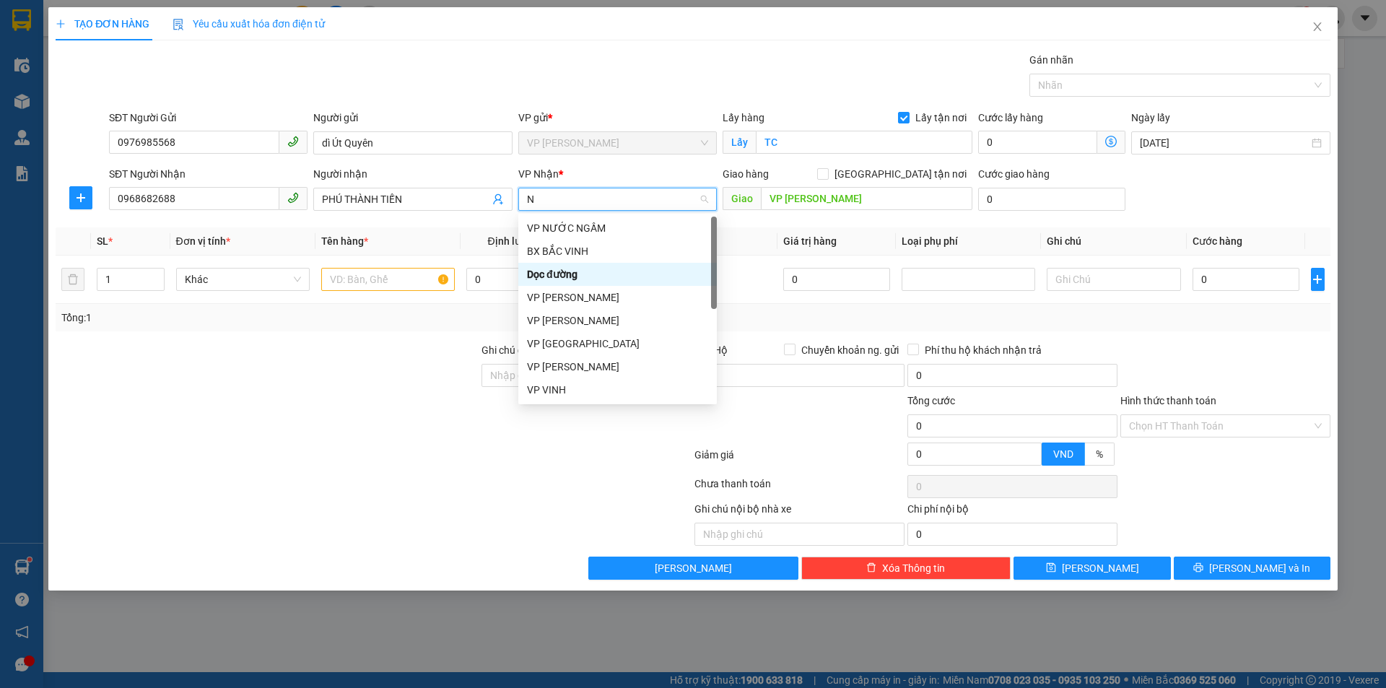
type input "NH"
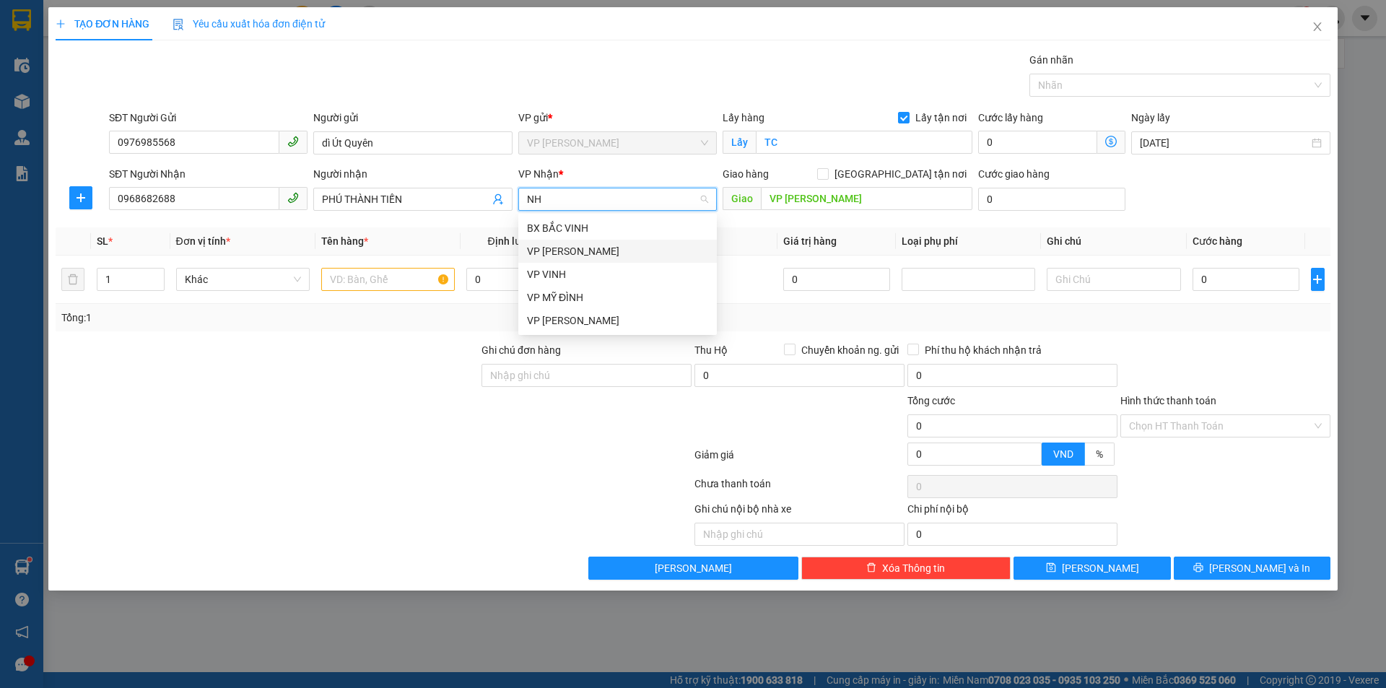
click at [564, 253] on div "VP [PERSON_NAME]" at bounding box center [617, 251] width 181 height 16
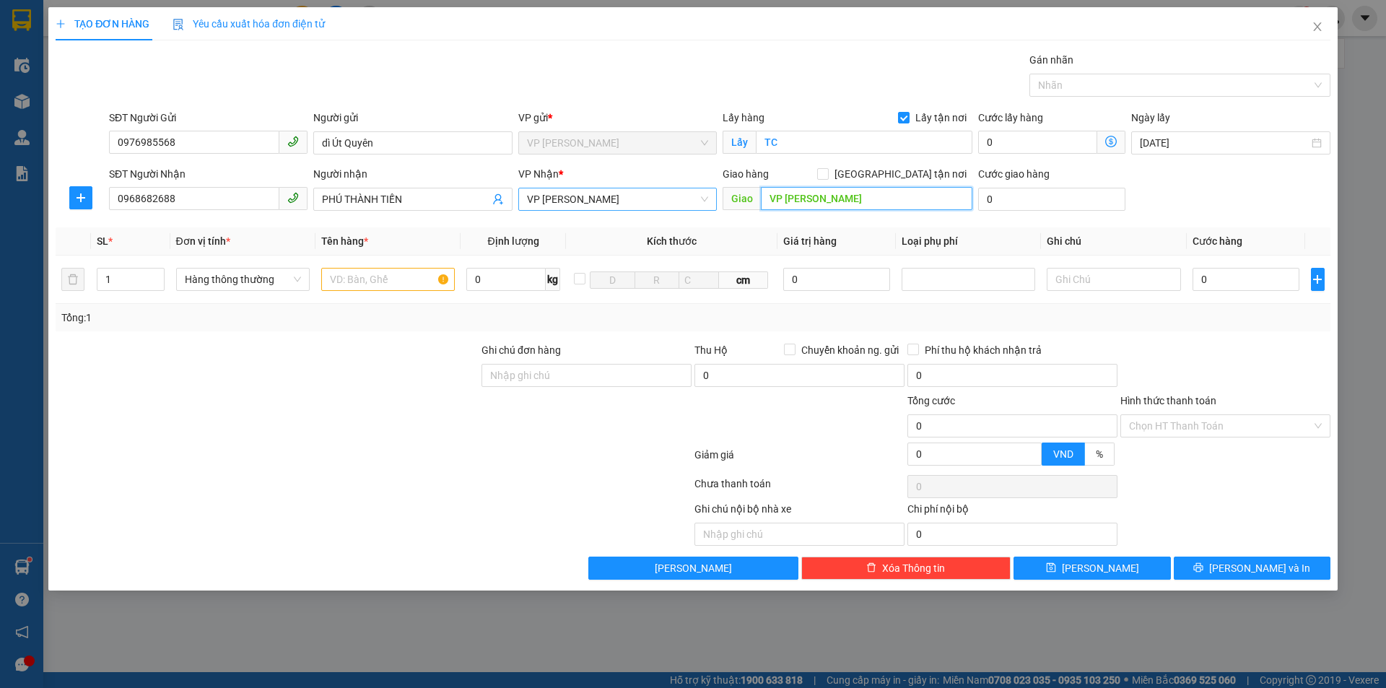
click at [843, 201] on input "VP [PERSON_NAME]" at bounding box center [867, 198] width 212 height 23
type input "NH"
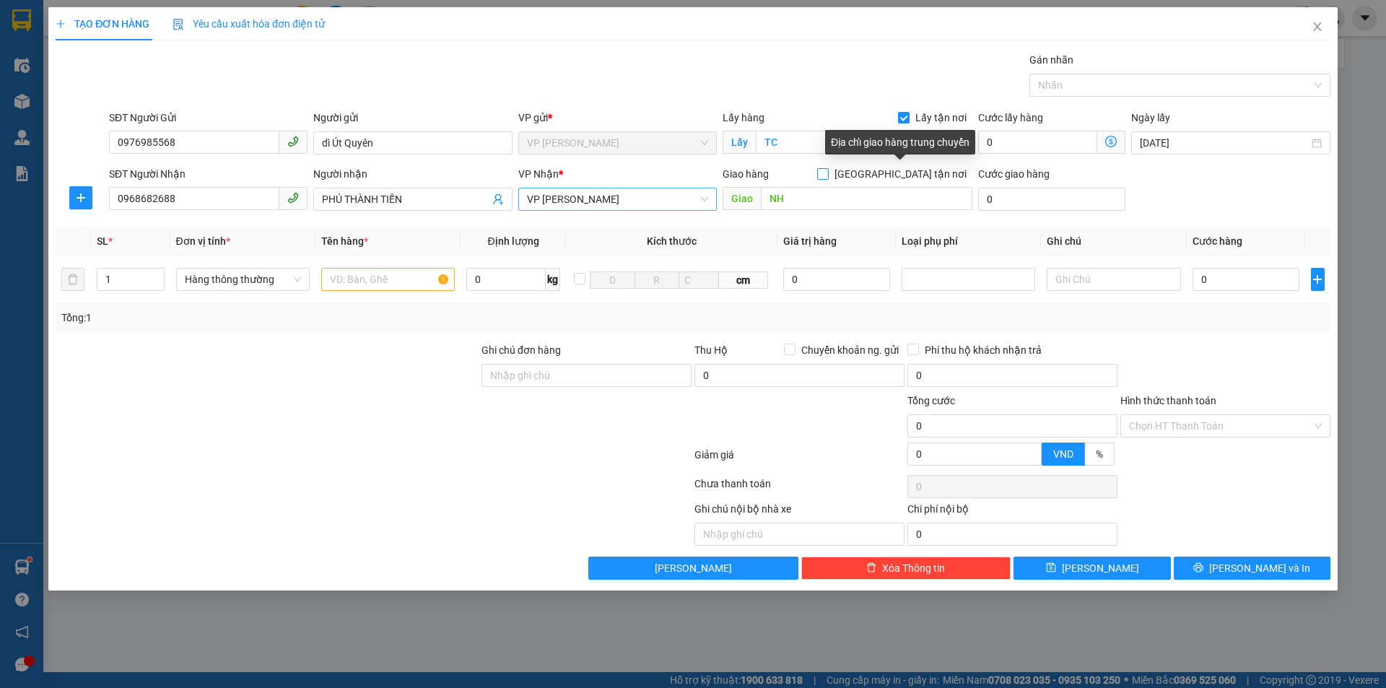
drag, startPoint x: 902, startPoint y: 173, endPoint x: 448, endPoint y: 253, distance: 460.2
click at [827, 174] on input "[GEOGRAPHIC_DATA] tận nơi" at bounding box center [822, 173] width 10 height 10
checkbox input "true"
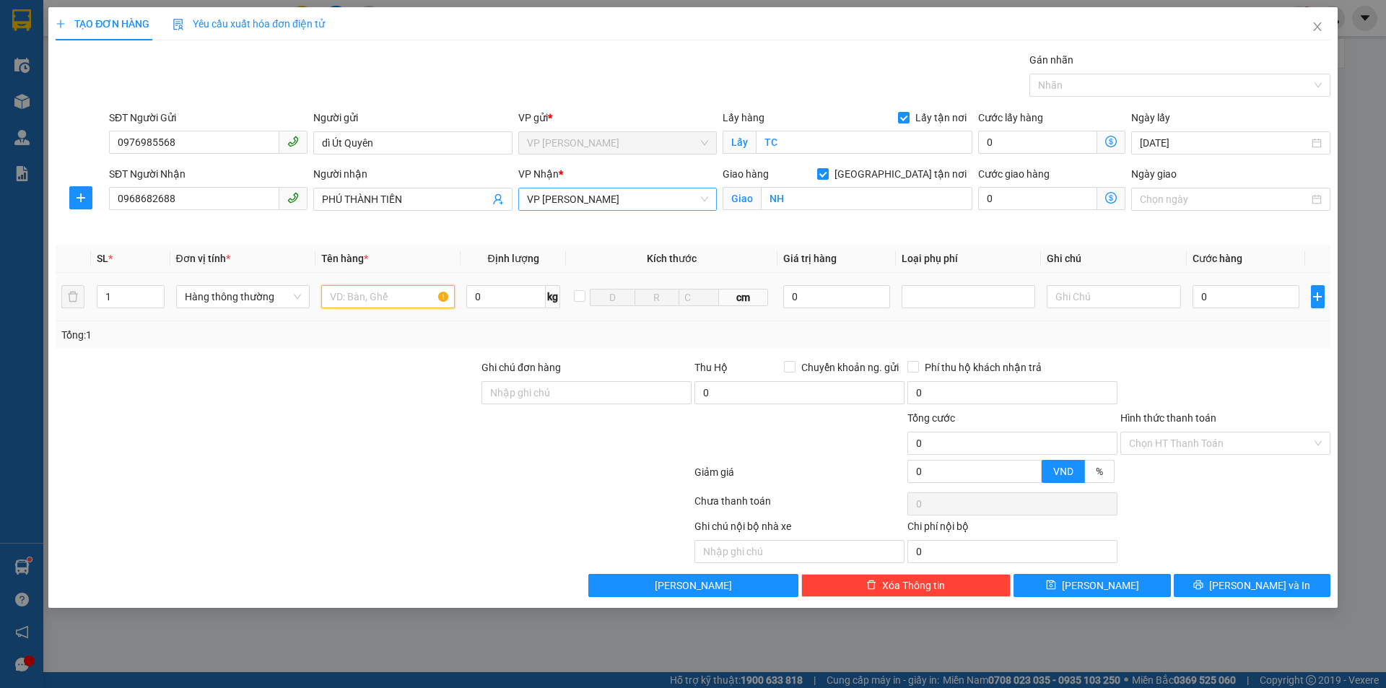
click at [380, 294] on input "text" at bounding box center [388, 296] width 134 height 23
type input "GIẤY TỜ CẦN GẤP"
click at [1257, 292] on input "0" at bounding box center [1247, 296] width 108 height 23
type input "3"
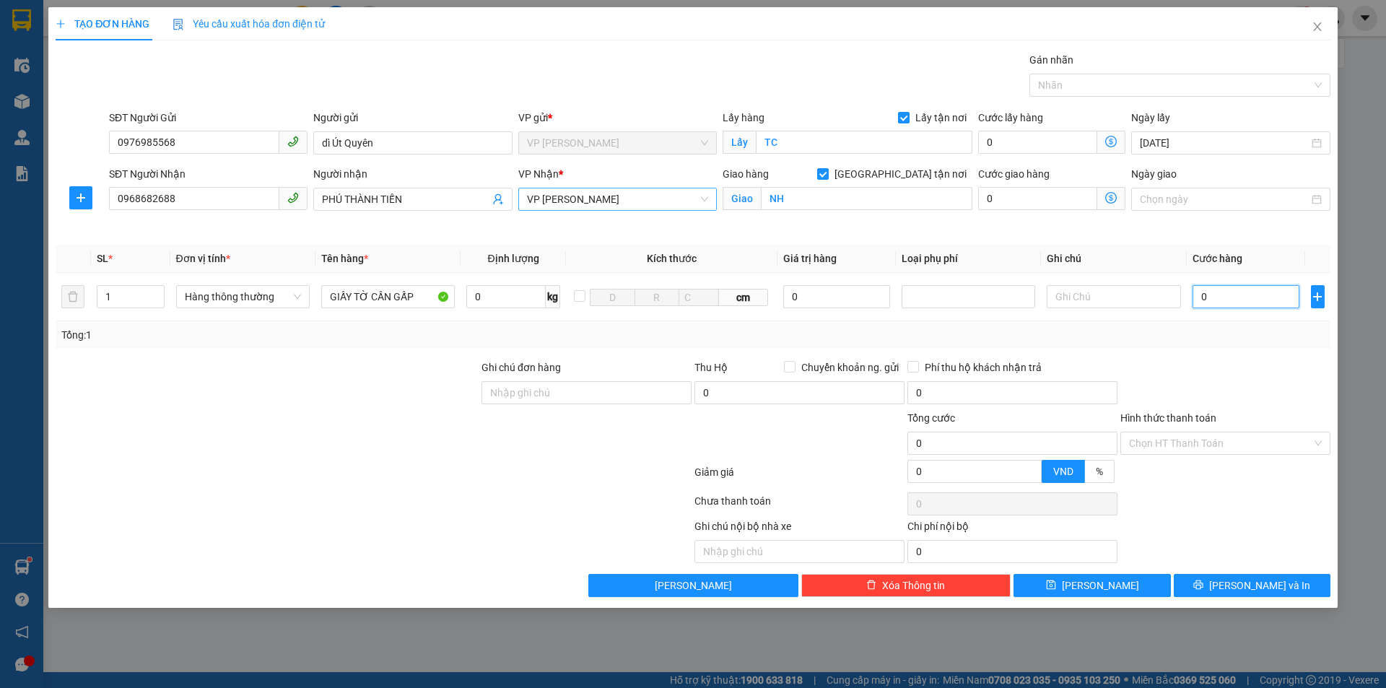
type input "3"
type input "30"
type input "300"
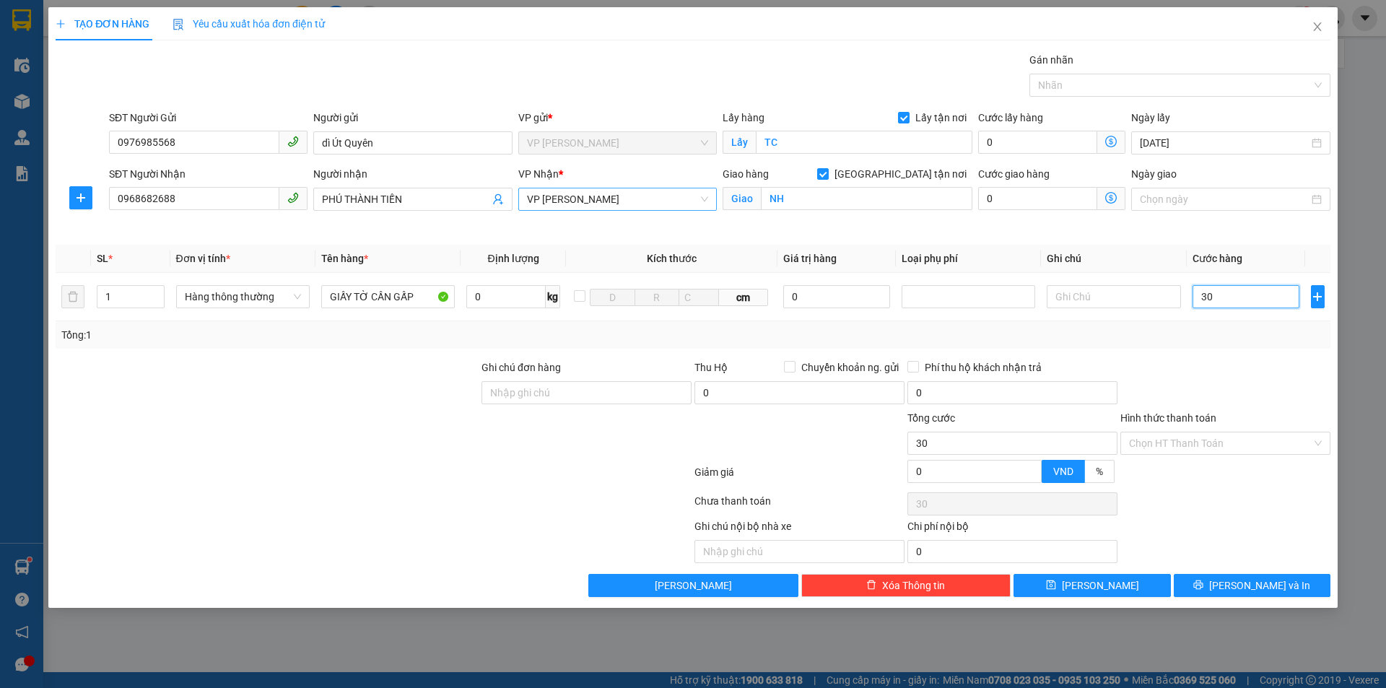
type input "300"
type input "3.000"
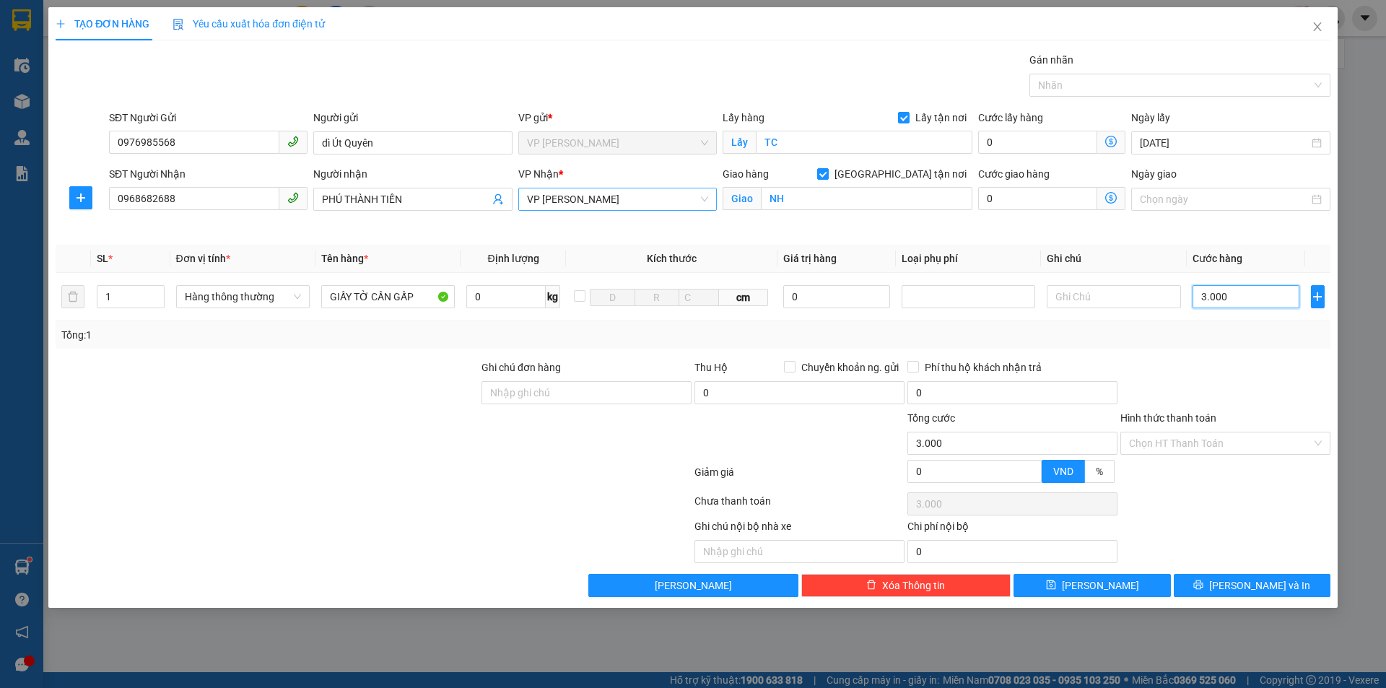
type input "30.000"
click at [1180, 445] on input "Hình thức thanh toán" at bounding box center [1220, 443] width 183 height 22
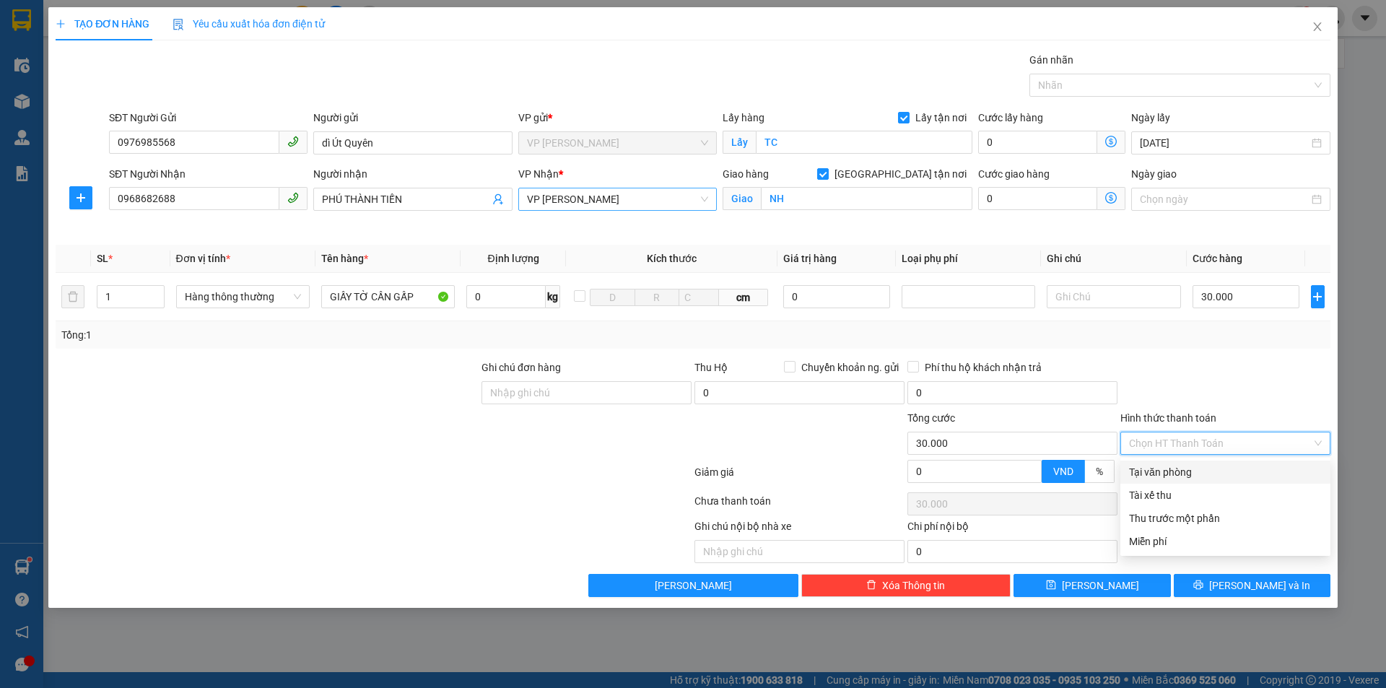
click at [1200, 467] on div "Tại văn phòng" at bounding box center [1225, 472] width 193 height 16
type input "0"
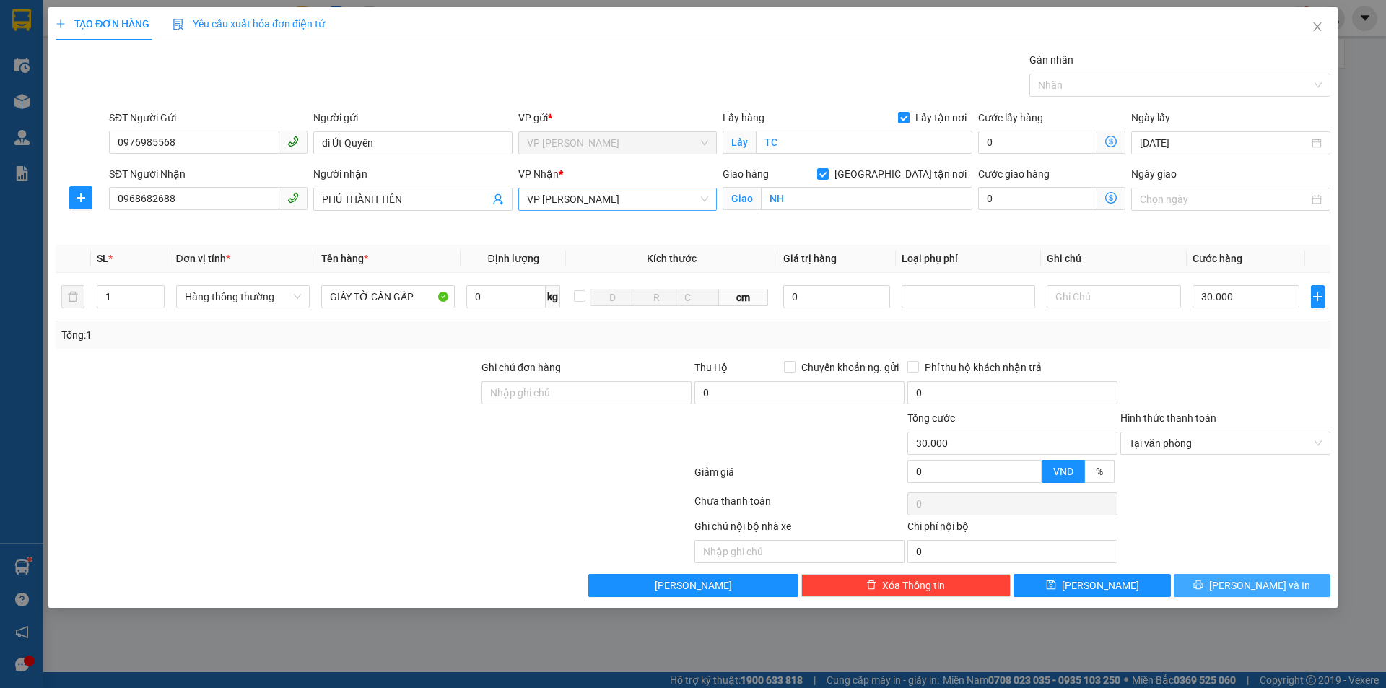
click at [1203, 585] on icon "printer" at bounding box center [1198, 584] width 9 height 9
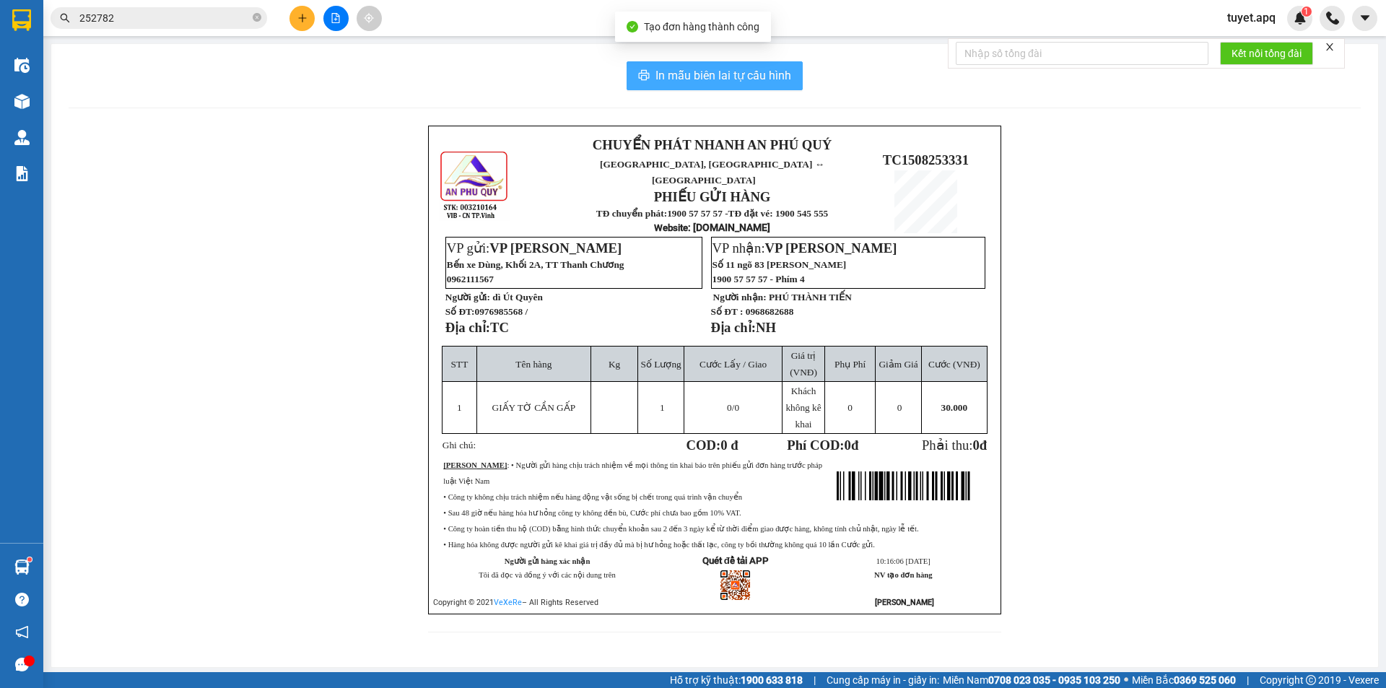
click at [764, 64] on button "In mẫu biên lai tự cấu hình" at bounding box center [715, 75] width 176 height 29
